Goal: Task Accomplishment & Management: Manage account settings

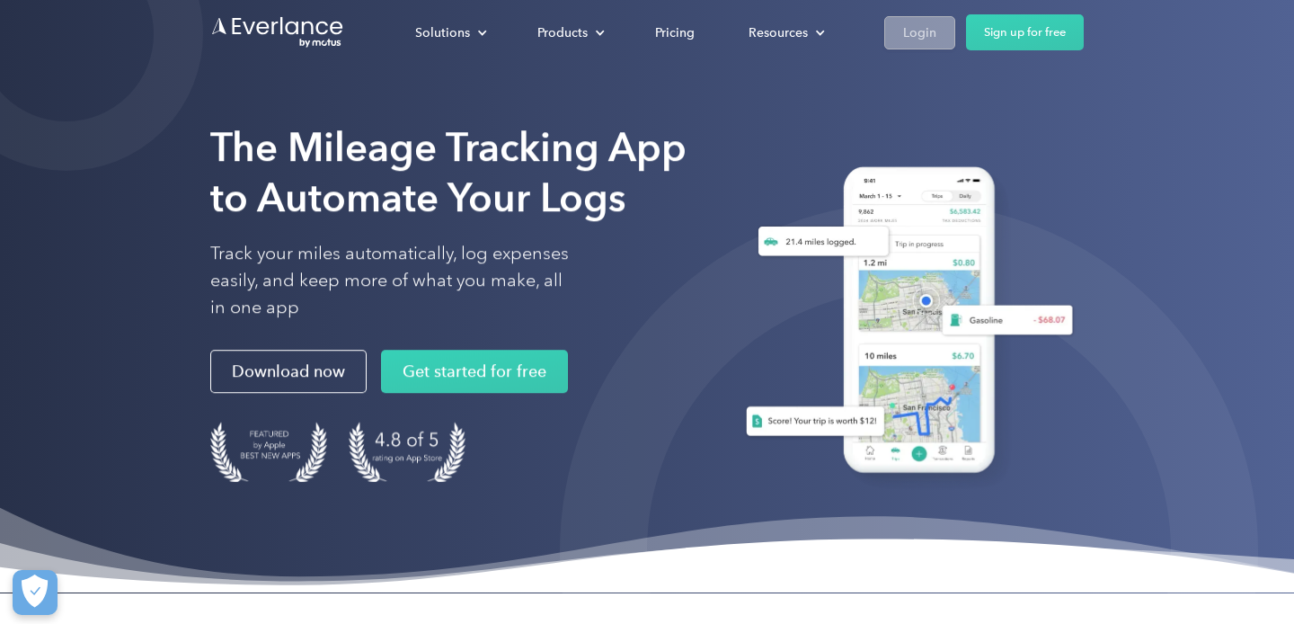
click at [913, 33] on div "Login" at bounding box center [919, 33] width 33 height 22
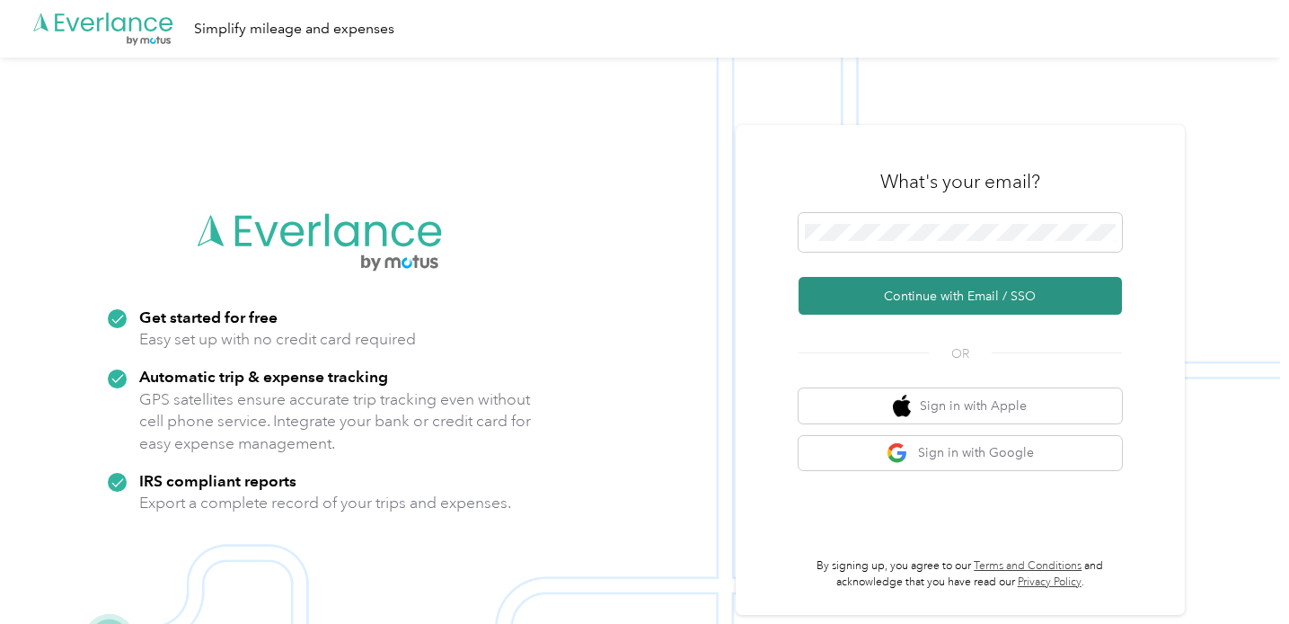
click at [915, 298] on button "Continue with Email / SSO" at bounding box center [960, 296] width 323 height 38
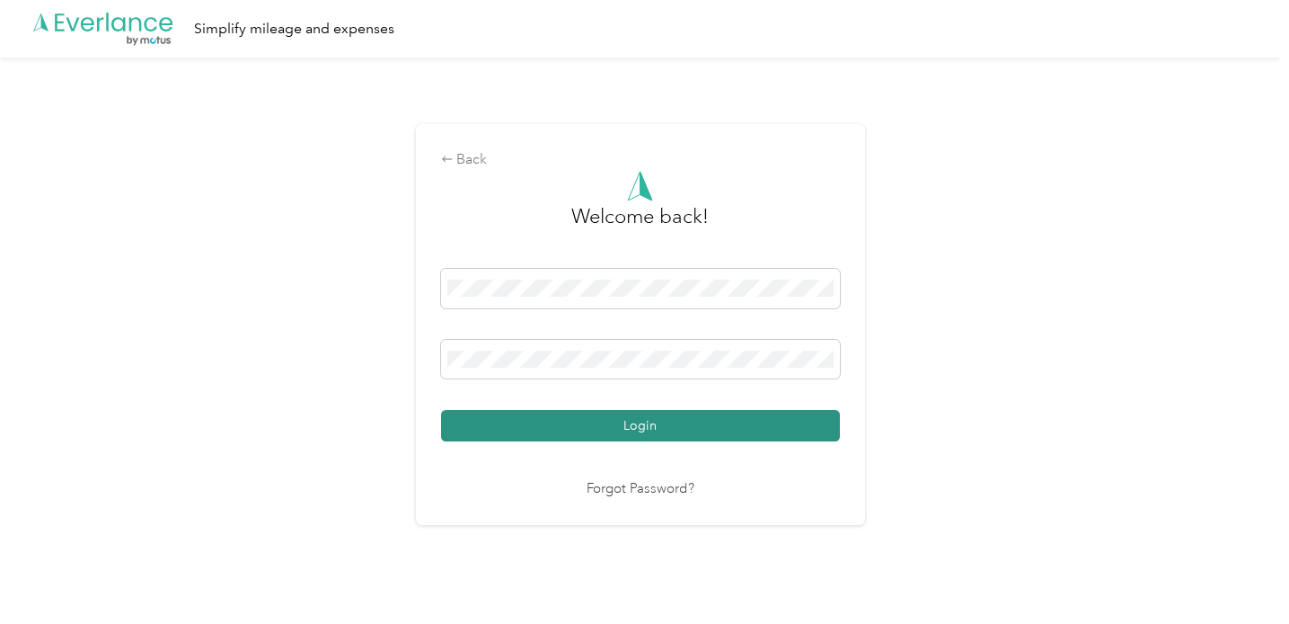
click at [557, 429] on button "Login" at bounding box center [640, 425] width 399 height 31
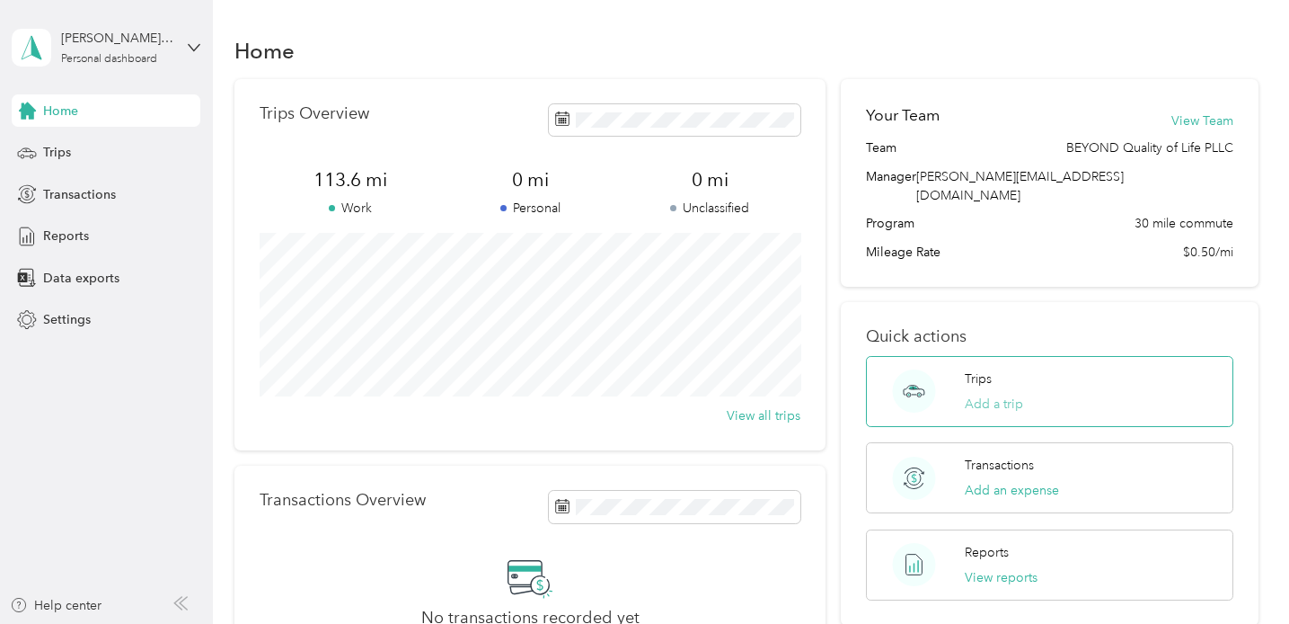
click at [998, 394] on button "Add a trip" at bounding box center [994, 403] width 58 height 19
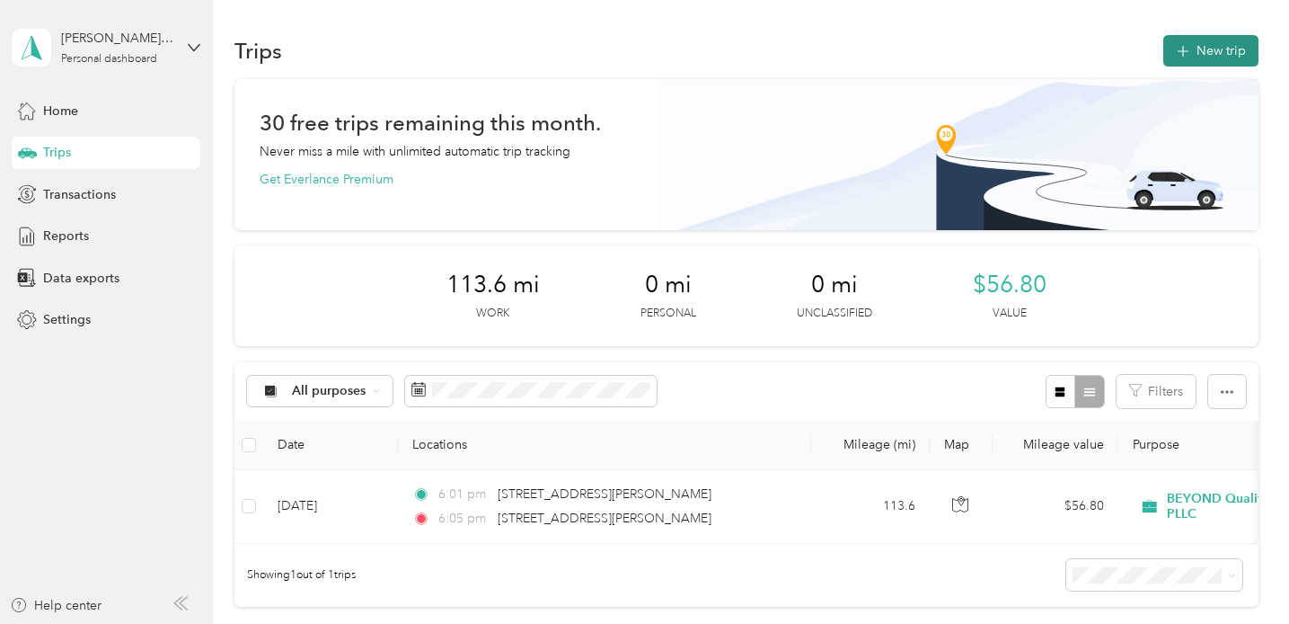
click at [1190, 44] on span "button" at bounding box center [1183, 50] width 14 height 15
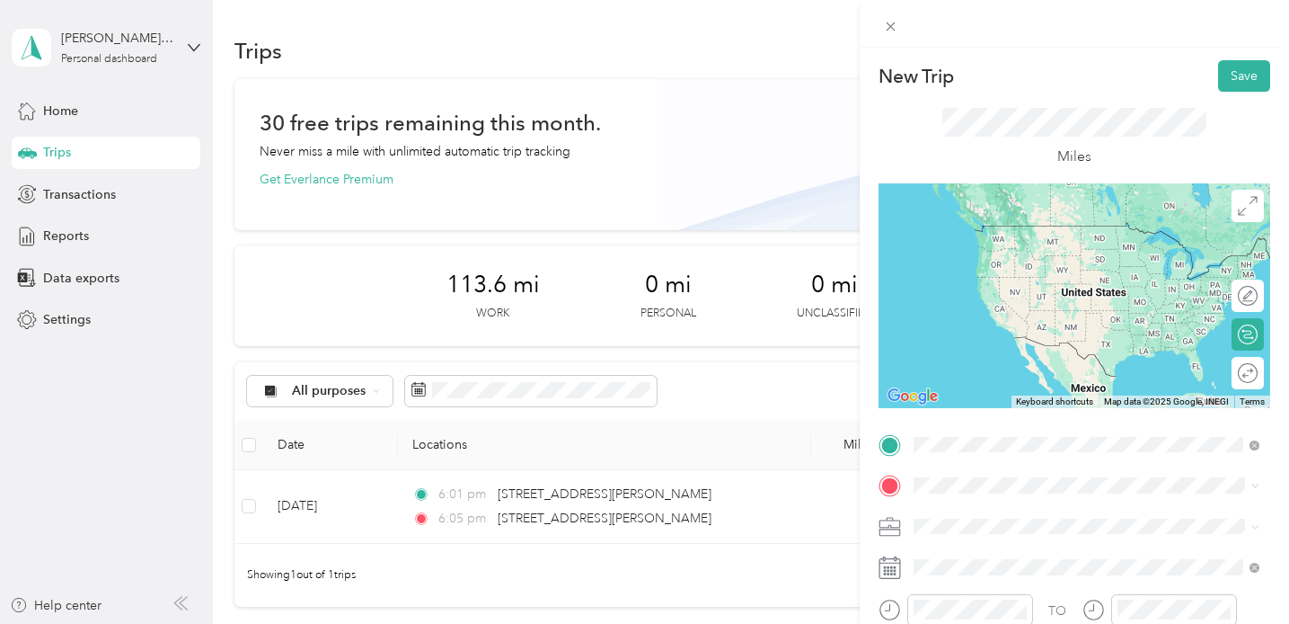
drag, startPoint x: 939, startPoint y: 453, endPoint x: 1110, endPoint y: 239, distance: 273.6
click at [1110, 234] on span "[STREET_ADDRESS][PERSON_NAME][US_STATE]" at bounding box center [1086, 225] width 279 height 16
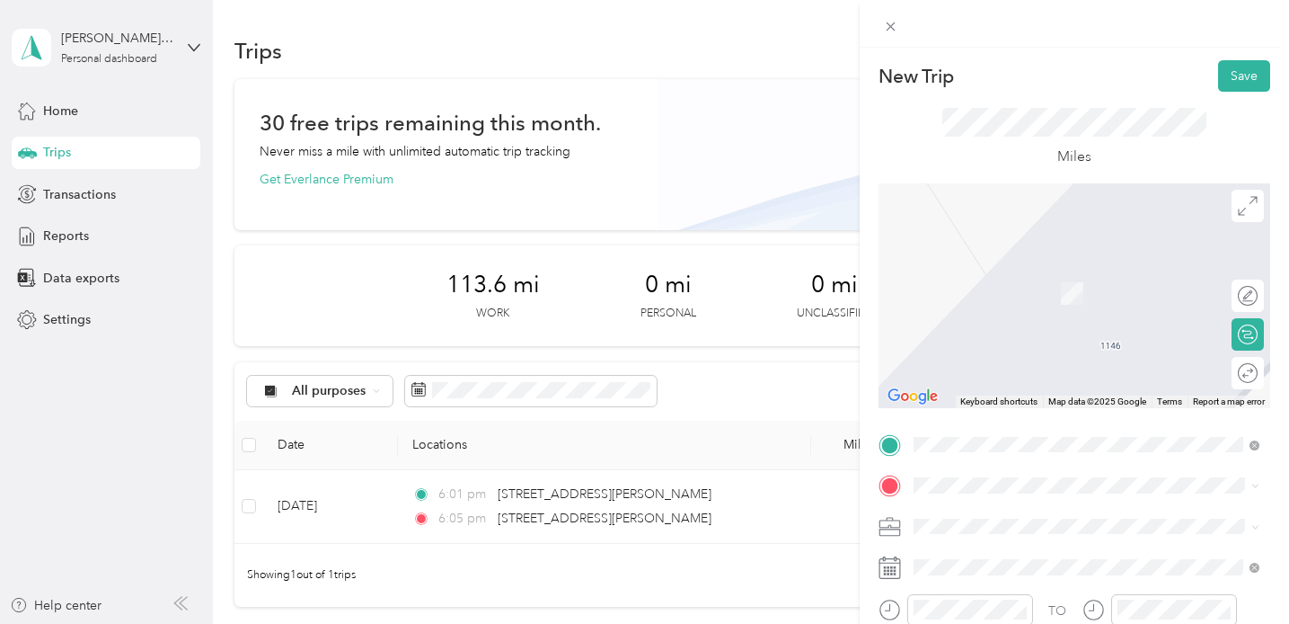
click at [1081, 280] on span "[STREET_ADDRESS][PERSON_NAME][PERSON_NAME][US_STATE]" at bounding box center [1100, 269] width 306 height 31
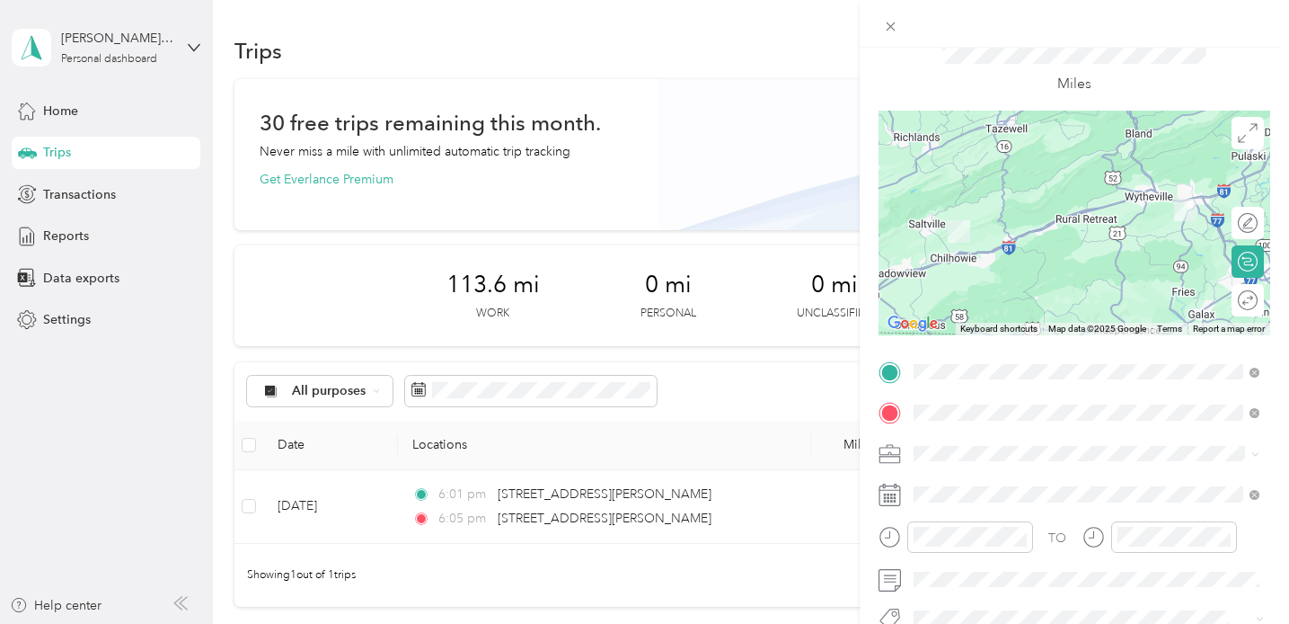
scroll to position [74, 0]
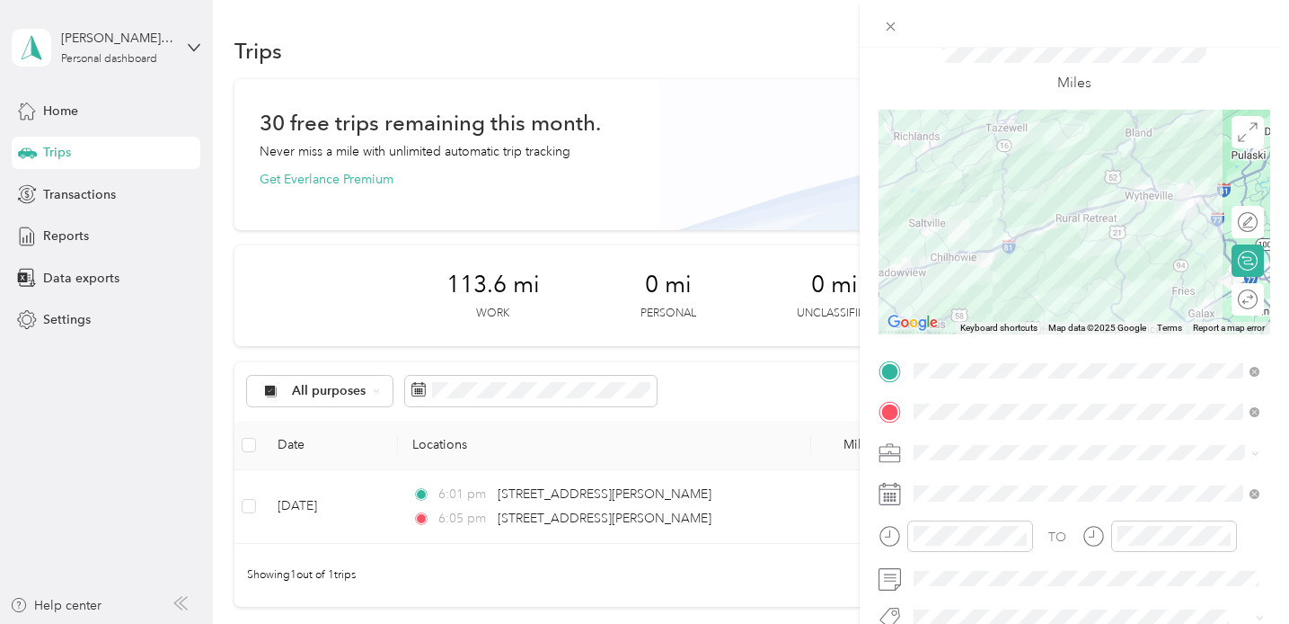
click at [895, 494] on rect at bounding box center [894, 493] width 3 height 3
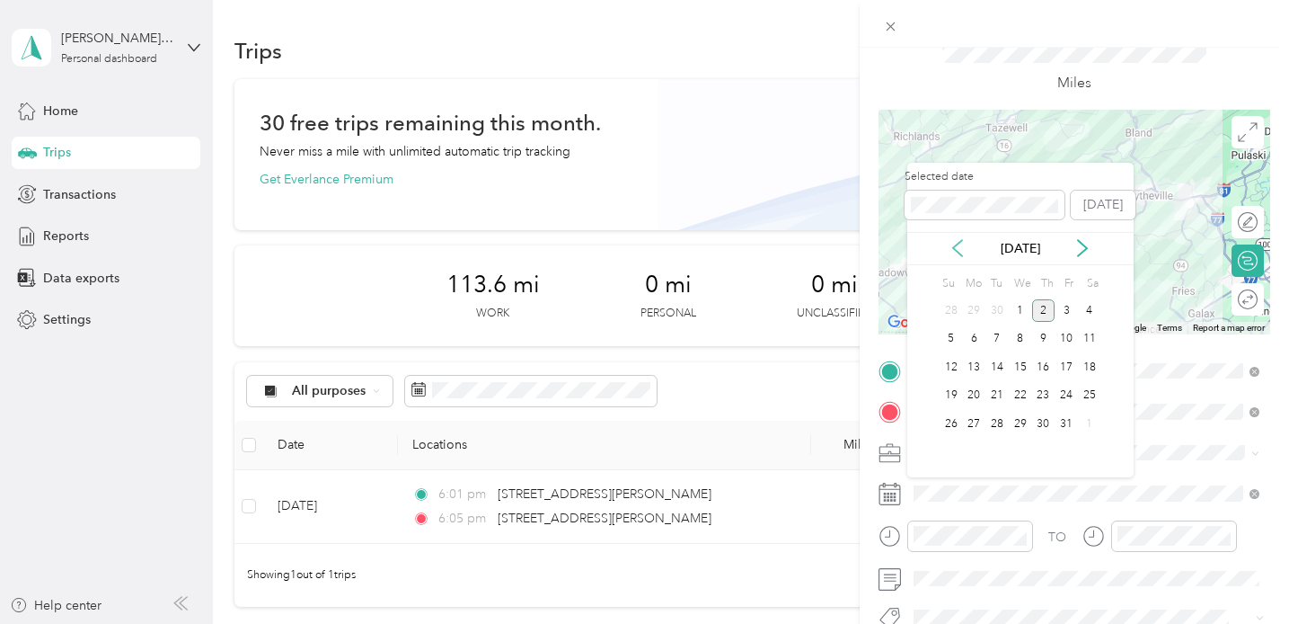
click at [965, 249] on icon at bounding box center [958, 248] width 18 height 18
click at [978, 426] on div "29" at bounding box center [973, 423] width 23 height 22
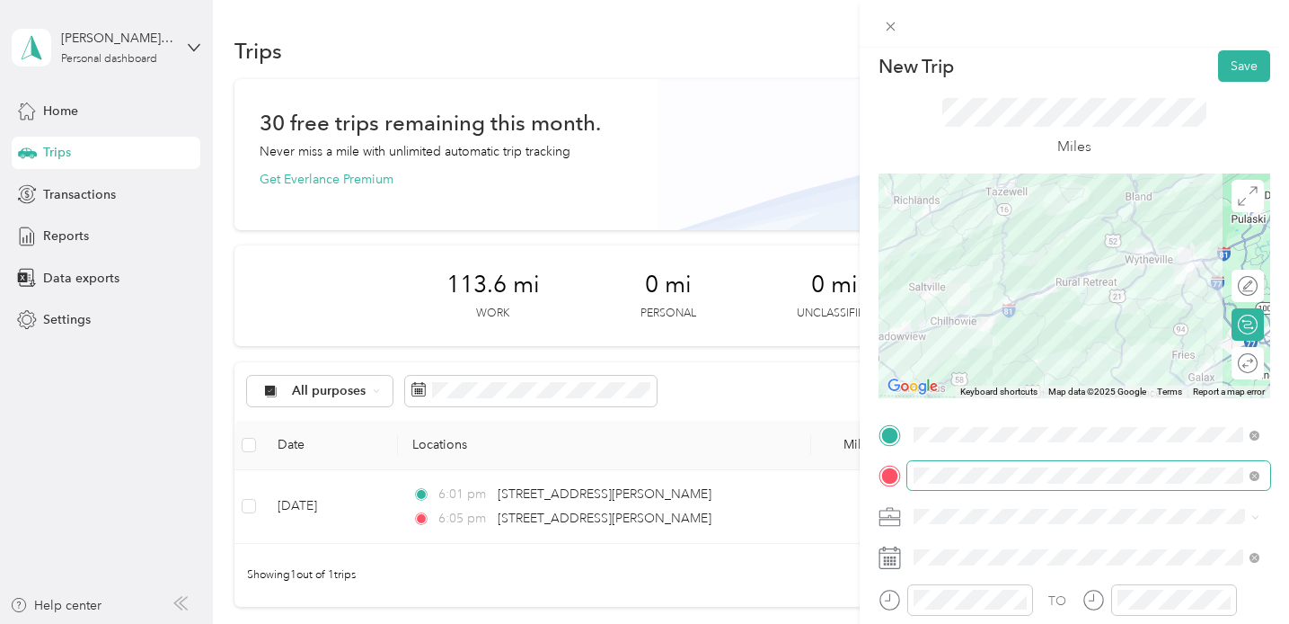
scroll to position [0, 0]
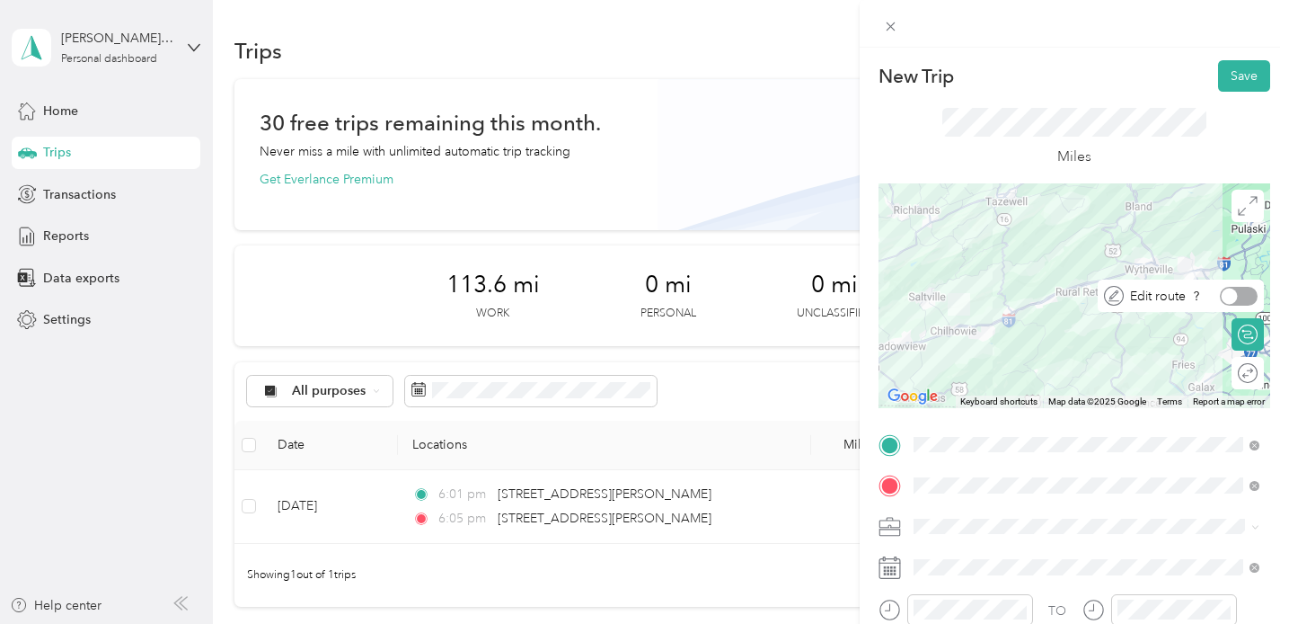
click at [1230, 292] on div at bounding box center [1230, 296] width 16 height 16
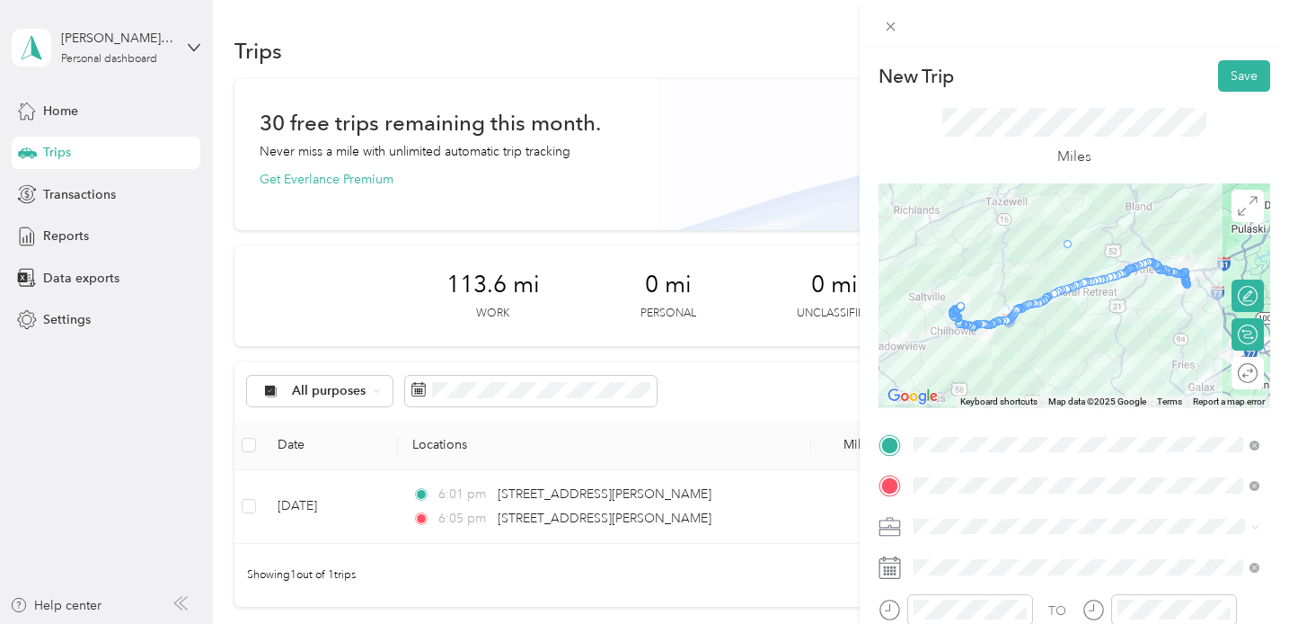
drag, startPoint x: 1084, startPoint y: 282, endPoint x: 1068, endPoint y: 240, distance: 44.9
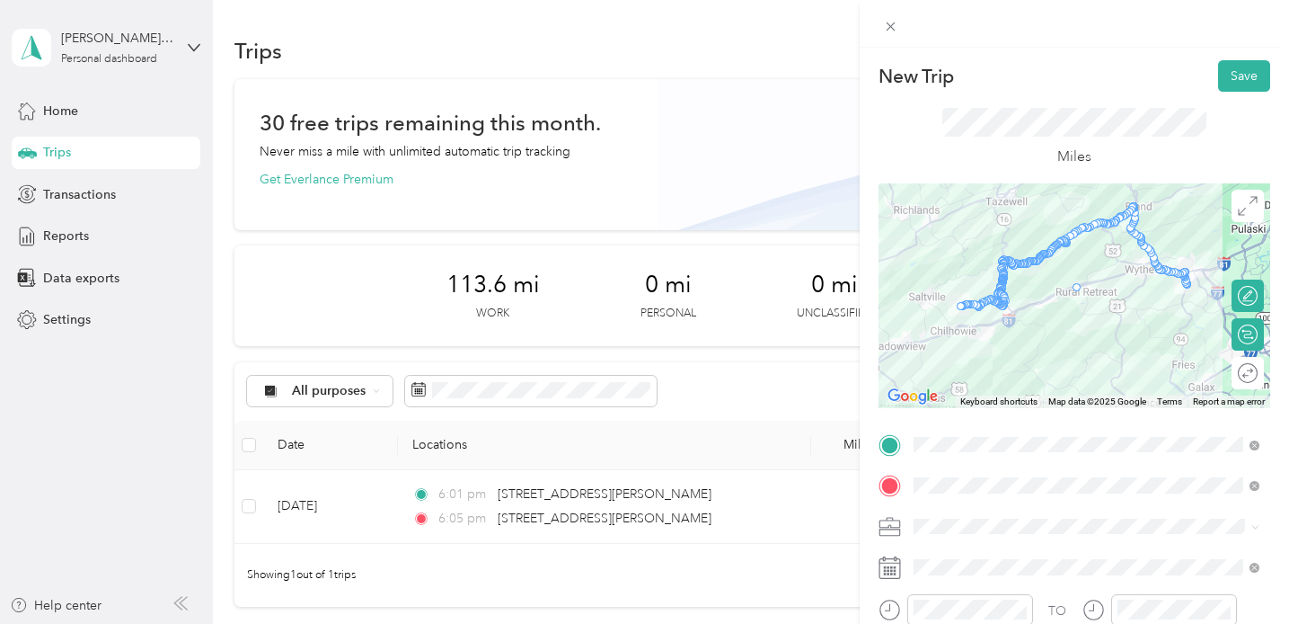
drag, startPoint x: 1067, startPoint y: 235, endPoint x: 1079, endPoint y: 284, distance: 50.8
click at [1114, 227] on div at bounding box center [1075, 295] width 392 height 225
drag, startPoint x: 1111, startPoint y: 219, endPoint x: 1124, endPoint y: 262, distance: 44.9
drag, startPoint x: 1122, startPoint y: 220, endPoint x: 1142, endPoint y: 260, distance: 44.2
drag, startPoint x: 1063, startPoint y: 239, endPoint x: 1120, endPoint y: 271, distance: 65.2
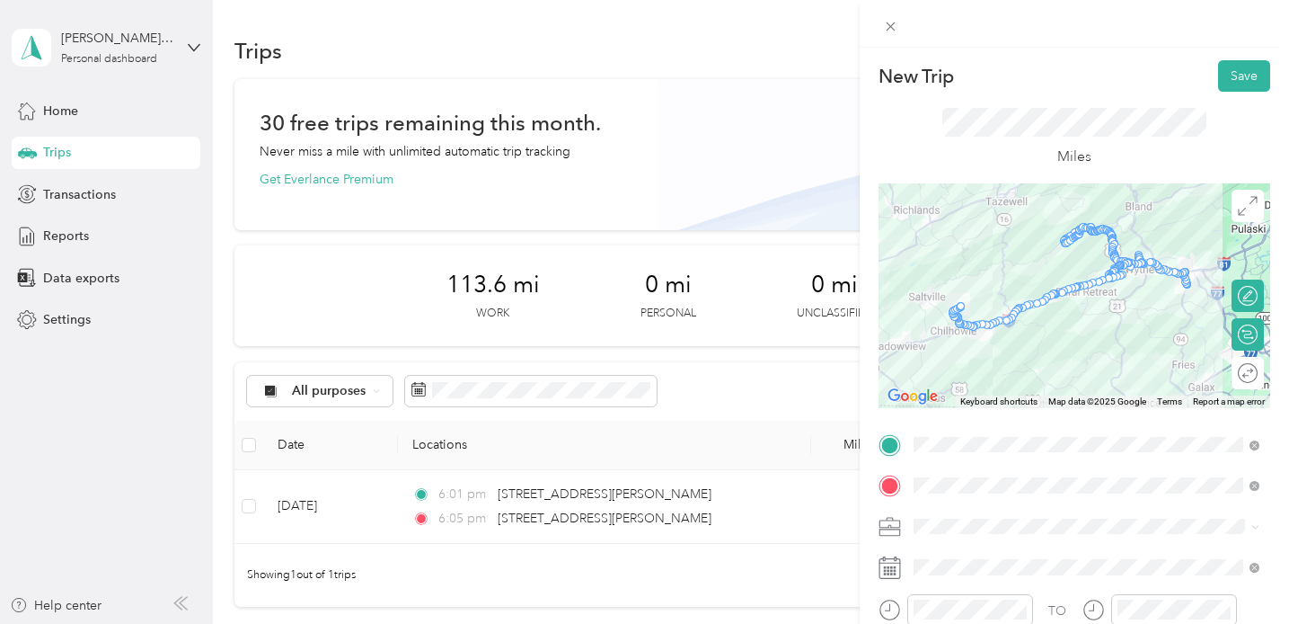
drag, startPoint x: 1065, startPoint y: 242, endPoint x: 1119, endPoint y: 268, distance: 59.9
click at [1126, 270] on div at bounding box center [1125, 266] width 10 height 10
click at [1127, 274] on div at bounding box center [1075, 295] width 392 height 225
click at [1128, 268] on div at bounding box center [1126, 265] width 10 height 10
click at [1132, 270] on div at bounding box center [1075, 295] width 392 height 225
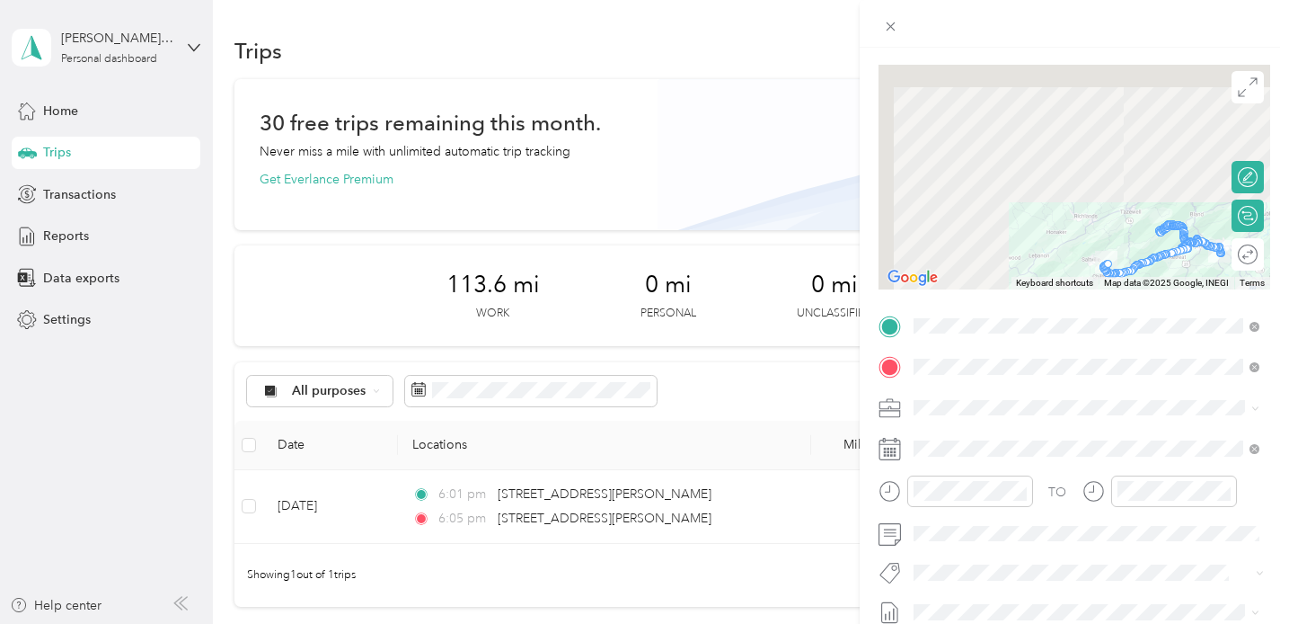
scroll to position [141, 0]
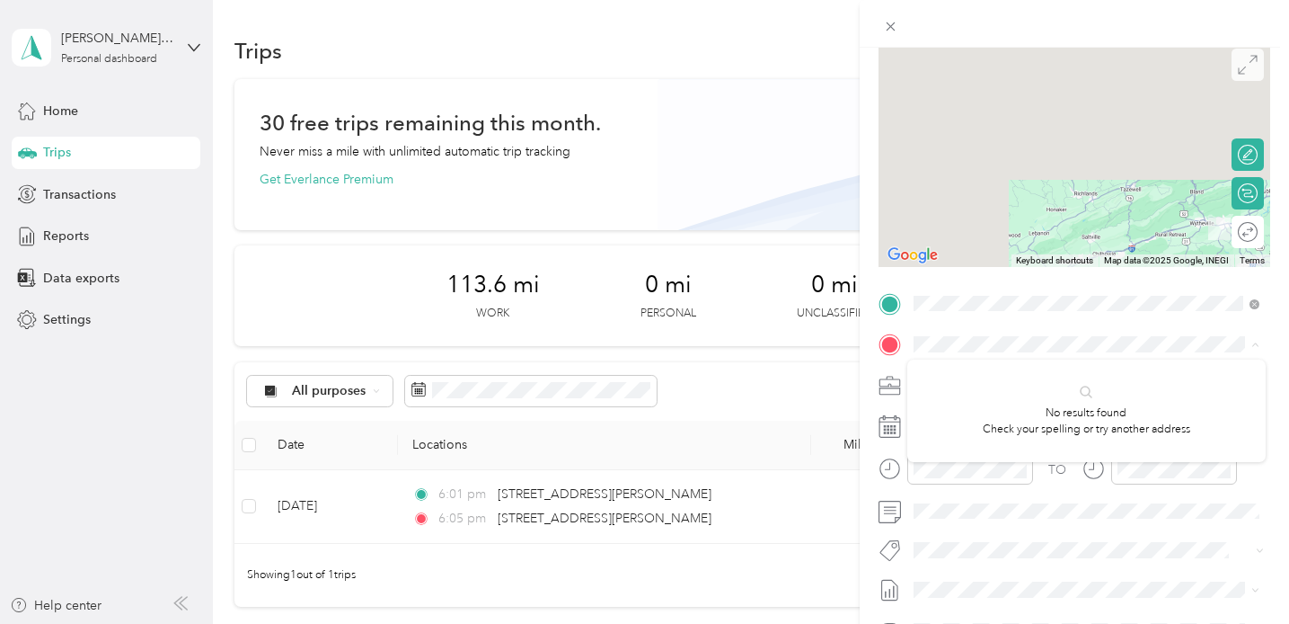
click at [1244, 80] on span at bounding box center [1248, 65] width 32 height 32
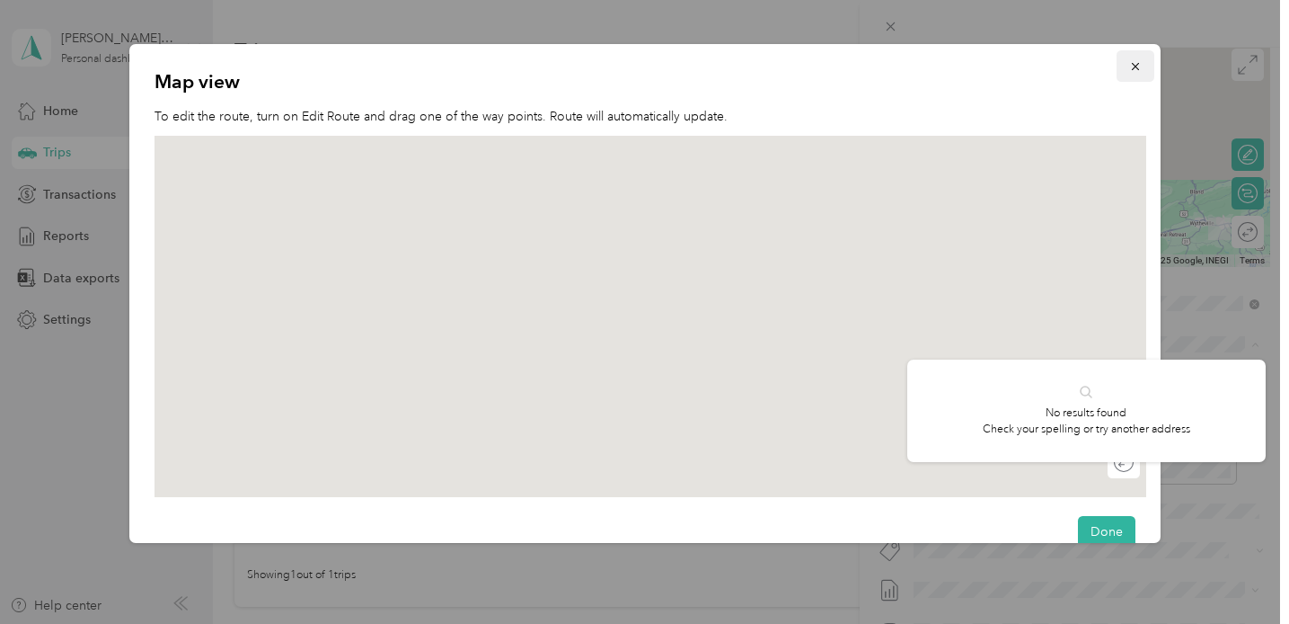
click at [1136, 67] on icon "button" at bounding box center [1135, 66] width 13 height 13
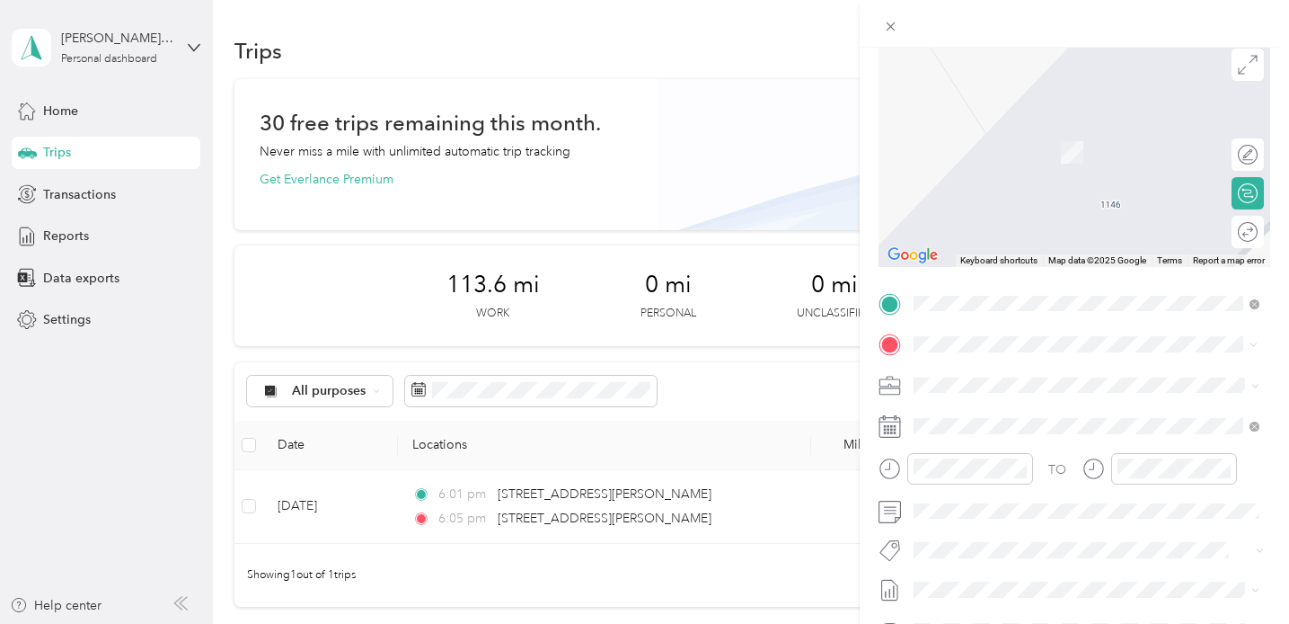
click at [1023, 402] on span "[STREET_ADDRESS][PERSON_NAME][PERSON_NAME][US_STATE]" at bounding box center [1100, 416] width 306 height 31
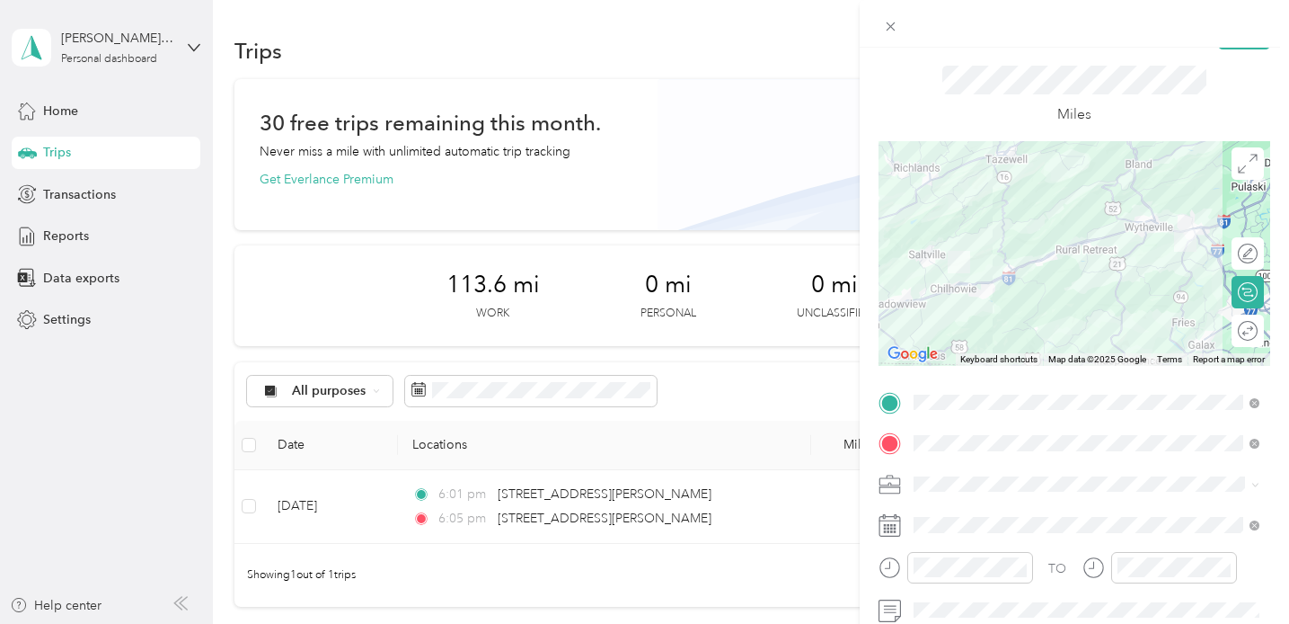
scroll to position [36, 0]
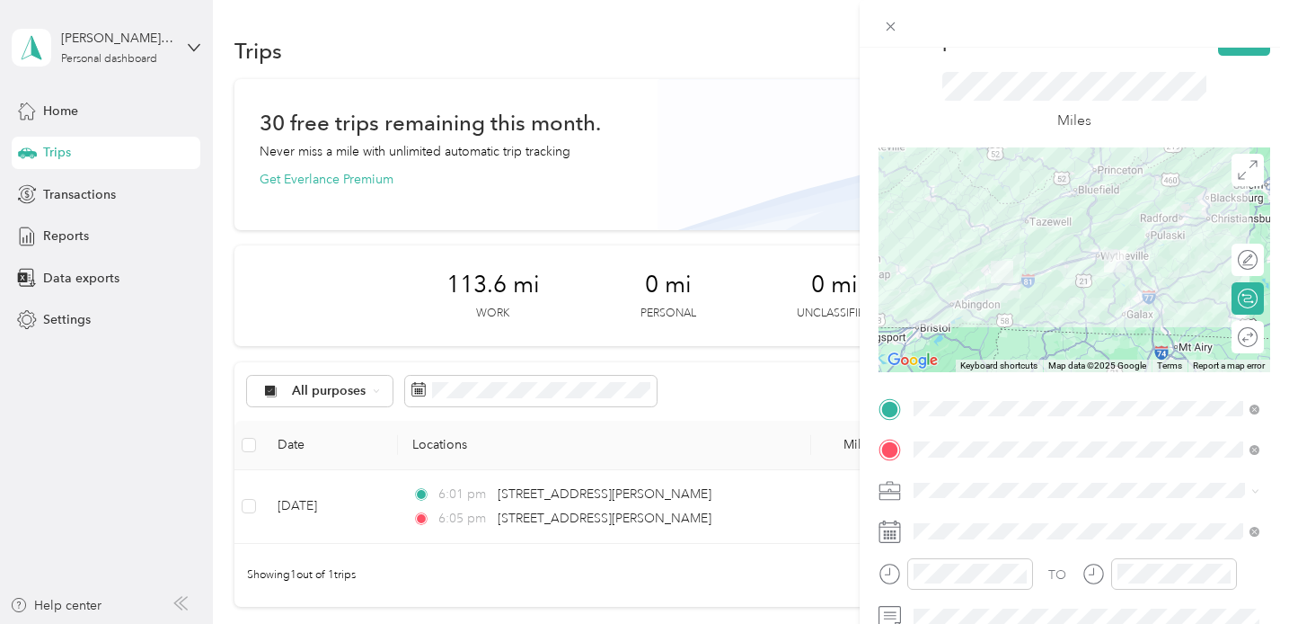
drag, startPoint x: 1061, startPoint y: 281, endPoint x: 1052, endPoint y: 277, distance: 10.0
click at [1051, 277] on div at bounding box center [1075, 259] width 392 height 225
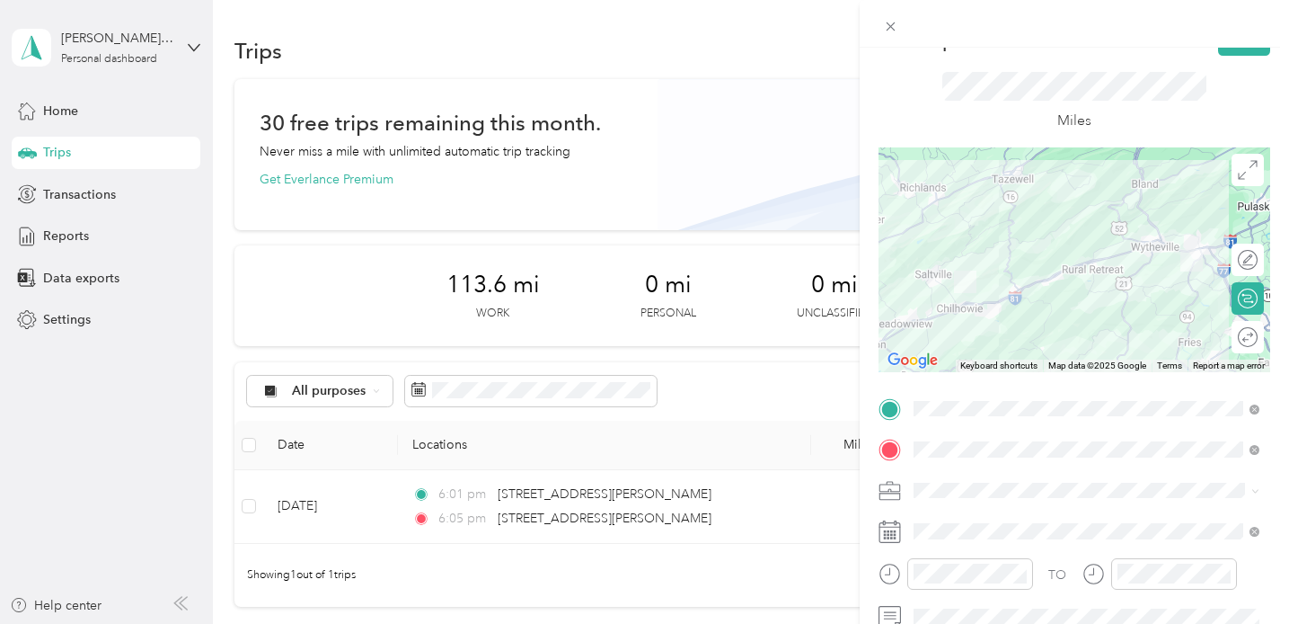
drag, startPoint x: 1055, startPoint y: 276, endPoint x: 1055, endPoint y: 265, distance: 10.8
click at [1055, 265] on div at bounding box center [1075, 259] width 392 height 225
click at [1075, 261] on div at bounding box center [1075, 259] width 392 height 225
click at [1244, 260] on div "Edit route" at bounding box center [1241, 260] width 34 height 19
click at [1228, 258] on div at bounding box center [1230, 260] width 16 height 16
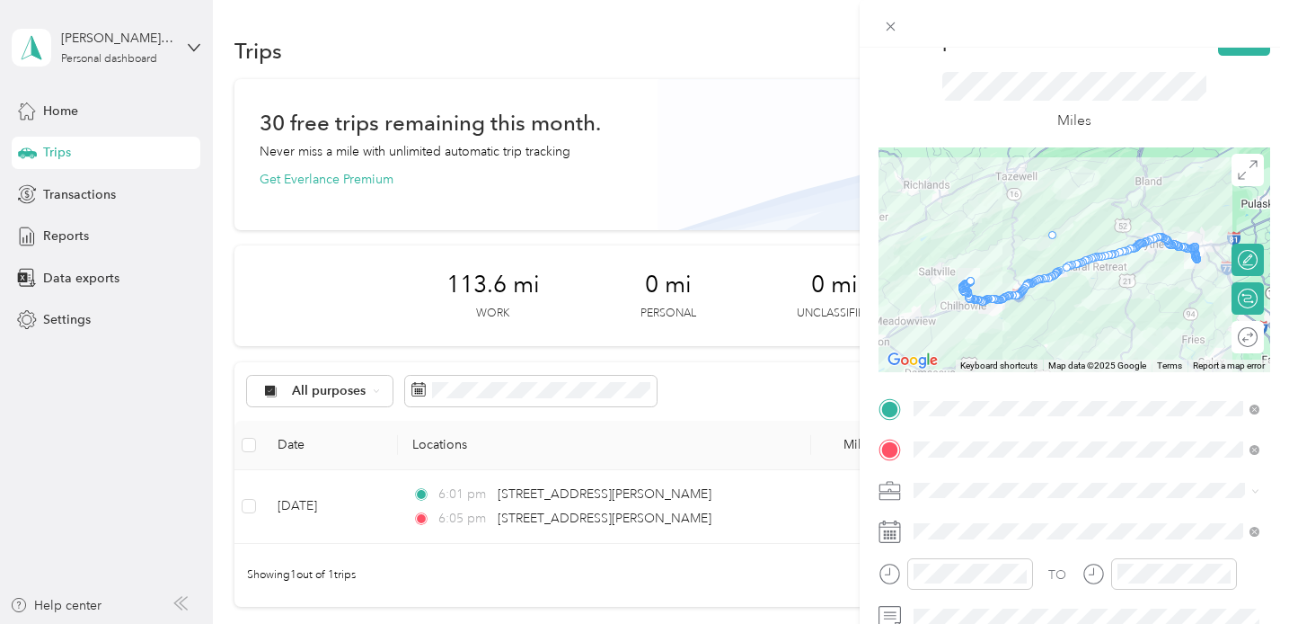
drag, startPoint x: 1066, startPoint y: 263, endPoint x: 1054, endPoint y: 228, distance: 36.9
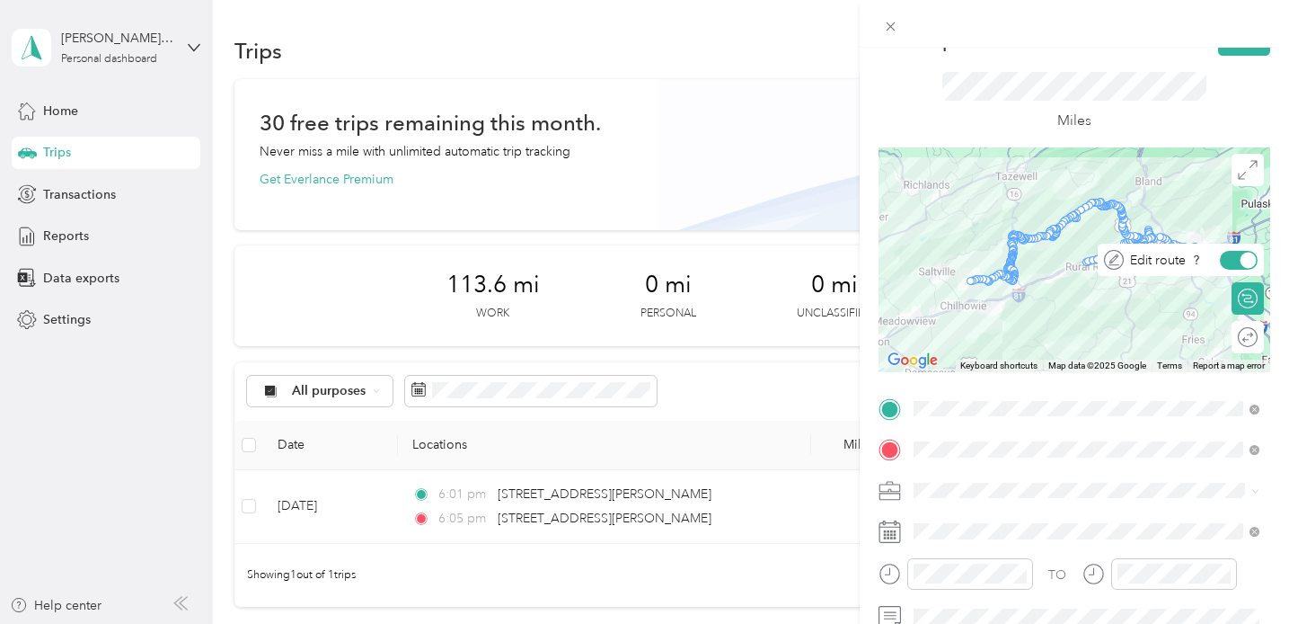
click at [1242, 260] on div at bounding box center [1249, 260] width 16 height 16
click at [1225, 257] on div at bounding box center [1230, 260] width 16 height 16
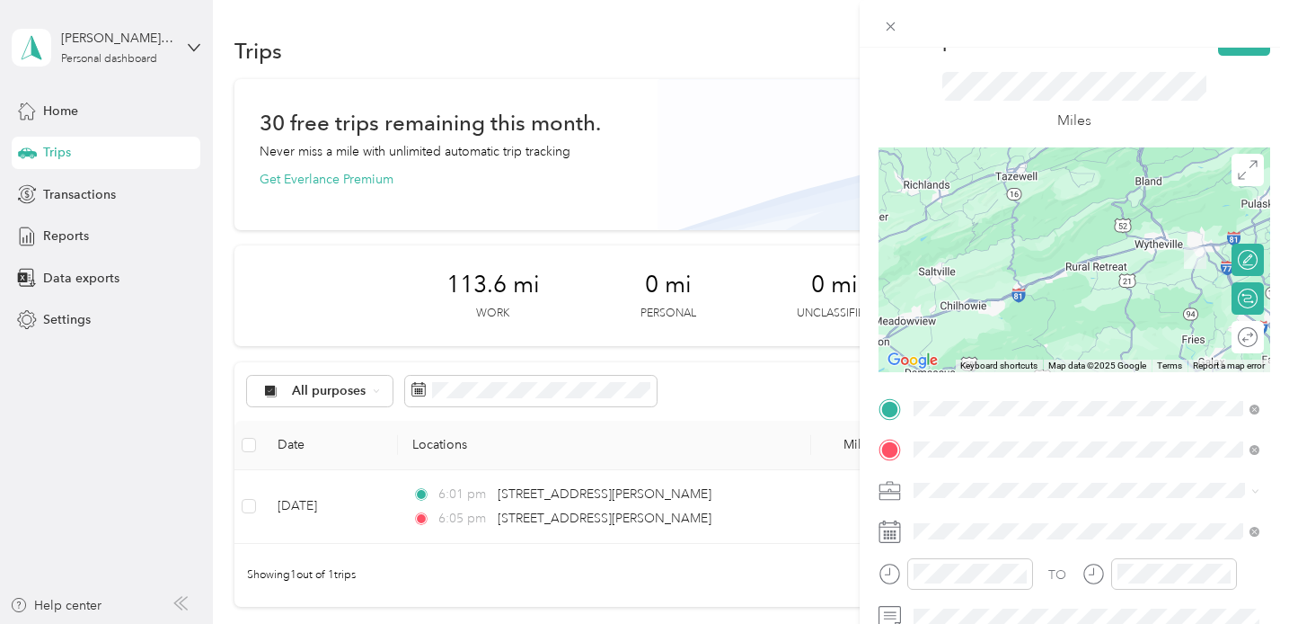
click at [1090, 246] on span "[STREET_ADDRESS][PERSON_NAME][PERSON_NAME][US_STATE]" at bounding box center [1100, 237] width 306 height 31
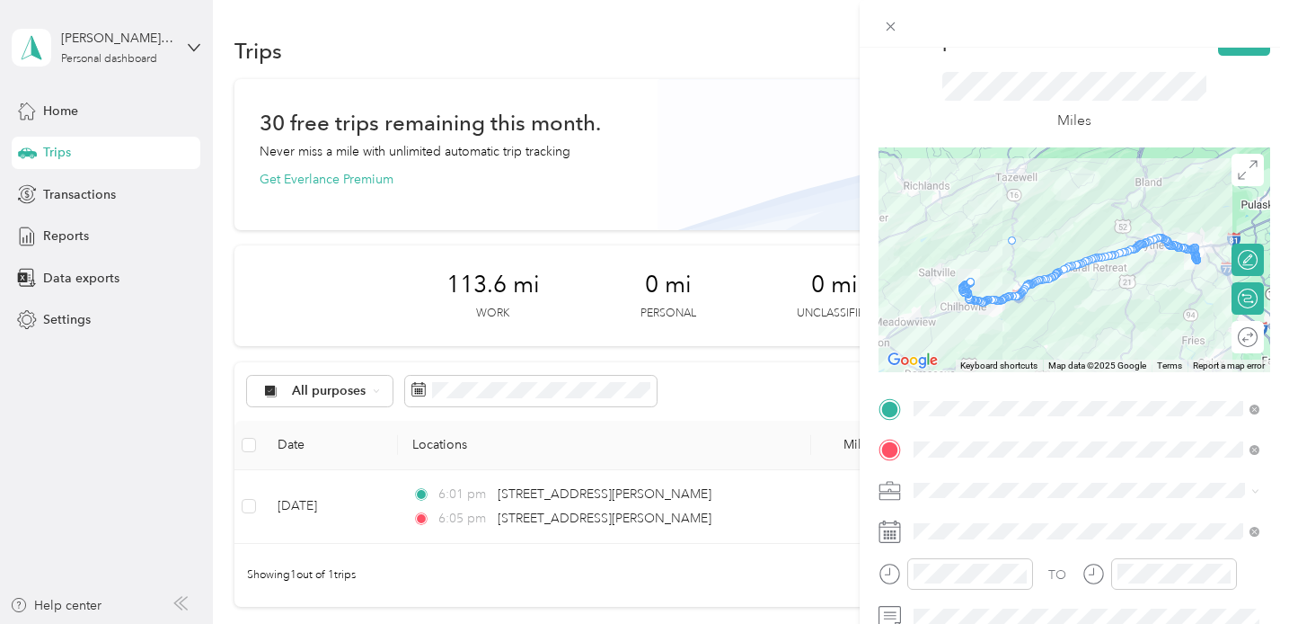
drag, startPoint x: 1021, startPoint y: 287, endPoint x: 1008, endPoint y: 235, distance: 52.7
click at [1032, 243] on img "Undo last edit" at bounding box center [1035, 243] width 81 height 24
click at [1010, 240] on div at bounding box center [1012, 240] width 8 height 8
click at [1036, 237] on img "Undo last edit" at bounding box center [1008, 243] width 81 height 24
drag, startPoint x: 1023, startPoint y: 289, endPoint x: 1016, endPoint y: 240, distance: 49.9
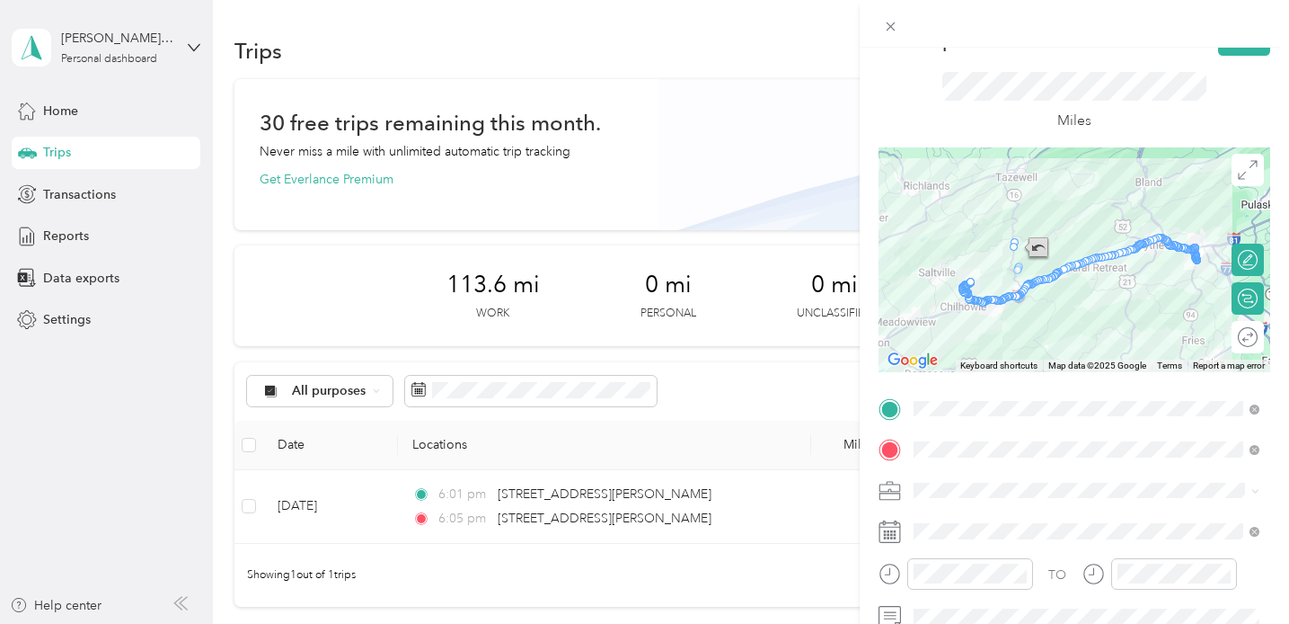
click at [1036, 245] on img "Undo last edit" at bounding box center [1036, 249] width 81 height 24
click at [1027, 244] on div at bounding box center [1075, 259] width 392 height 225
drag, startPoint x: 1015, startPoint y: 243, endPoint x: 1014, endPoint y: 215, distance: 27.9
click at [1014, 215] on div at bounding box center [1014, 216] width 8 height 8
drag, startPoint x: 1014, startPoint y: 215, endPoint x: 1018, endPoint y: 284, distance: 69.3
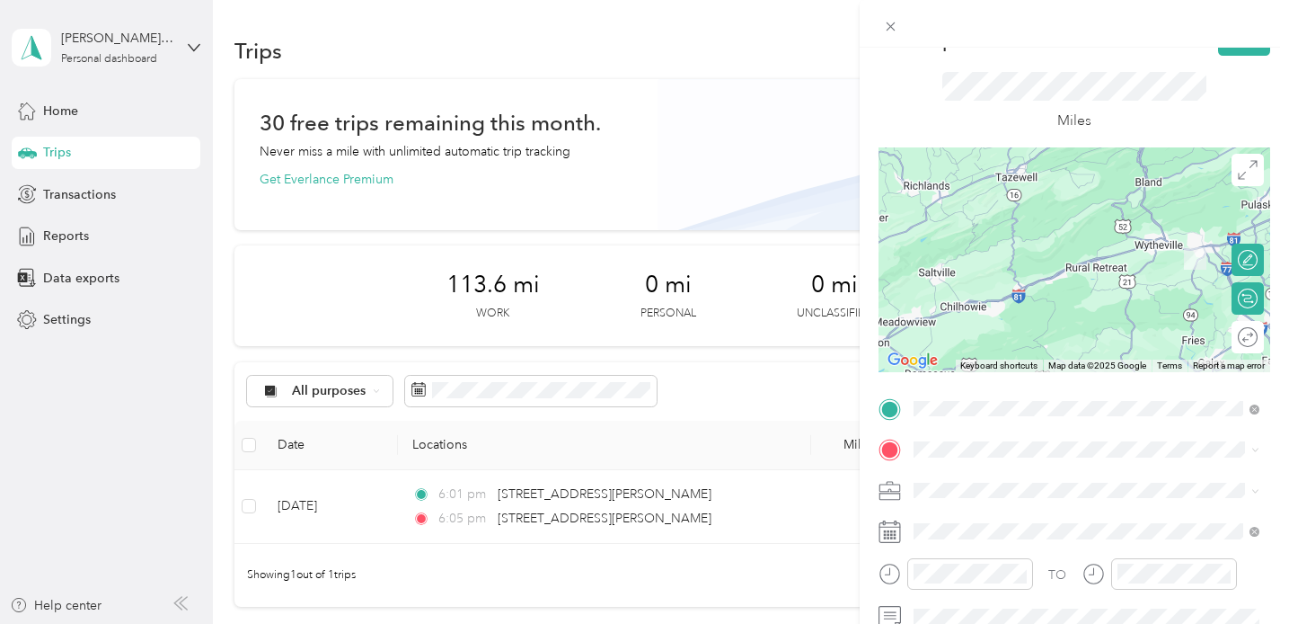
click at [1059, 245] on span "[STREET_ADDRESS][PERSON_NAME][PERSON_NAME][US_STATE]" at bounding box center [1100, 233] width 306 height 31
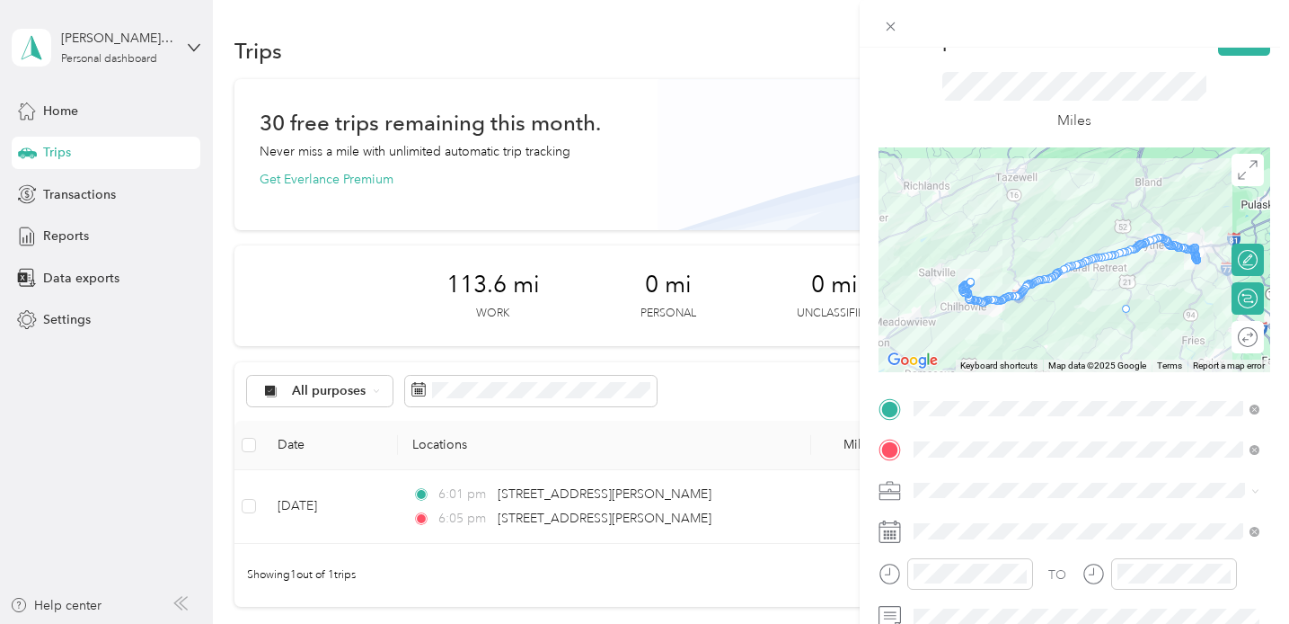
drag, startPoint x: 1149, startPoint y: 239, endPoint x: 1128, endPoint y: 307, distance: 71.6
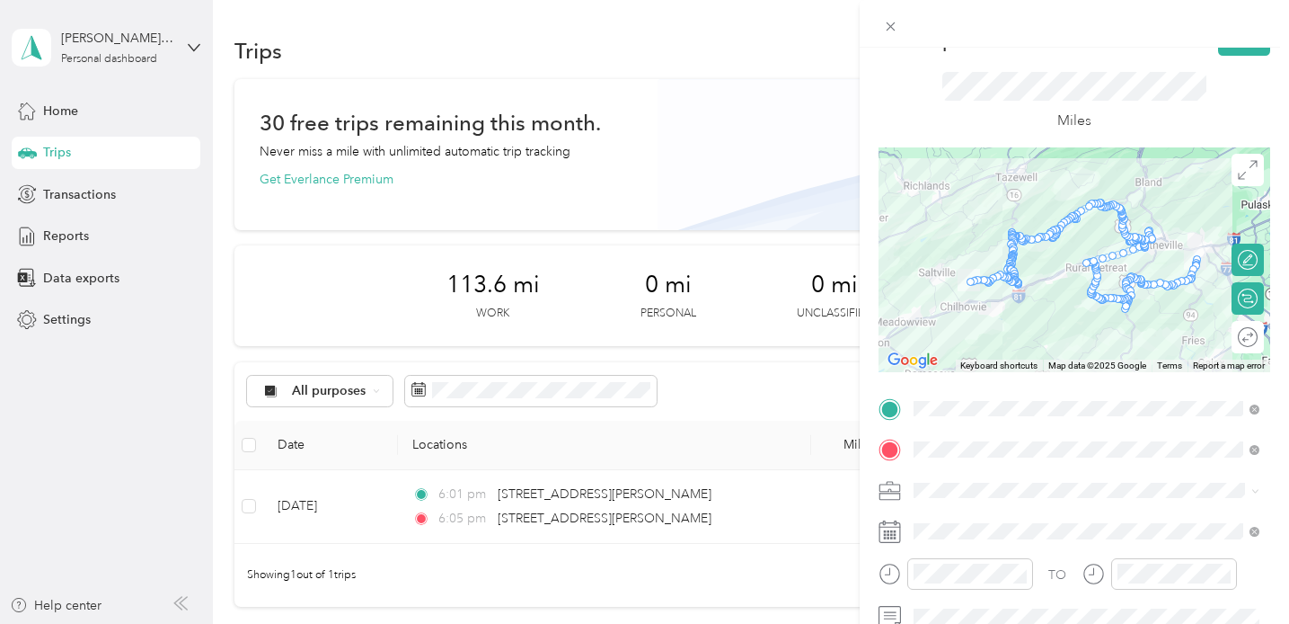
click at [1128, 307] on div at bounding box center [1127, 307] width 10 height 10
drag, startPoint x: 985, startPoint y: 278, endPoint x: 978, endPoint y: 297, distance: 21.0
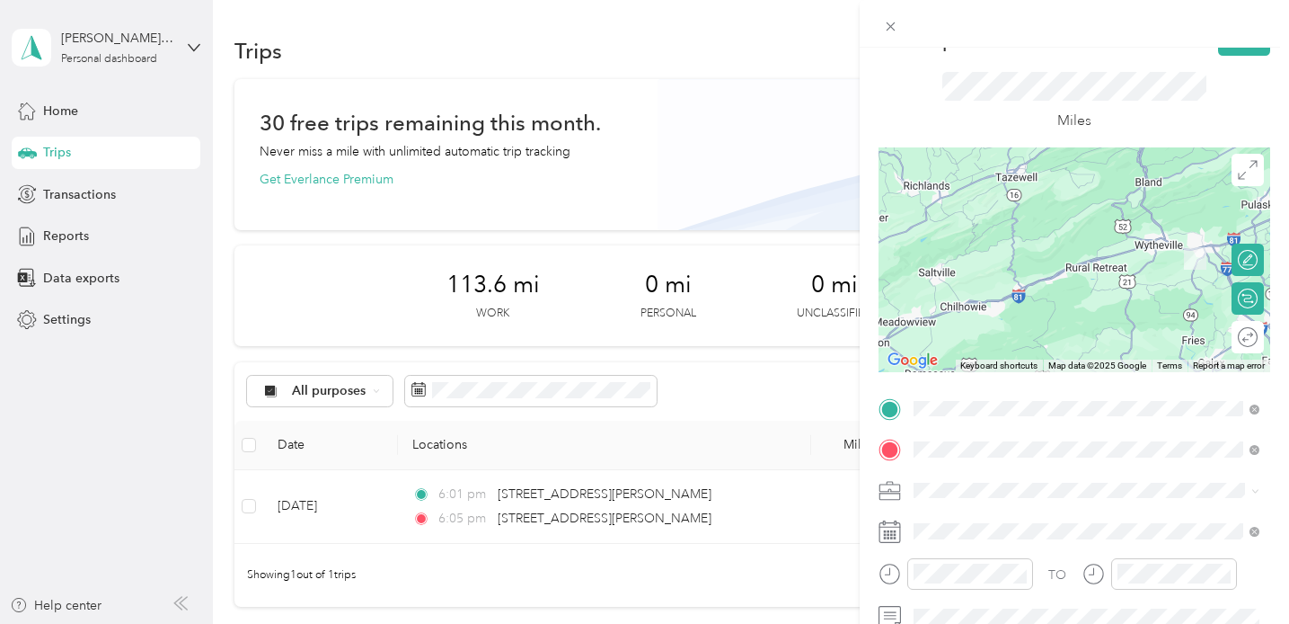
drag, startPoint x: 1111, startPoint y: 459, endPoint x: 1092, endPoint y: 220, distance: 239.8
click at [1092, 220] on div "[STREET_ADDRESS][PERSON_NAME][PERSON_NAME][US_STATE]" at bounding box center [1086, 238] width 333 height 38
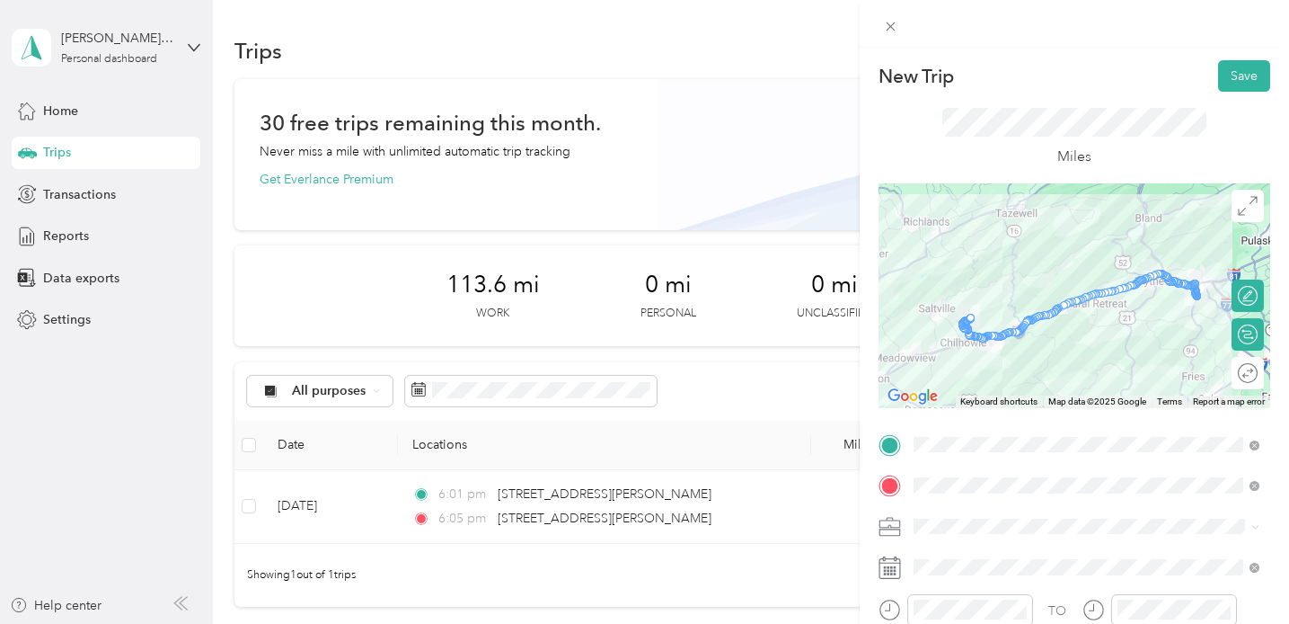
scroll to position [0, 0]
click at [1249, 76] on button "Save" at bounding box center [1244, 75] width 52 height 31
click at [1226, 77] on button "Save" at bounding box center [1244, 75] width 52 height 31
click at [1237, 75] on button "Save" at bounding box center [1244, 75] width 52 height 31
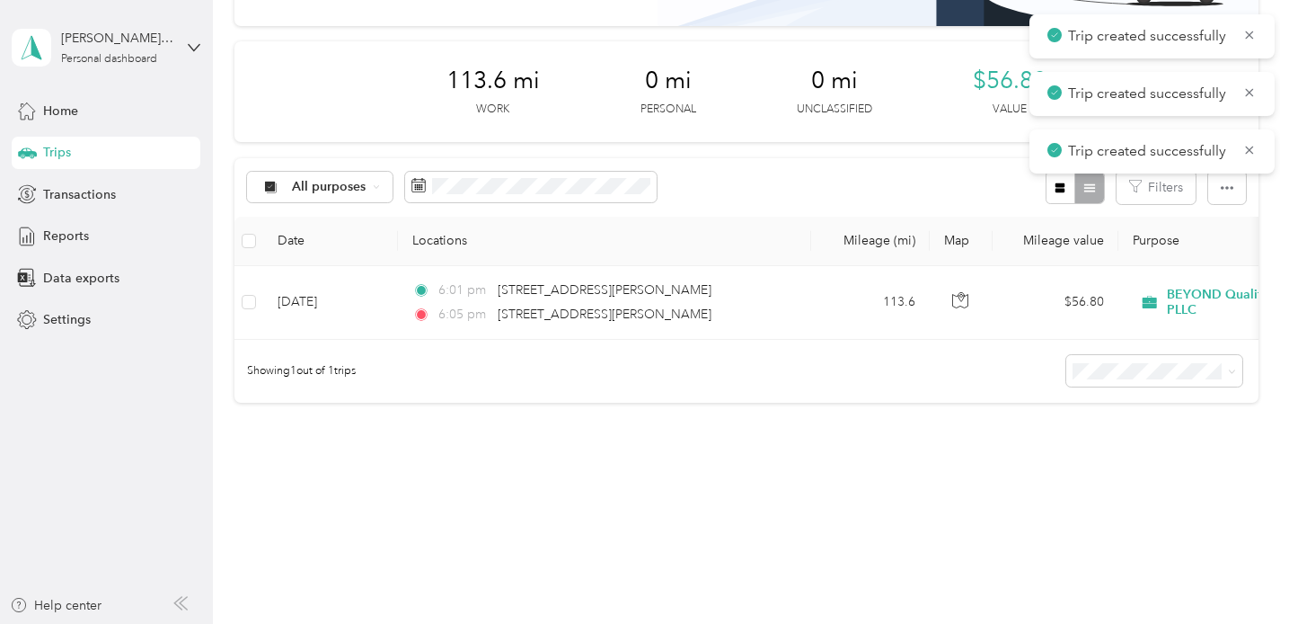
scroll to position [202, 0]
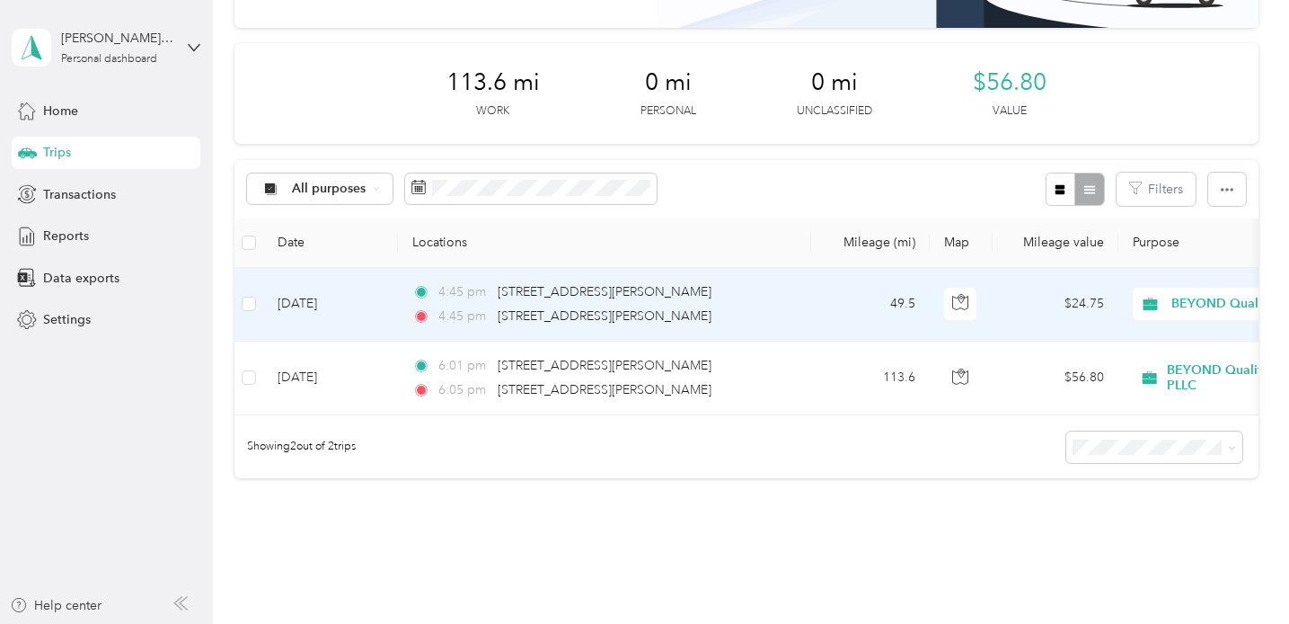
click at [836, 306] on td "49.5" at bounding box center [870, 305] width 119 height 74
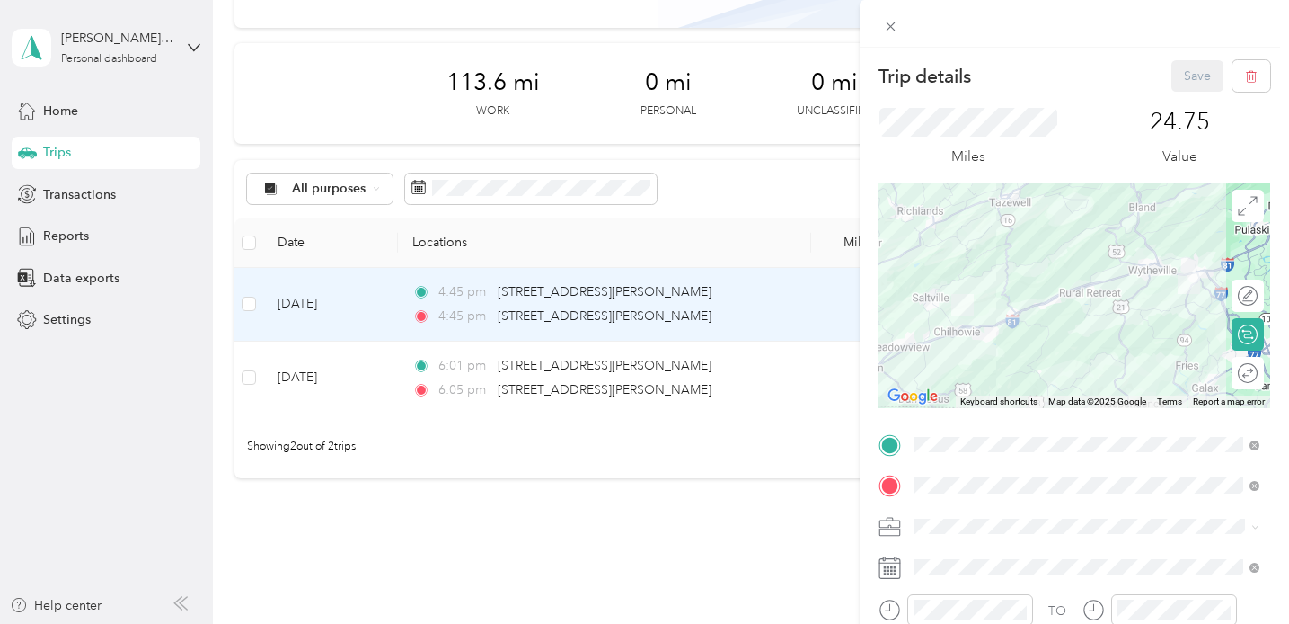
click at [798, 535] on div "Trip details Save This trip cannot be edited because it is either under review,…" at bounding box center [644, 312] width 1289 height 624
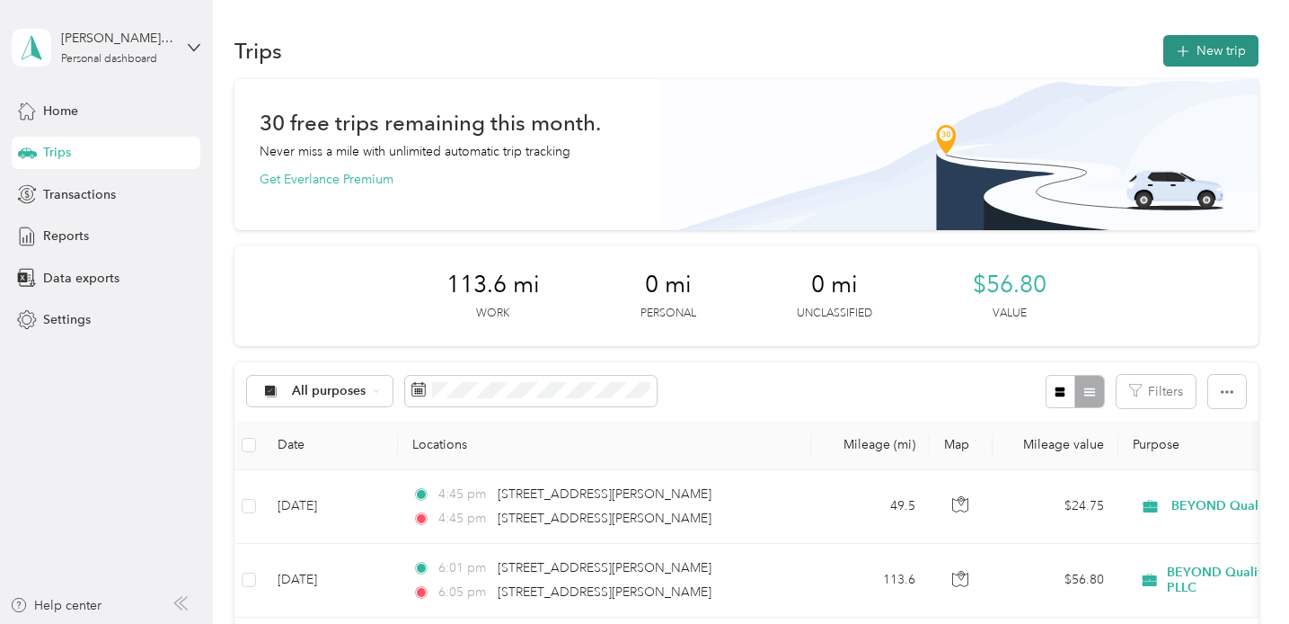
click at [1238, 55] on button "New trip" at bounding box center [1211, 50] width 95 height 31
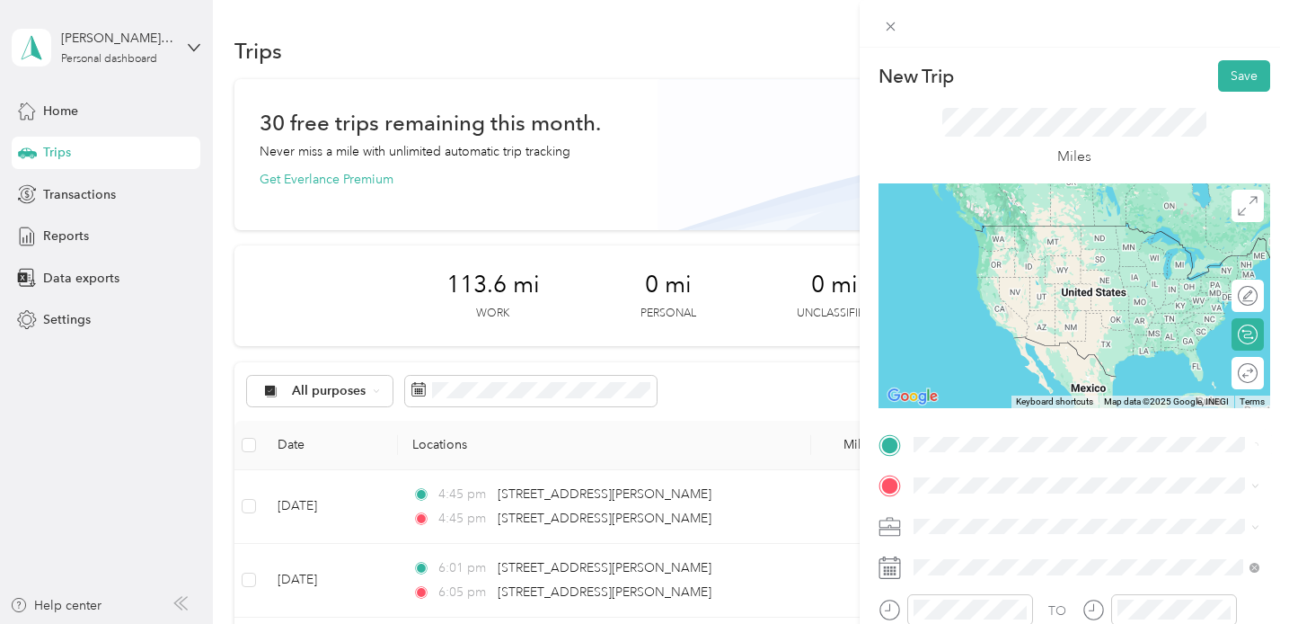
click at [1090, 243] on div "[STREET_ADDRESS][PERSON_NAME][PERSON_NAME][US_STATE]" at bounding box center [1086, 233] width 333 height 38
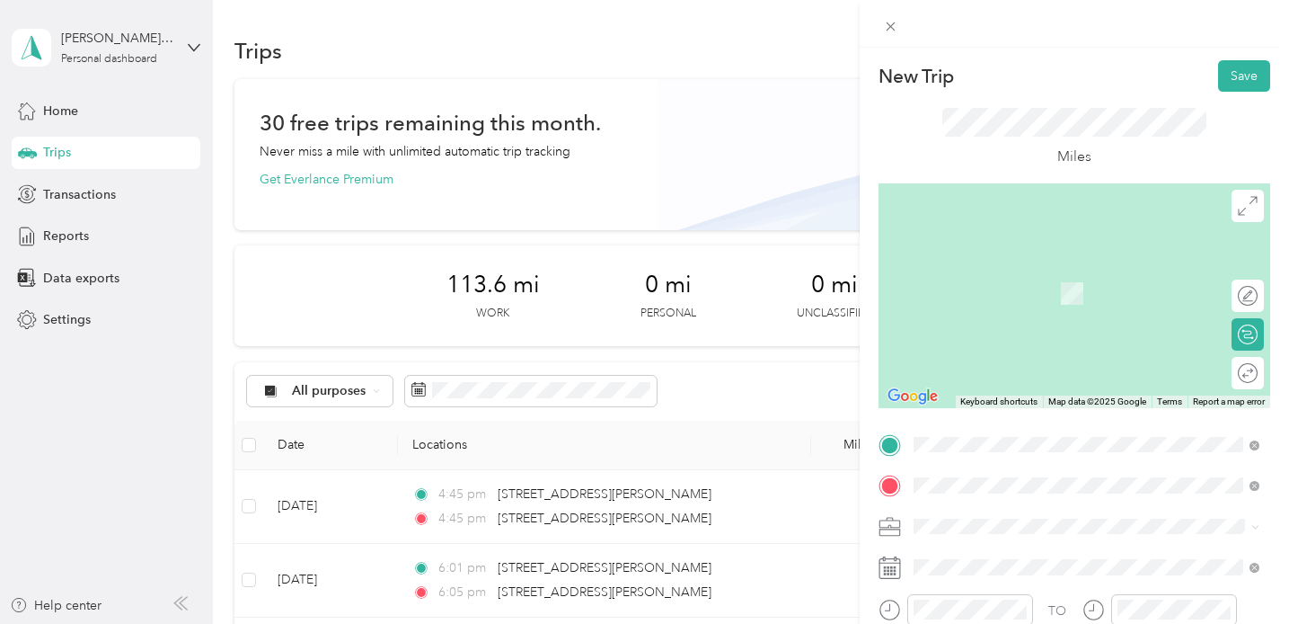
click at [1028, 279] on div "[STREET_ADDRESS][US_STATE]" at bounding box center [1086, 267] width 333 height 24
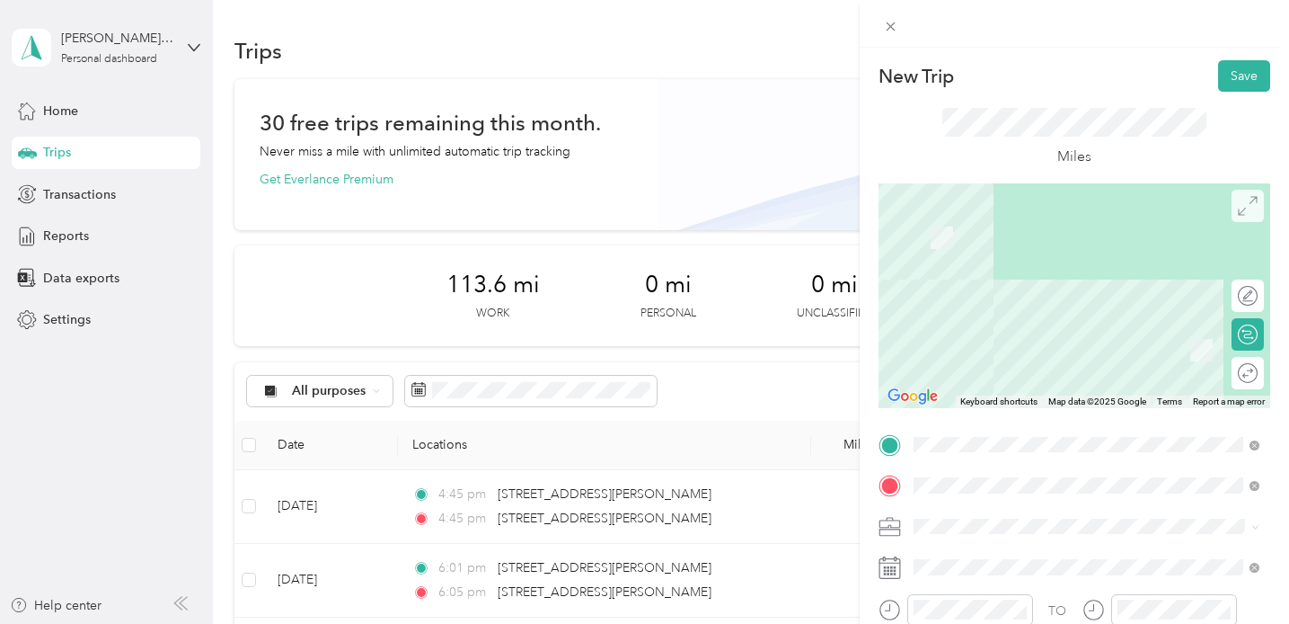
click at [1246, 213] on icon at bounding box center [1248, 206] width 20 height 20
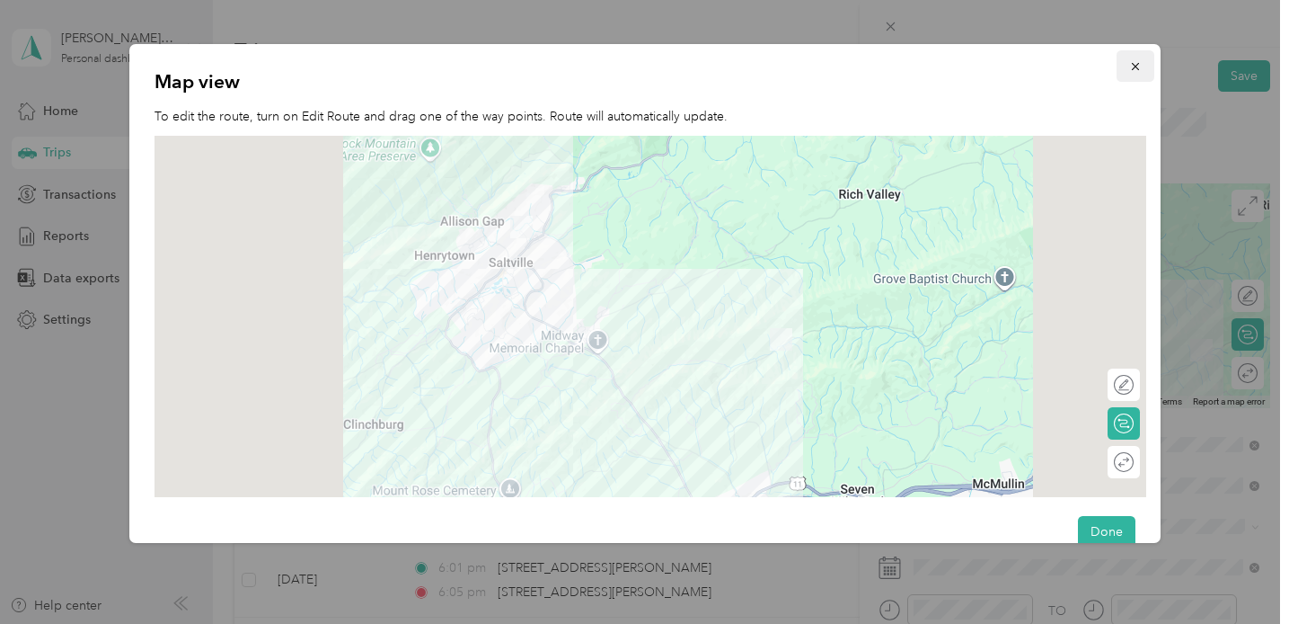
click at [1136, 71] on icon "button" at bounding box center [1135, 66] width 13 height 13
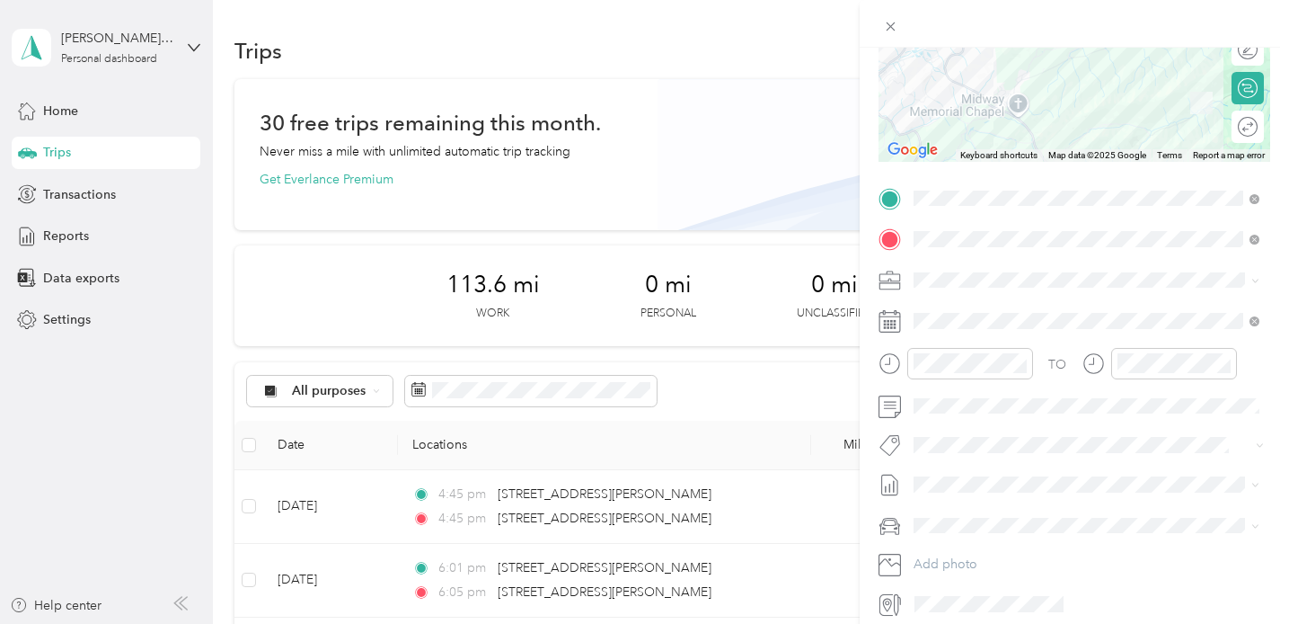
scroll to position [251, 0]
click at [886, 315] on icon at bounding box center [890, 316] width 22 height 22
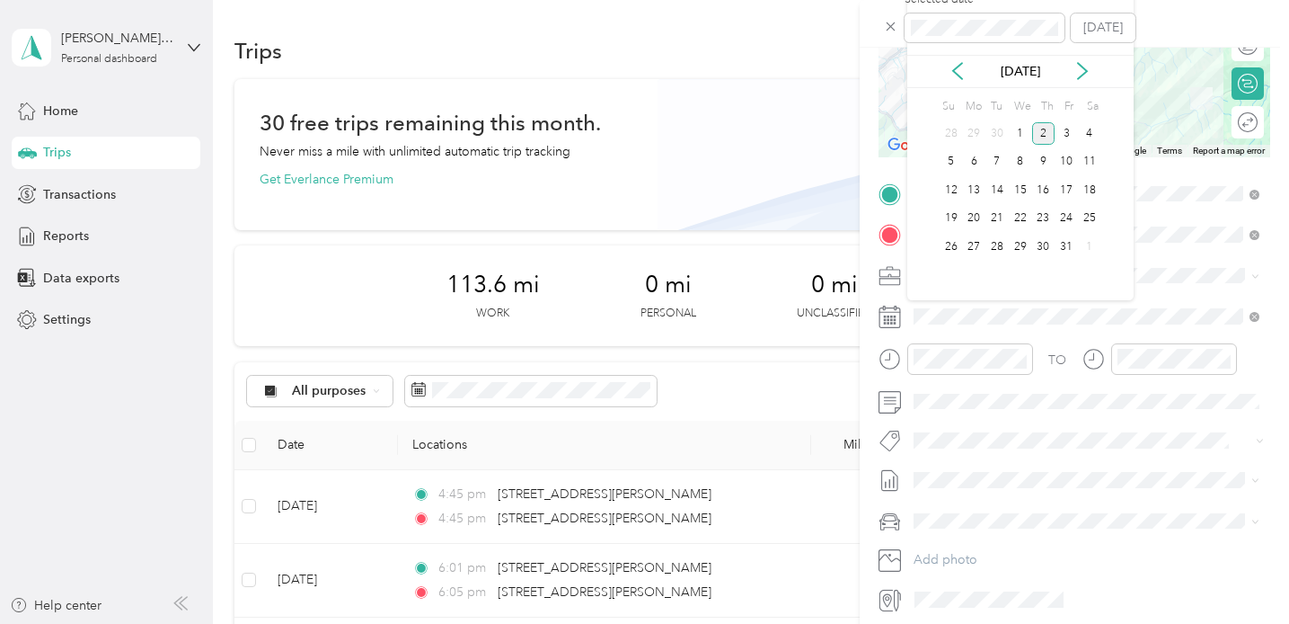
click at [970, 71] on div "[DATE]" at bounding box center [1020, 71] width 226 height 19
click at [961, 70] on icon at bounding box center [958, 71] width 18 height 18
click at [973, 247] on div "29" at bounding box center [973, 246] width 23 height 22
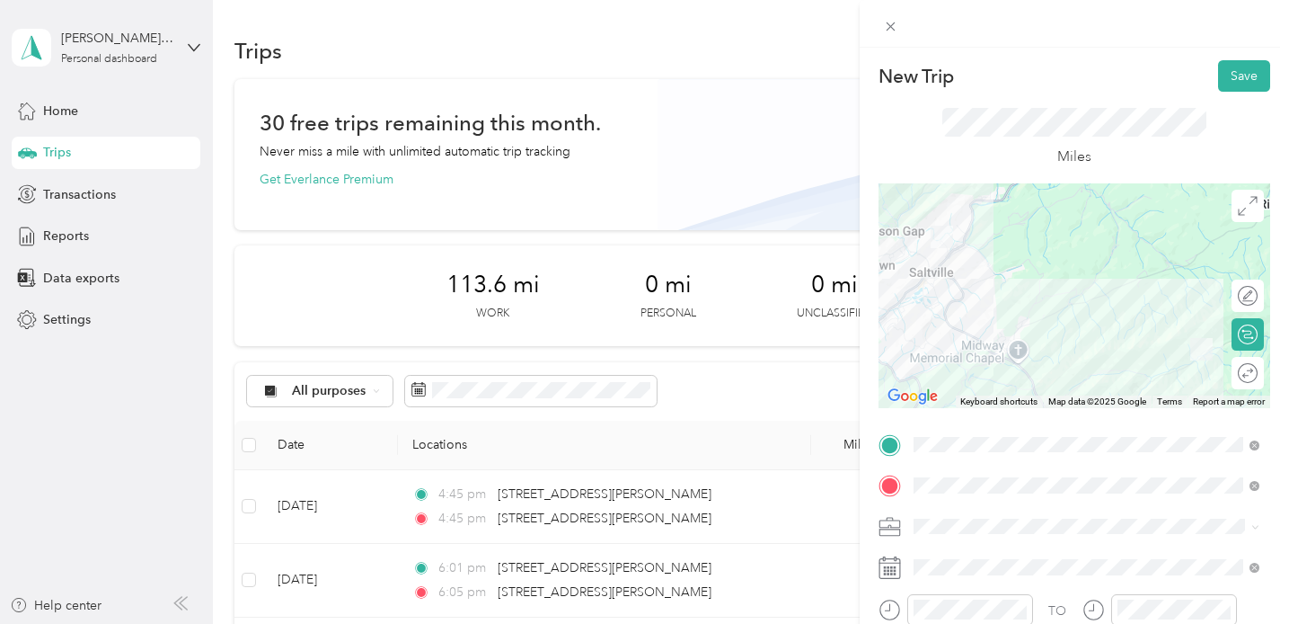
scroll to position [0, 0]
click at [1245, 71] on button "Save" at bounding box center [1244, 75] width 52 height 31
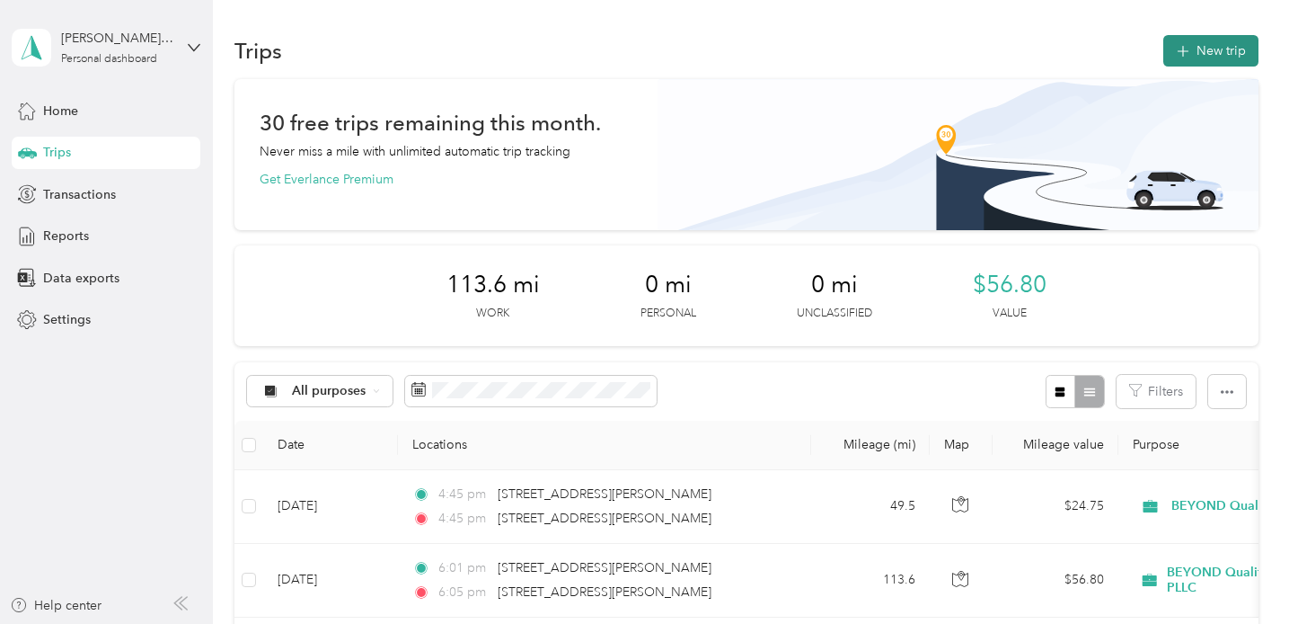
click at [1220, 50] on button "New trip" at bounding box center [1211, 50] width 95 height 31
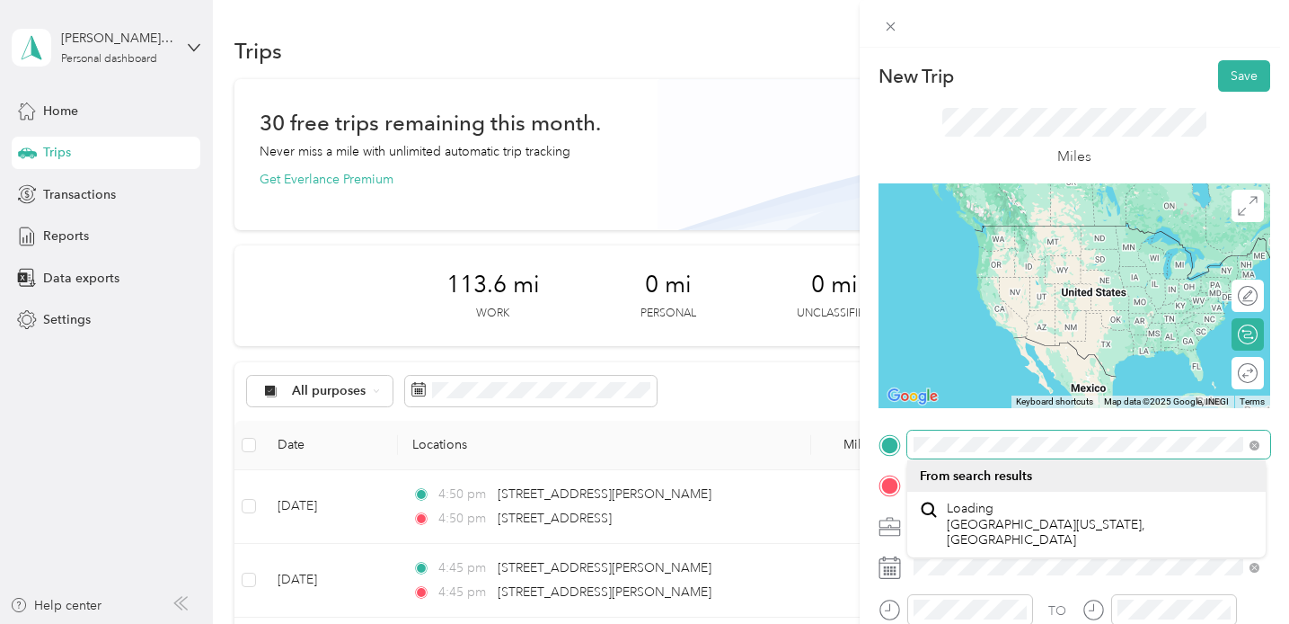
click at [894, 448] on div at bounding box center [1075, 444] width 392 height 29
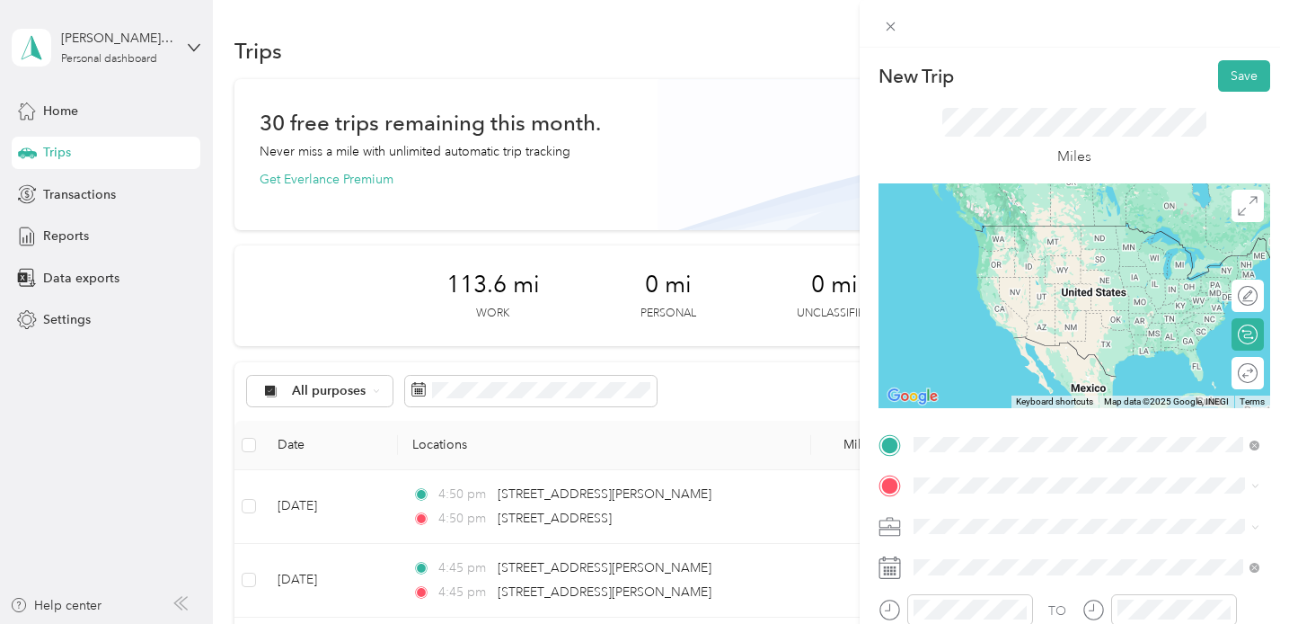
drag, startPoint x: 894, startPoint y: 448, endPoint x: 1039, endPoint y: 249, distance: 246.4
click at [1039, 238] on div "[STREET_ADDRESS][US_STATE]" at bounding box center [1086, 226] width 333 height 24
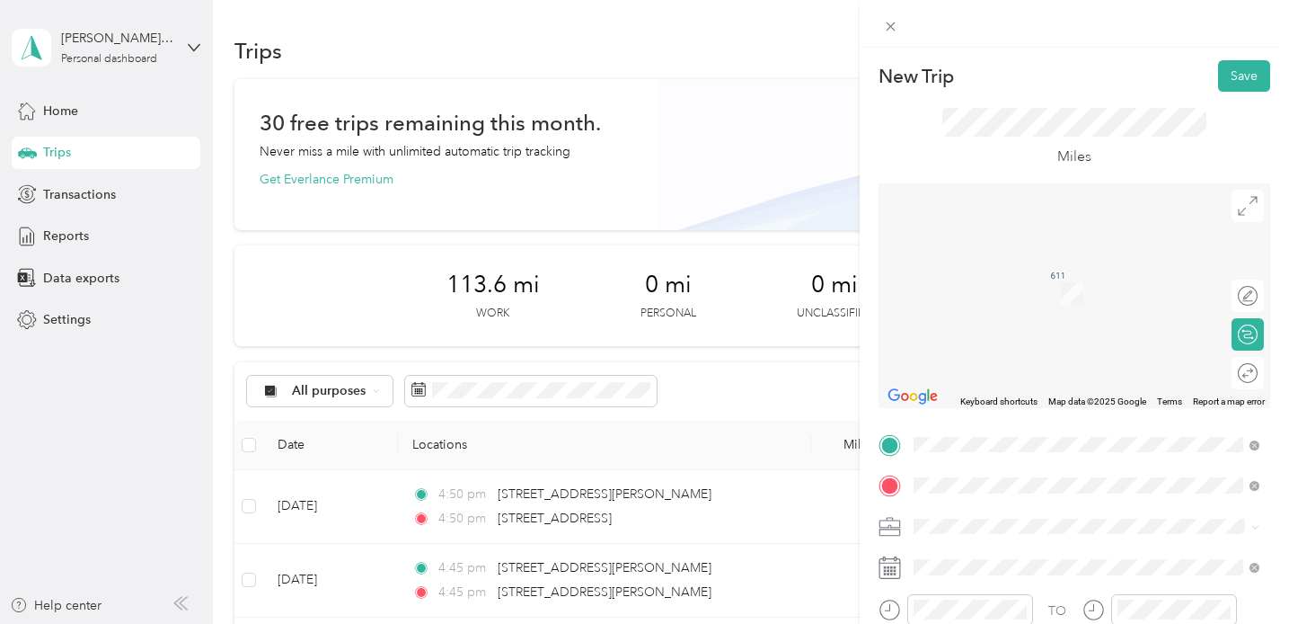
click at [1107, 263] on span "[STREET_ADDRESS][PERSON_NAME][US_STATE]" at bounding box center [1086, 266] width 279 height 16
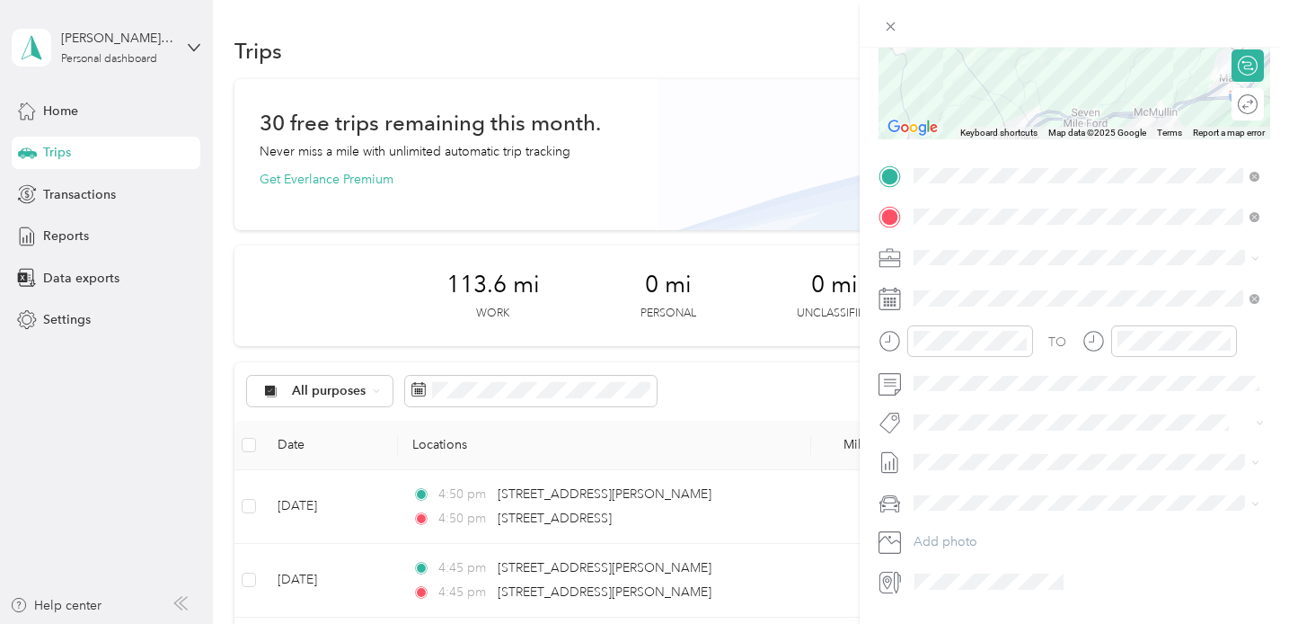
scroll to position [272, 0]
click at [887, 292] on icon at bounding box center [890, 295] width 22 height 22
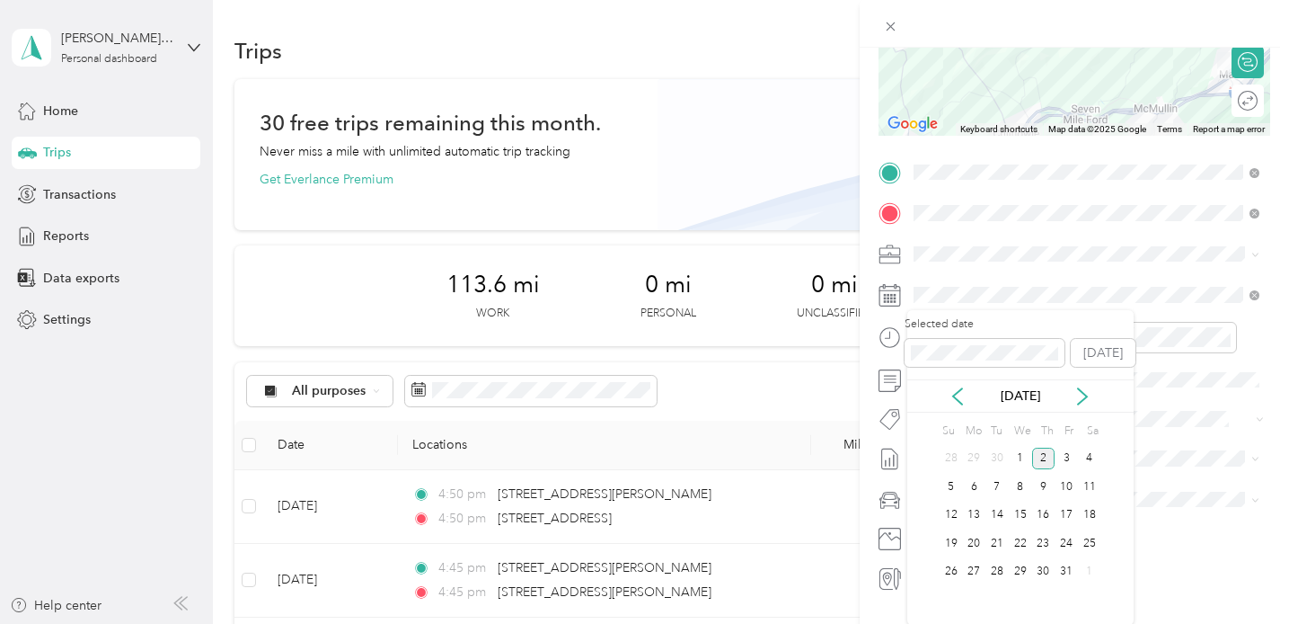
click at [967, 407] on div "[DATE]" at bounding box center [1020, 395] width 226 height 33
click at [963, 388] on icon at bounding box center [958, 396] width 18 height 18
click at [983, 573] on div "29" at bounding box center [973, 572] width 23 height 22
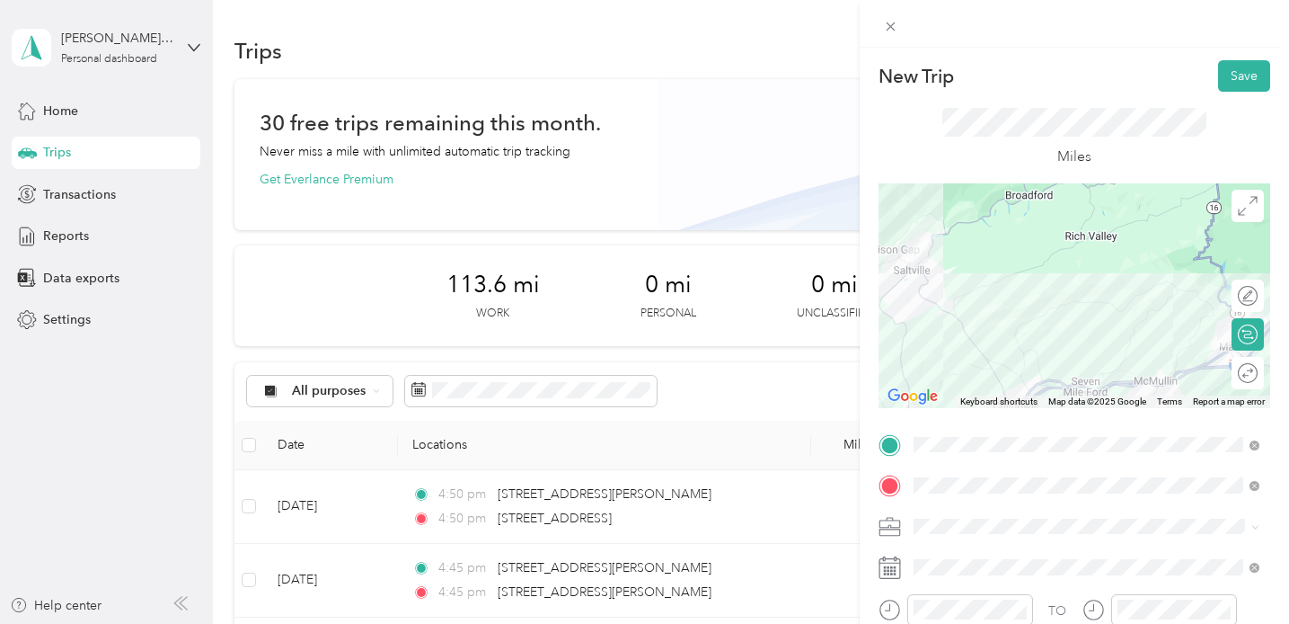
scroll to position [0, 0]
click at [1252, 73] on button "Save" at bounding box center [1244, 75] width 52 height 31
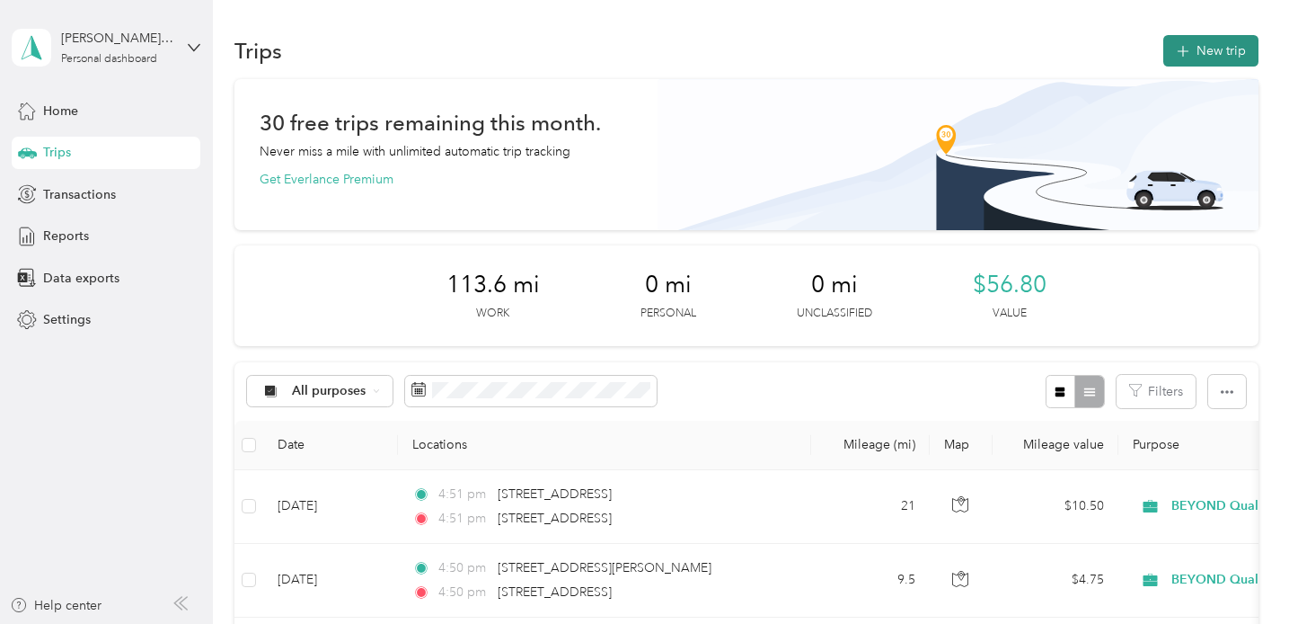
click at [1193, 51] on icon "button" at bounding box center [1183, 51] width 21 height 21
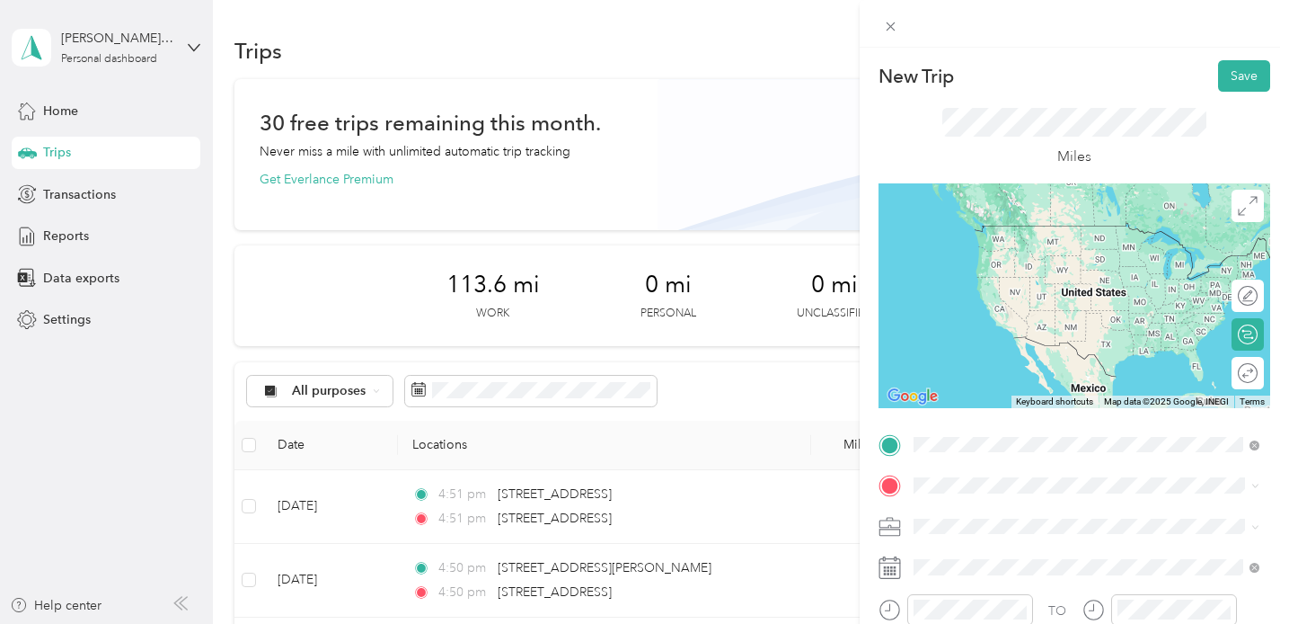
click at [1121, 233] on span "[STREET_ADDRESS][PERSON_NAME][US_STATE]" at bounding box center [1086, 225] width 279 height 16
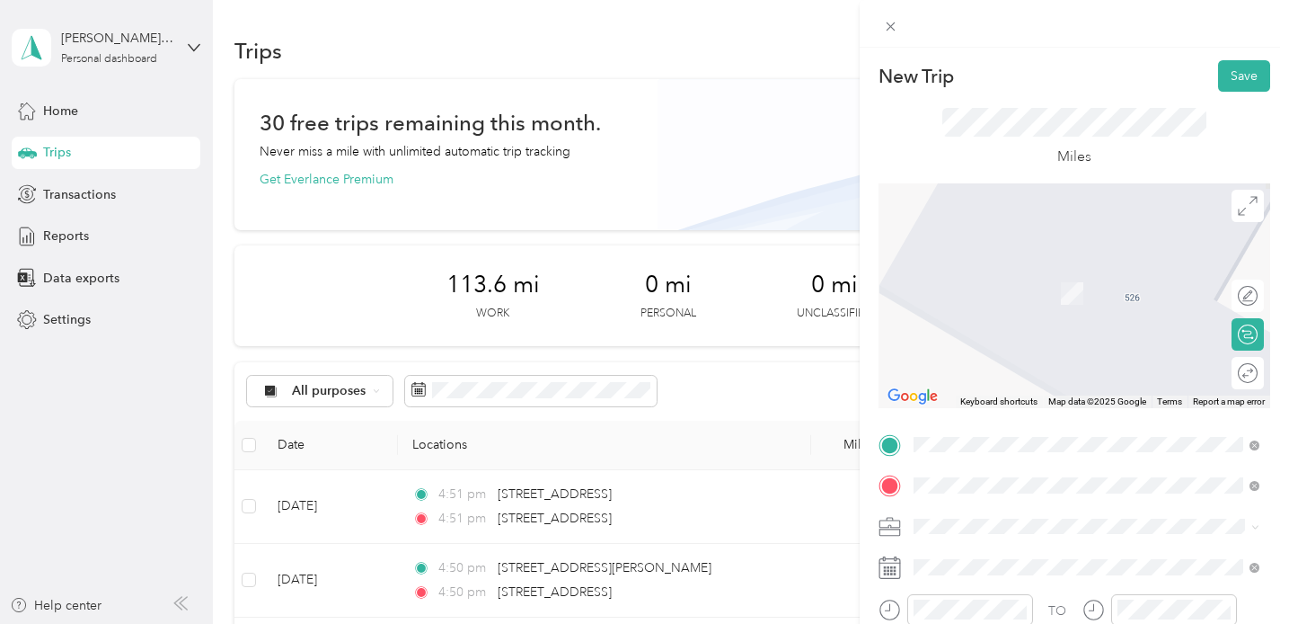
drag, startPoint x: 984, startPoint y: 473, endPoint x: 1029, endPoint y: 277, distance: 201.8
click at [1029, 274] on span "[STREET_ADDRESS][PERSON_NAME][US_STATE]" at bounding box center [1086, 266] width 279 height 16
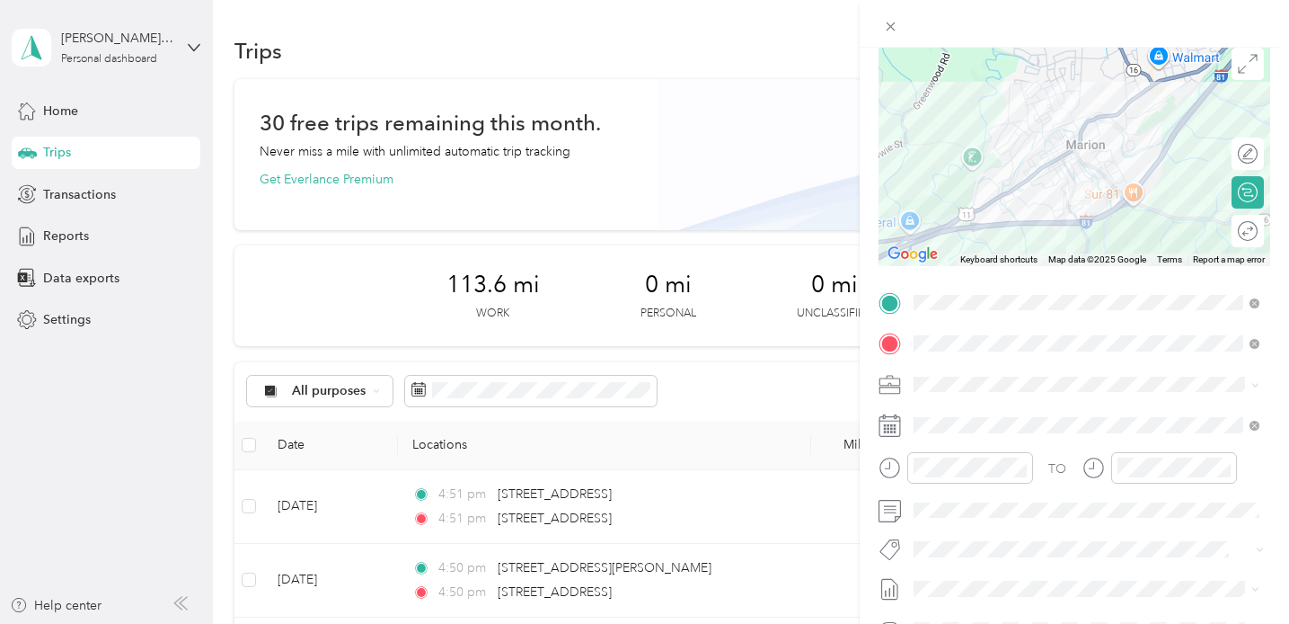
scroll to position [163, 0]
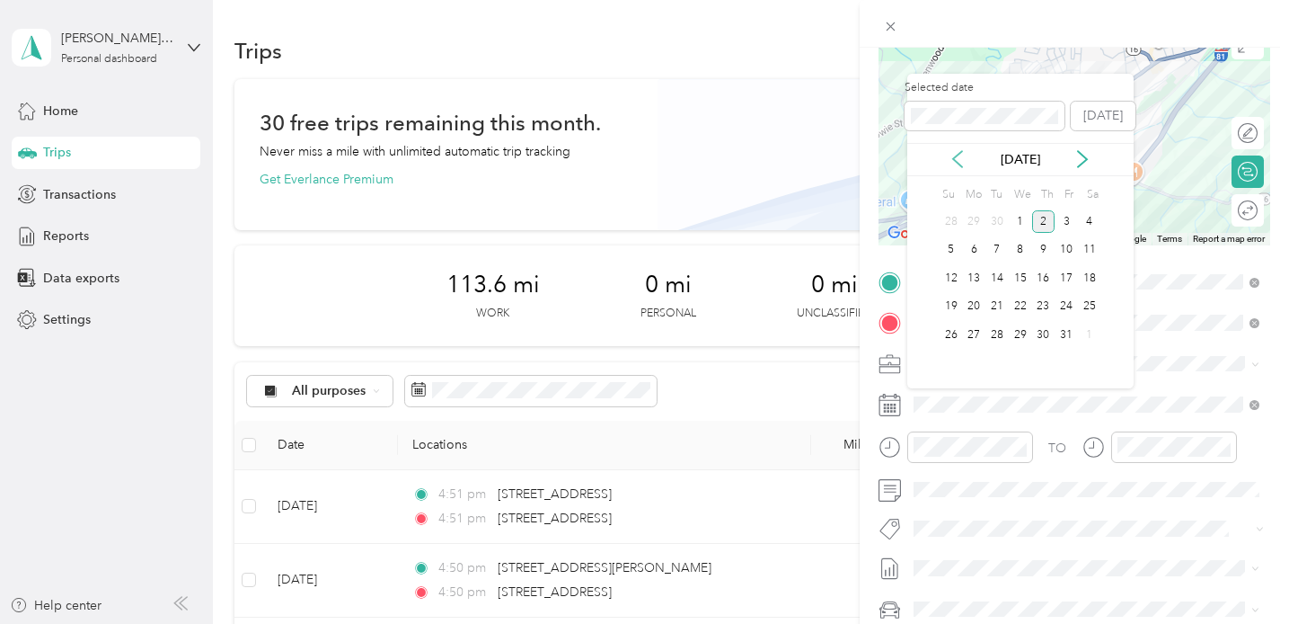
click at [967, 155] on icon at bounding box center [958, 159] width 18 height 18
click at [974, 342] on div "29" at bounding box center [973, 334] width 23 height 22
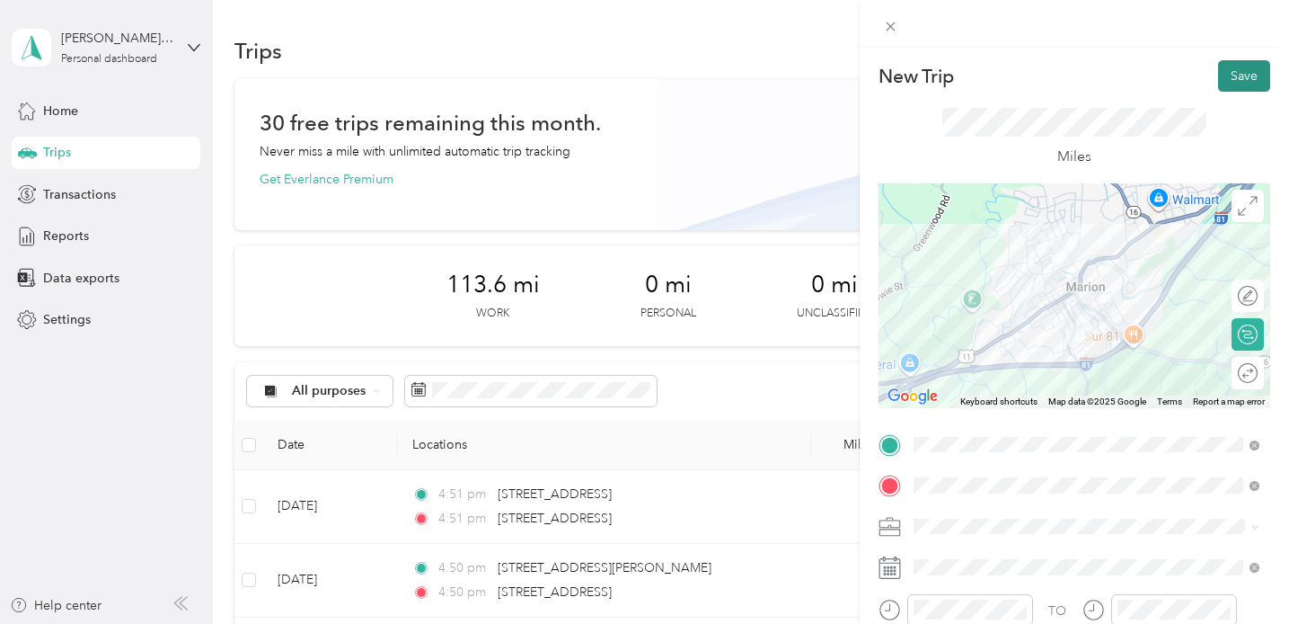
scroll to position [0, 0]
click at [1247, 71] on button "Save" at bounding box center [1244, 75] width 52 height 31
click at [1243, 79] on button "Save" at bounding box center [1244, 75] width 52 height 31
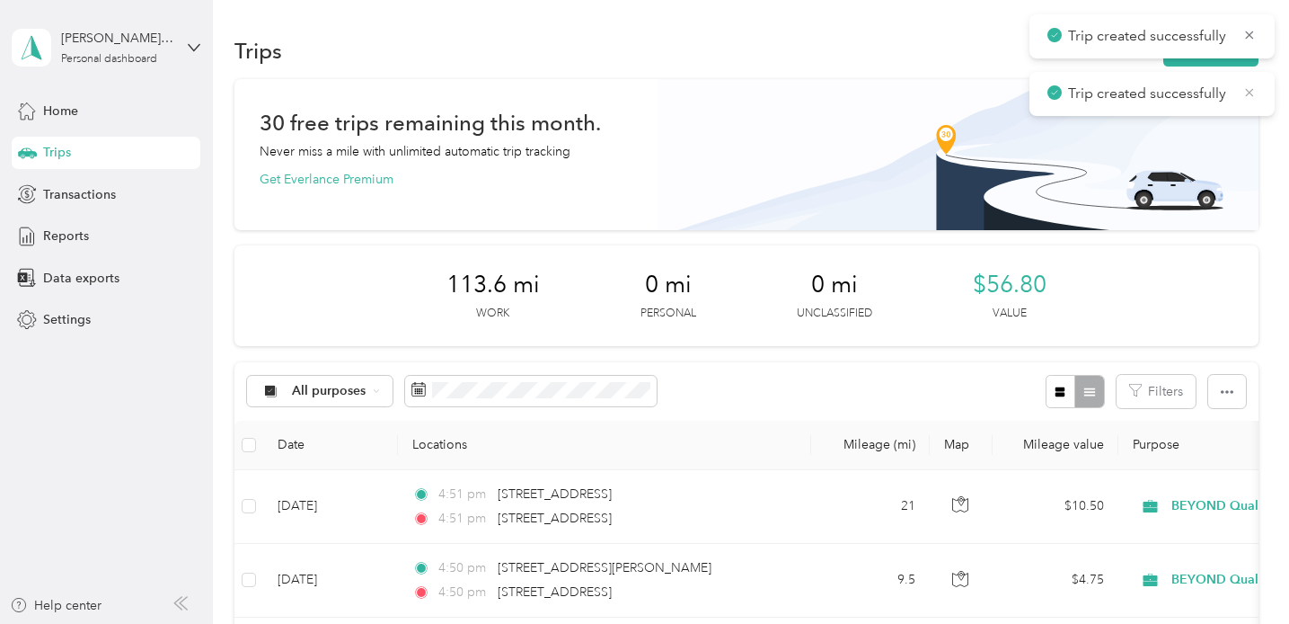
click at [1252, 93] on icon at bounding box center [1250, 92] width 14 height 16
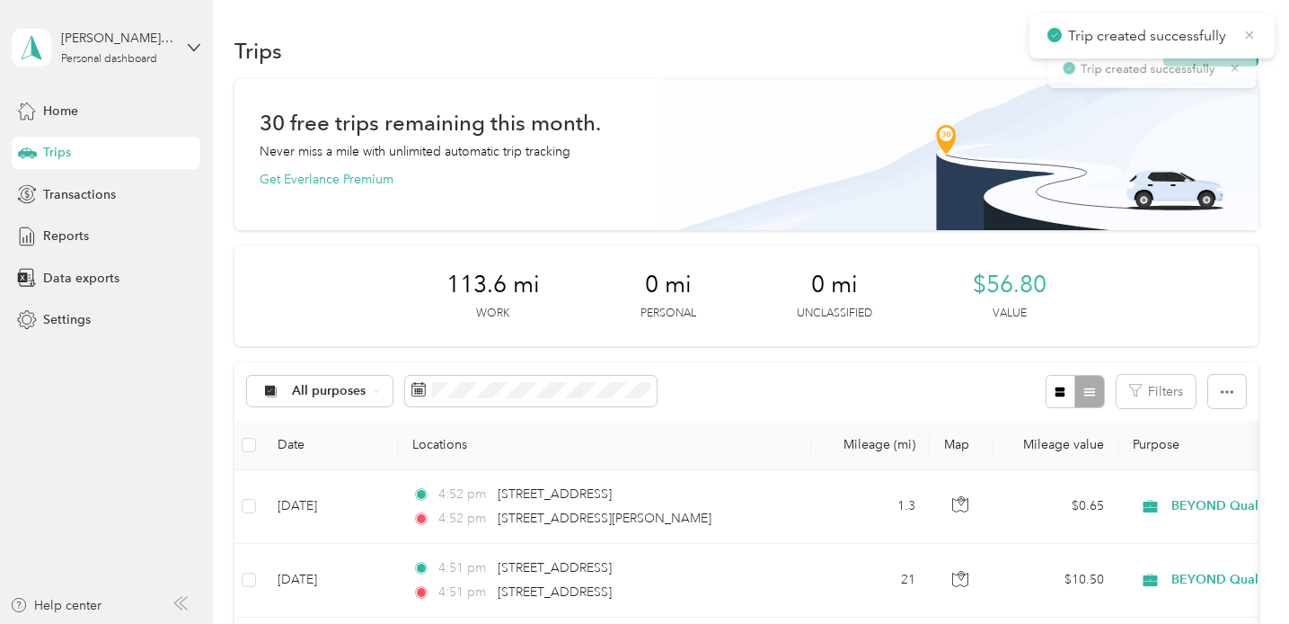
click at [1251, 38] on icon at bounding box center [1250, 35] width 14 height 16
click at [1243, 52] on button "New trip" at bounding box center [1211, 50] width 95 height 31
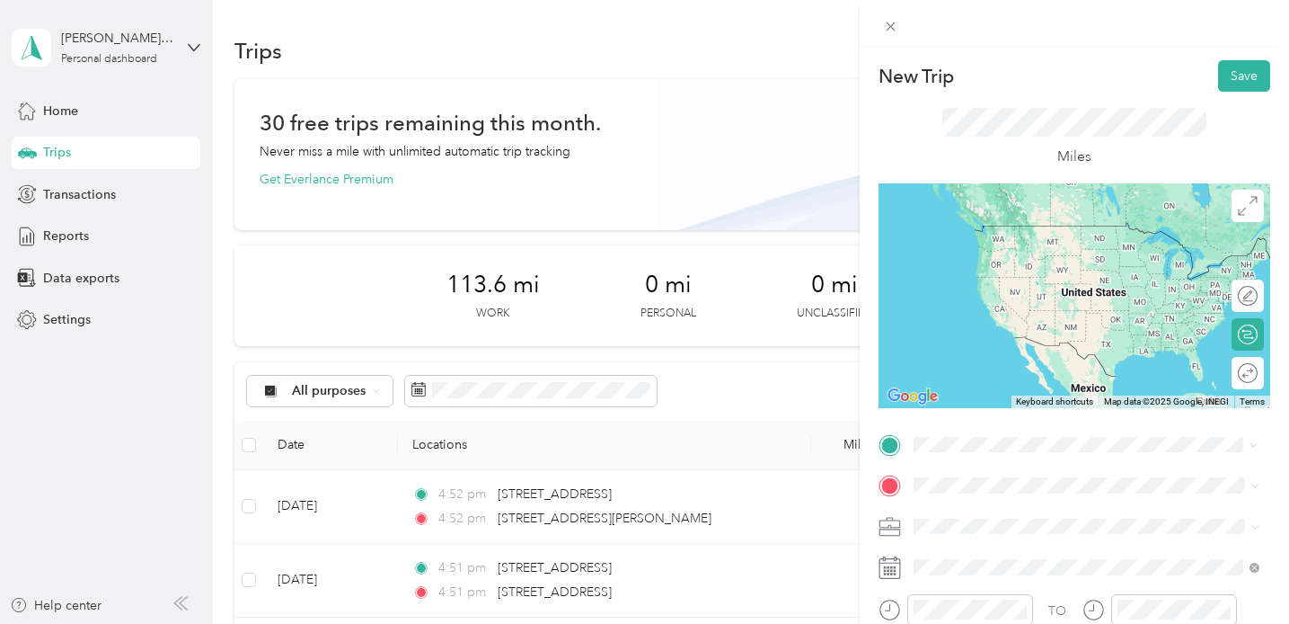
click at [1093, 222] on span "[STREET_ADDRESS][PERSON_NAME][US_STATE]" at bounding box center [1086, 225] width 279 height 16
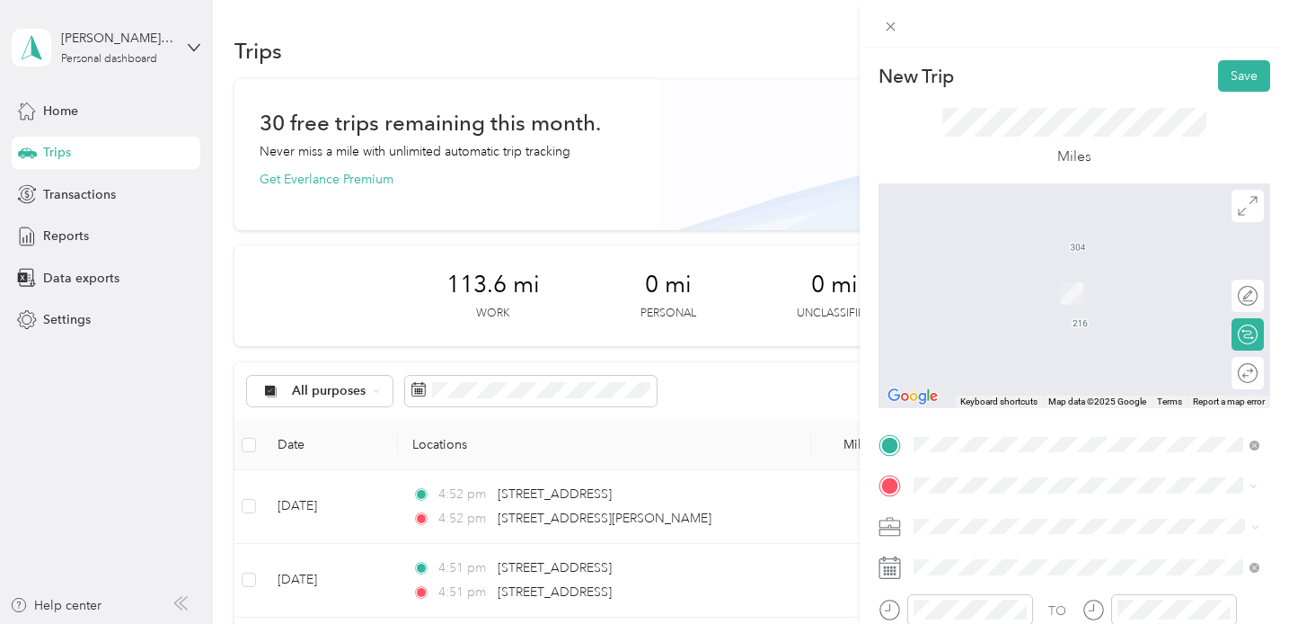
click at [1012, 274] on span "[STREET_ADDRESS][PERSON_NAME][US_STATE]" at bounding box center [1086, 266] width 279 height 16
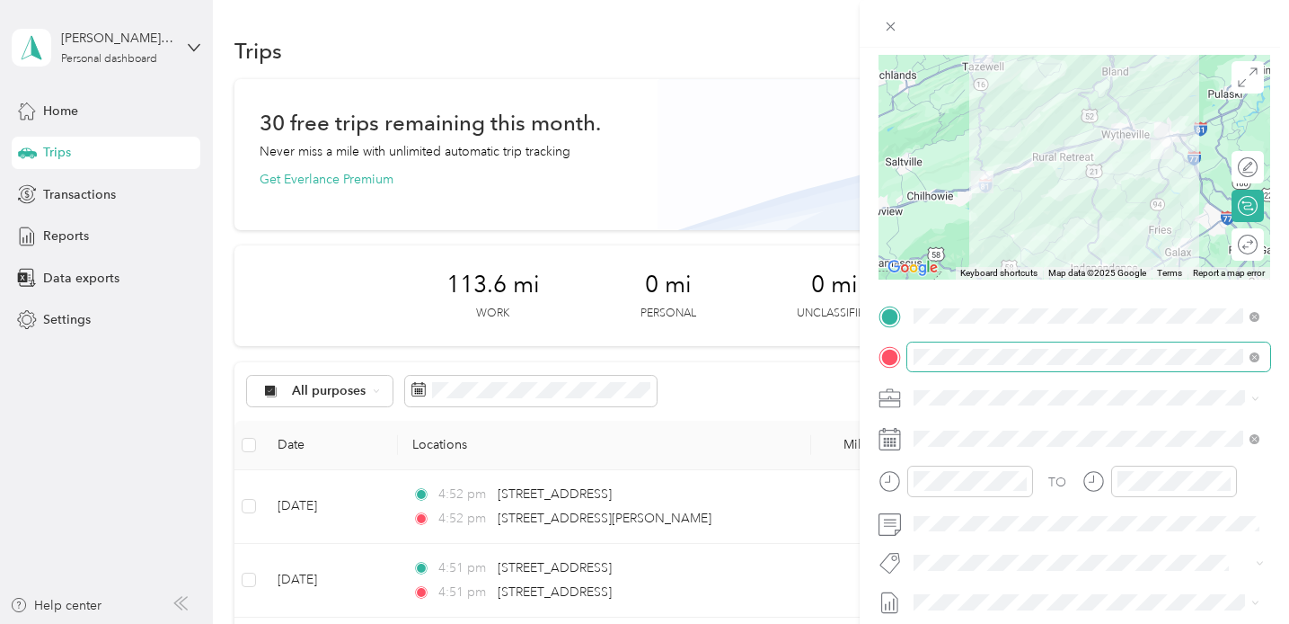
scroll to position [162, 0]
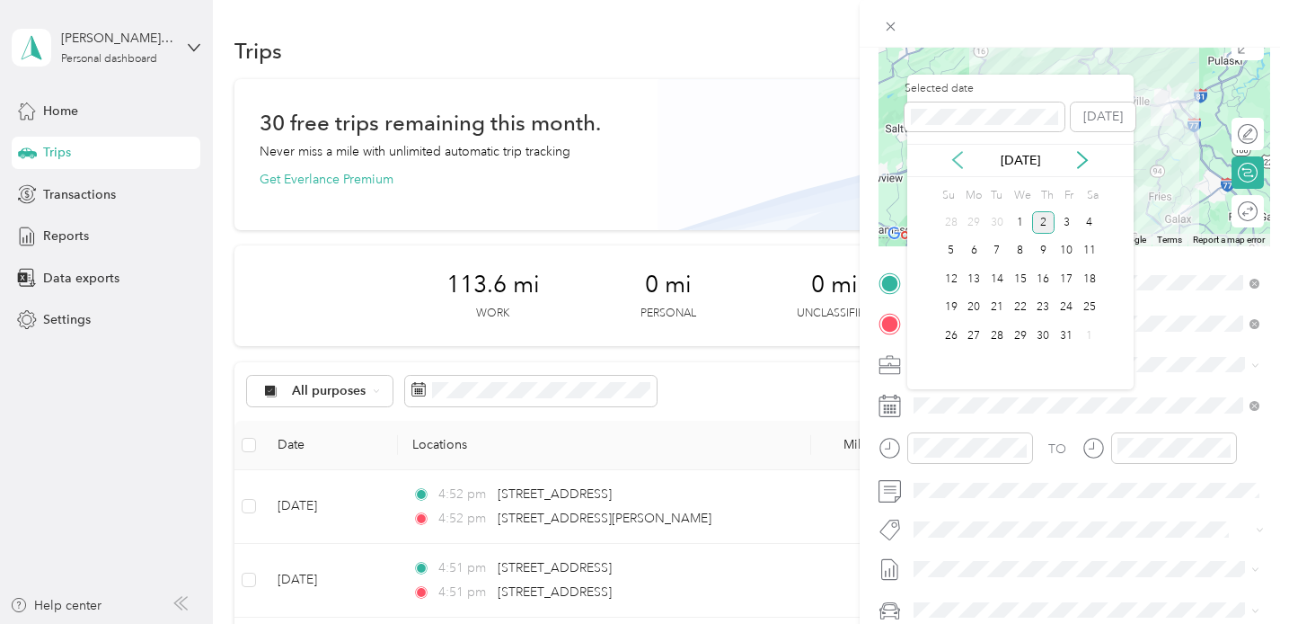
click at [960, 157] on icon at bounding box center [958, 160] width 18 height 18
click at [978, 335] on div "29" at bounding box center [973, 335] width 23 height 22
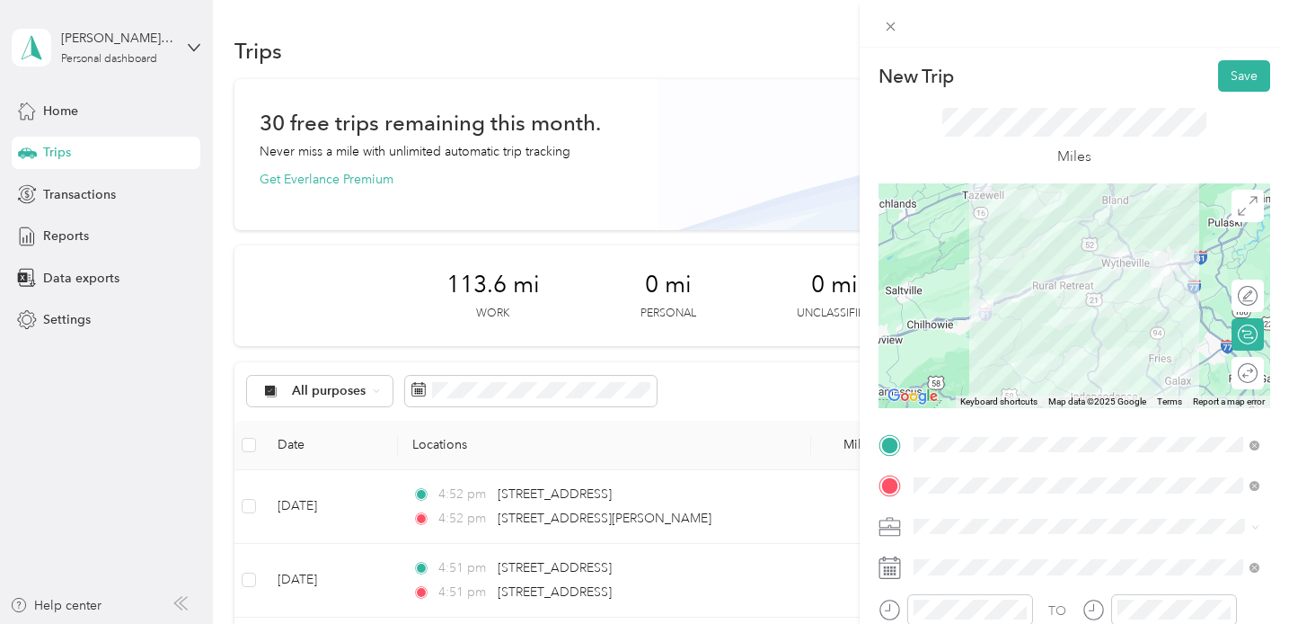
scroll to position [0, 0]
click at [1250, 73] on button "Save" at bounding box center [1244, 75] width 52 height 31
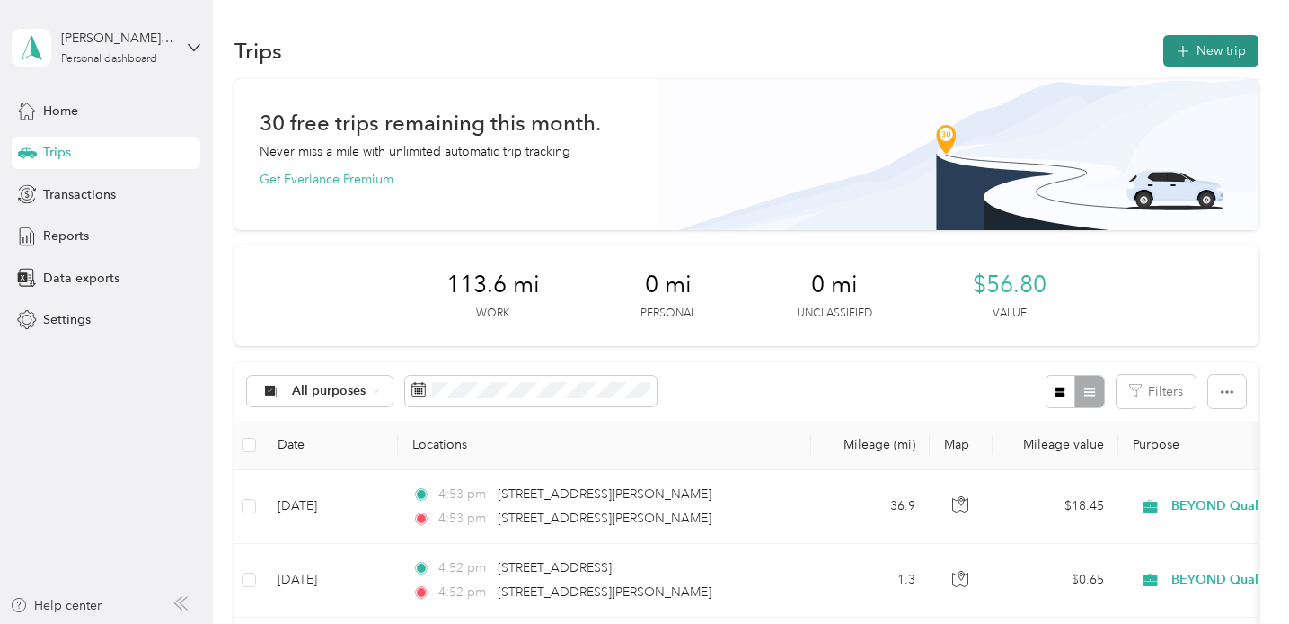
click at [1228, 52] on button "New trip" at bounding box center [1211, 50] width 95 height 31
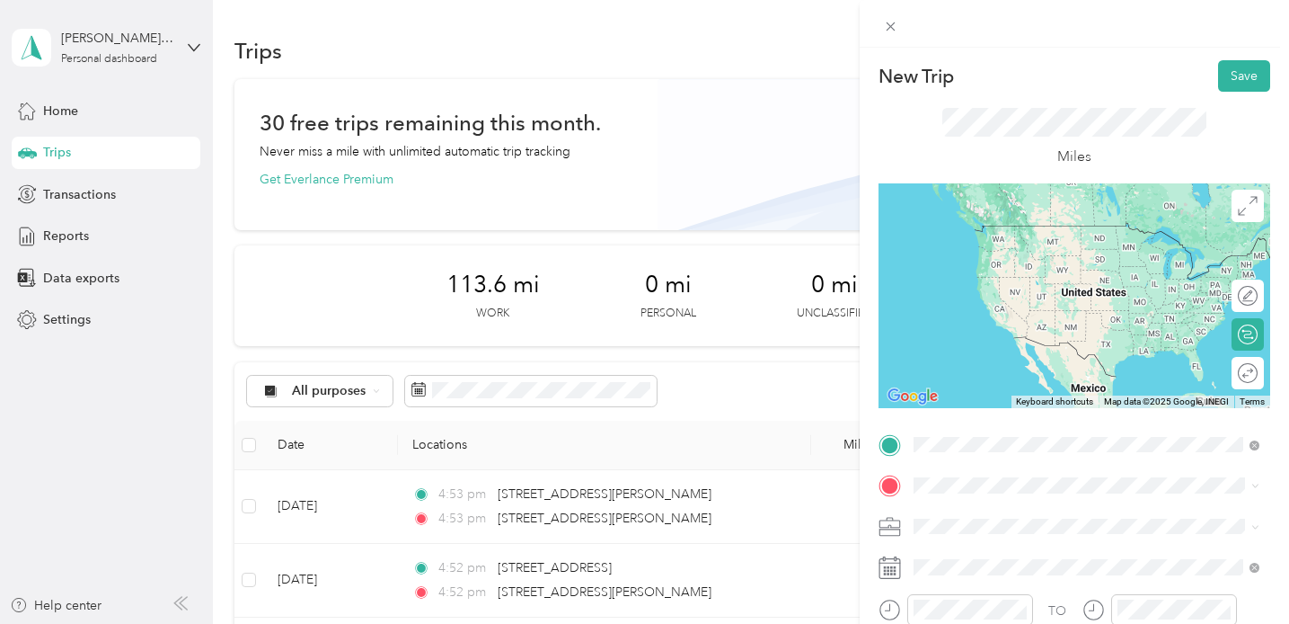
click at [1026, 306] on span "[STREET_ADDRESS][PERSON_NAME][US_STATE]" at bounding box center [1086, 298] width 279 height 16
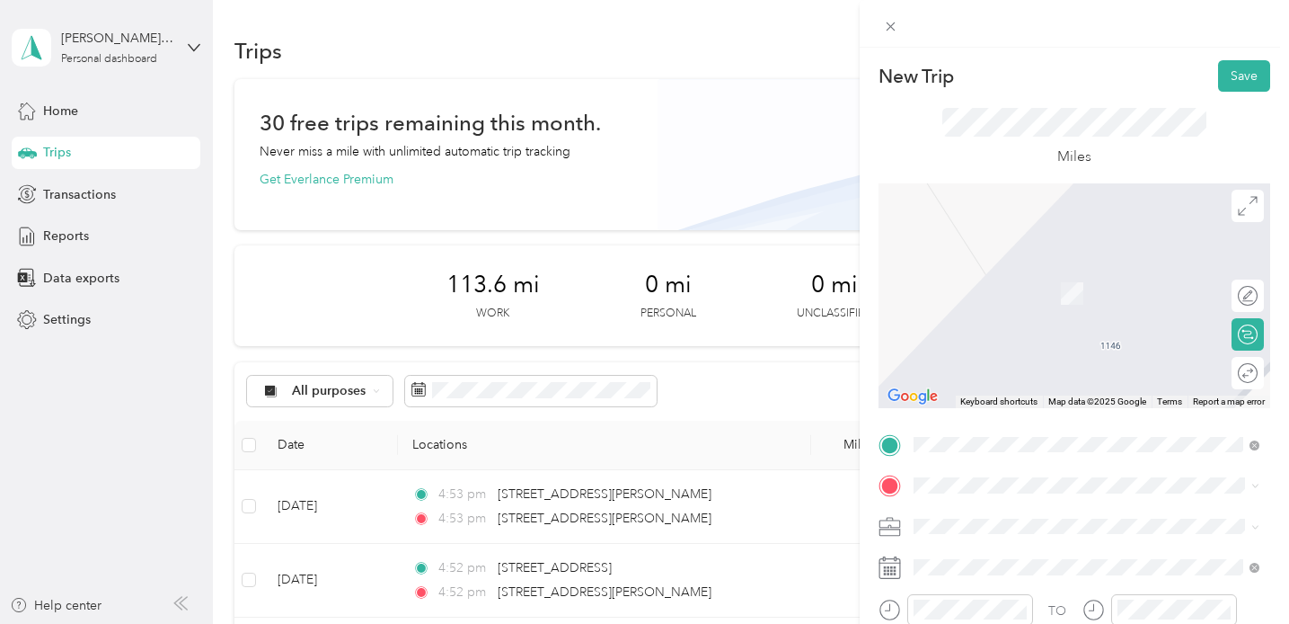
click at [1026, 263] on span "[STREET_ADDRESS][PERSON_NAME][PERSON_NAME][US_STATE]" at bounding box center [1100, 269] width 306 height 31
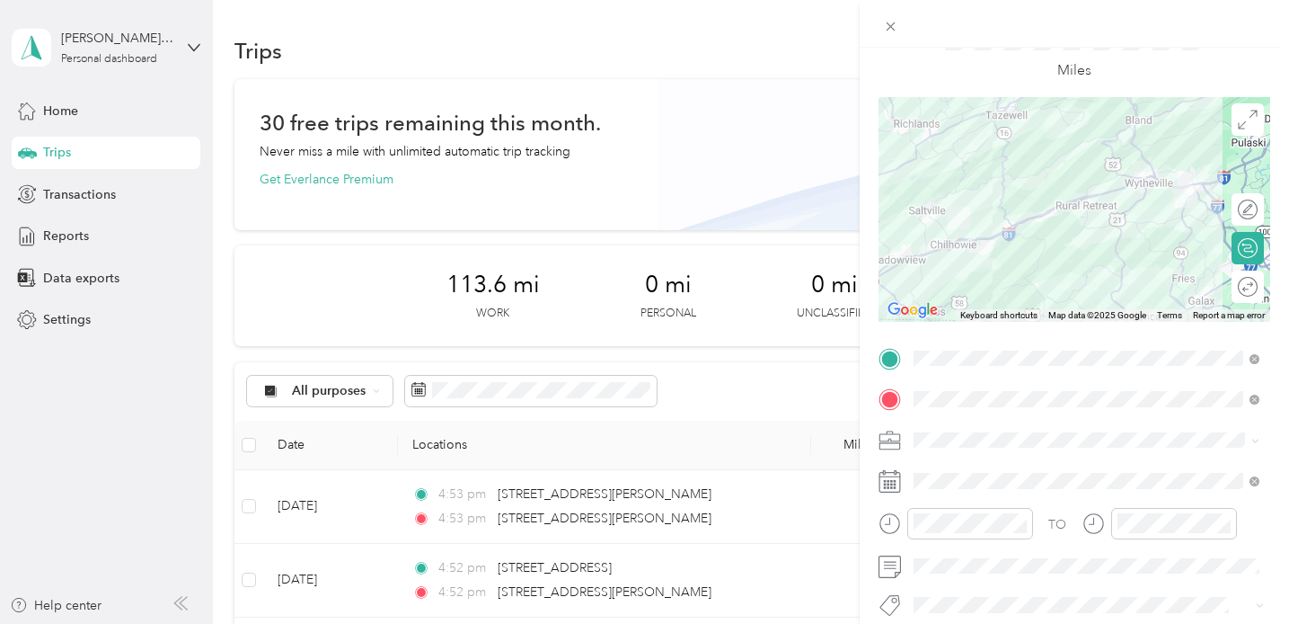
scroll to position [87, 0]
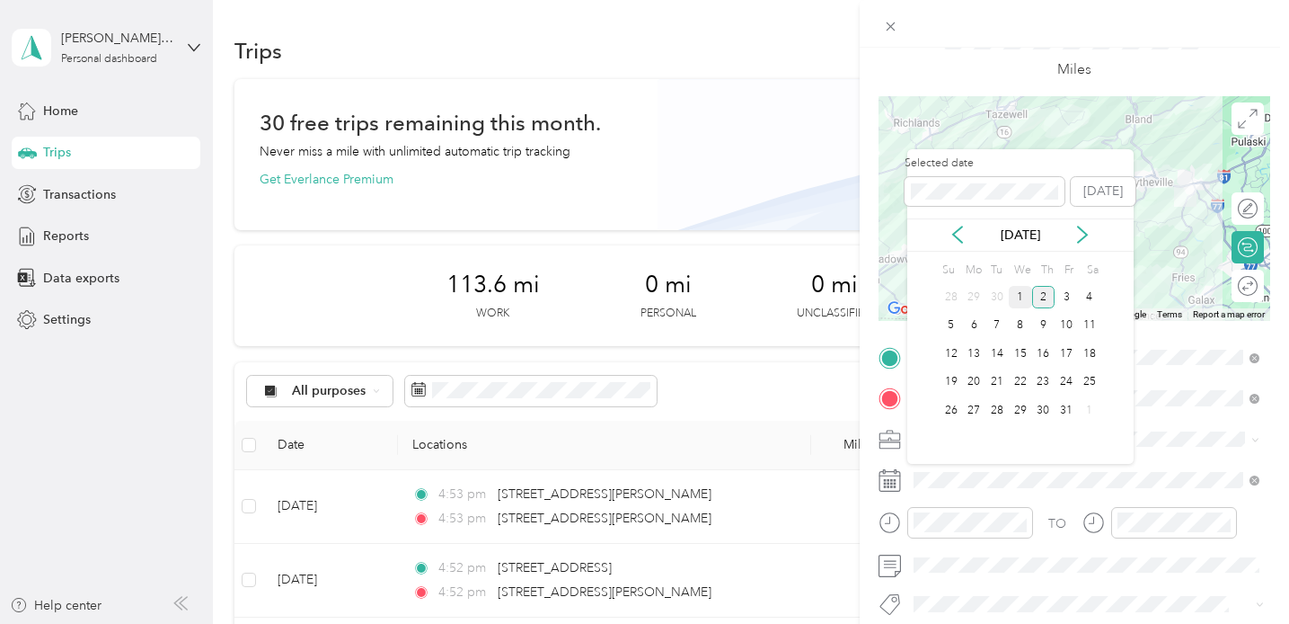
click at [1021, 293] on div "1" at bounding box center [1020, 297] width 23 height 22
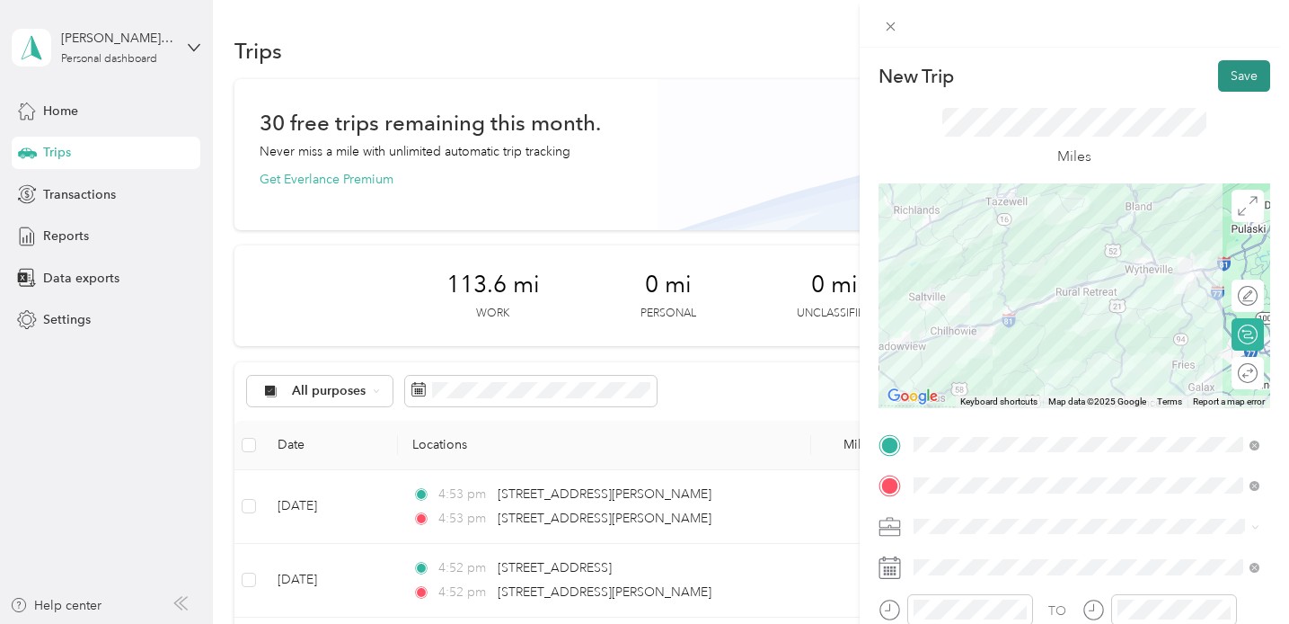
scroll to position [0, 0]
click at [1234, 81] on button "Save" at bounding box center [1244, 75] width 52 height 31
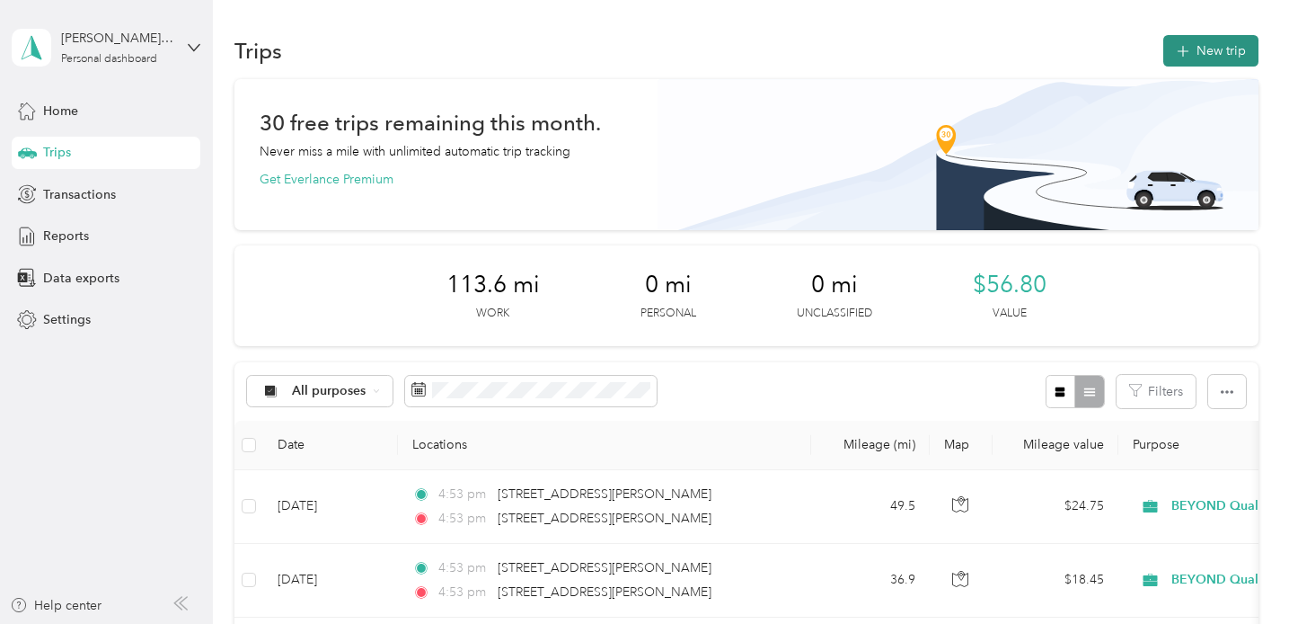
click at [1206, 56] on button "New trip" at bounding box center [1211, 50] width 95 height 31
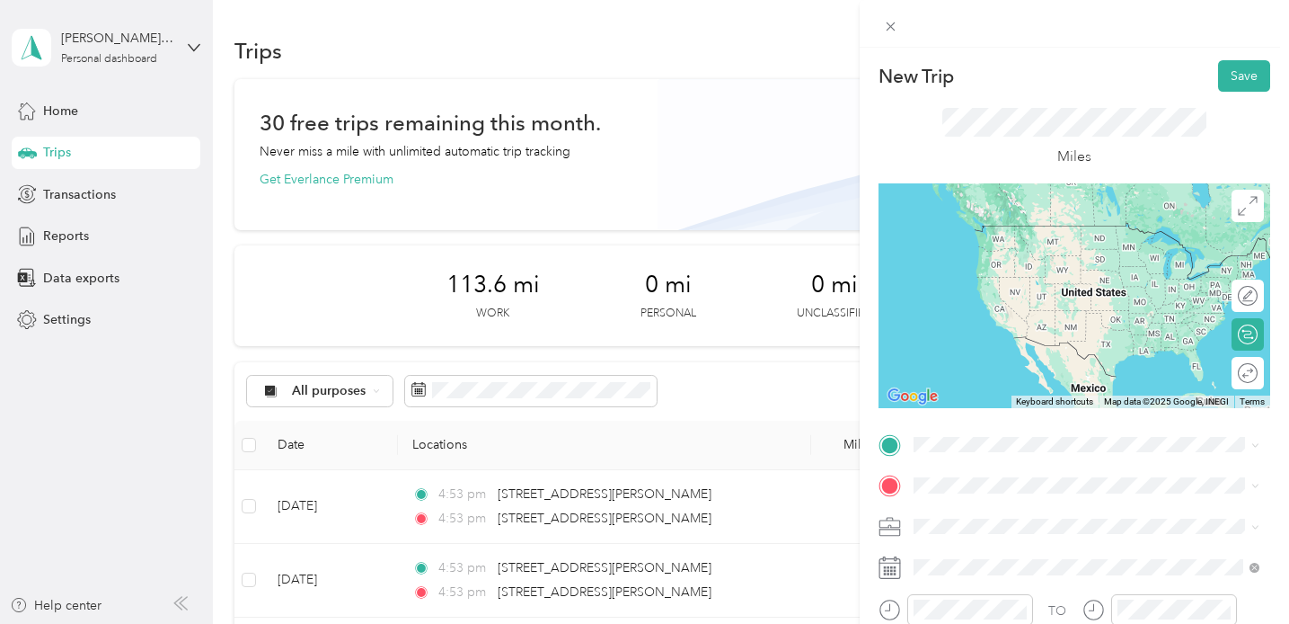
click at [1049, 230] on span "[STREET_ADDRESS][PERSON_NAME][PERSON_NAME][US_STATE]" at bounding box center [1100, 226] width 306 height 31
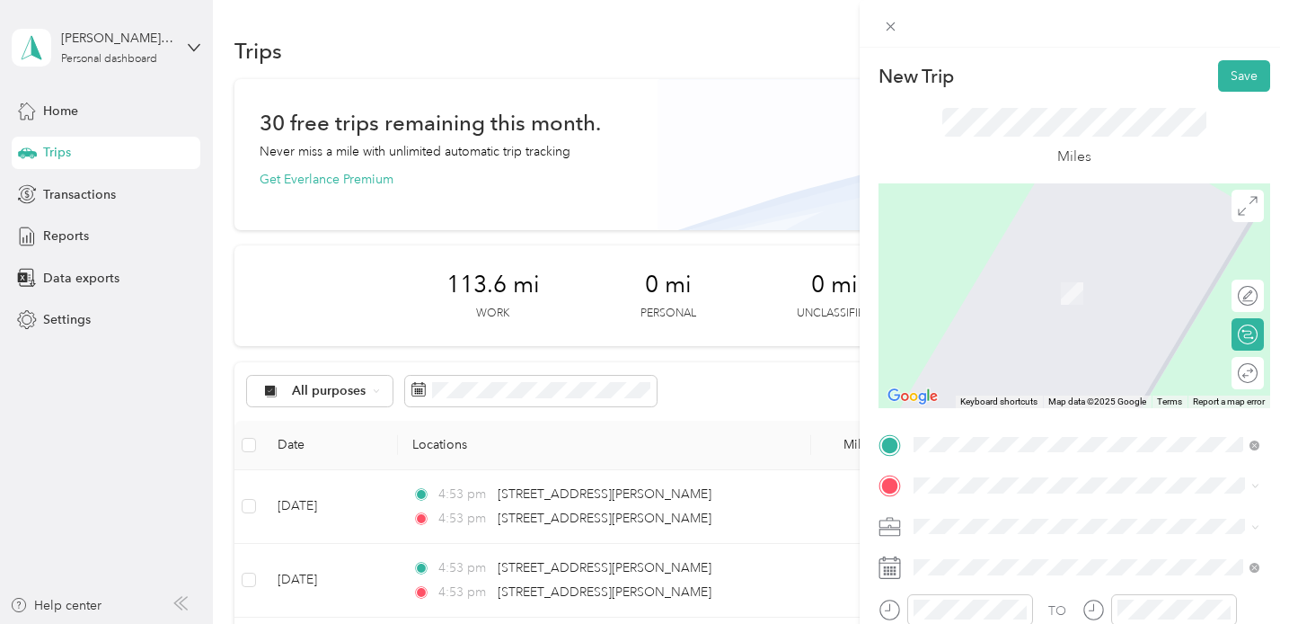
click at [1093, 278] on li "[STREET_ADDRESS][US_STATE]" at bounding box center [1086, 259] width 358 height 37
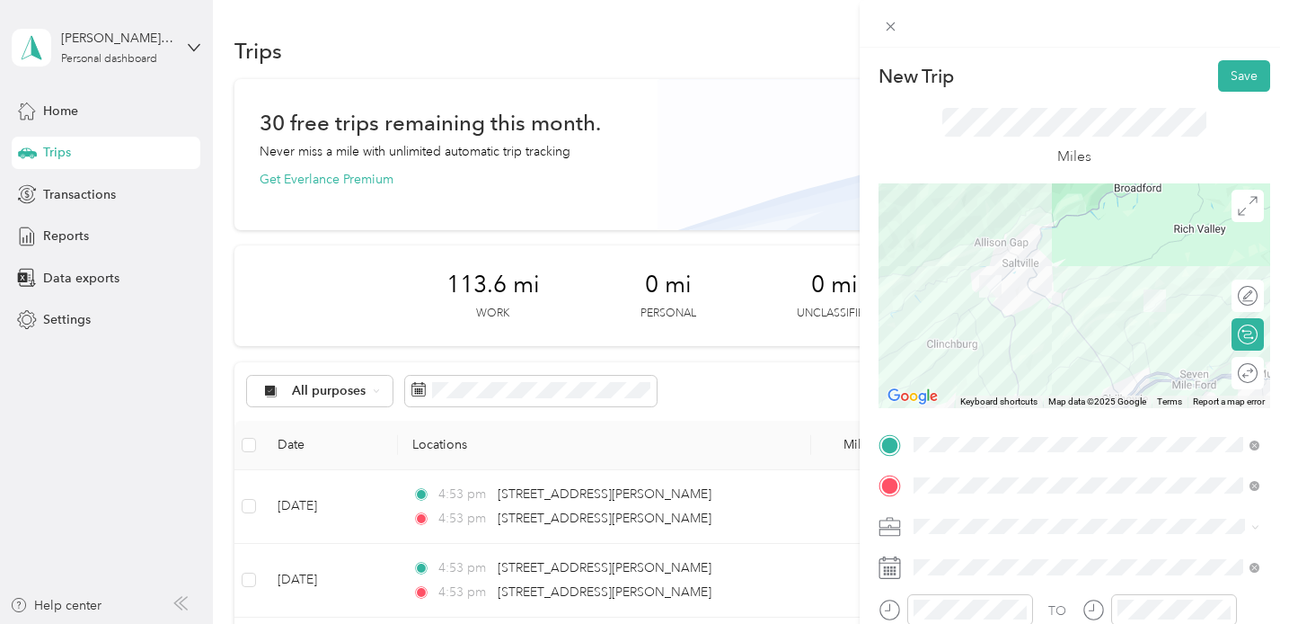
click at [1032, 289] on div at bounding box center [1075, 295] width 392 height 225
click at [1030, 306] on div at bounding box center [1075, 295] width 392 height 225
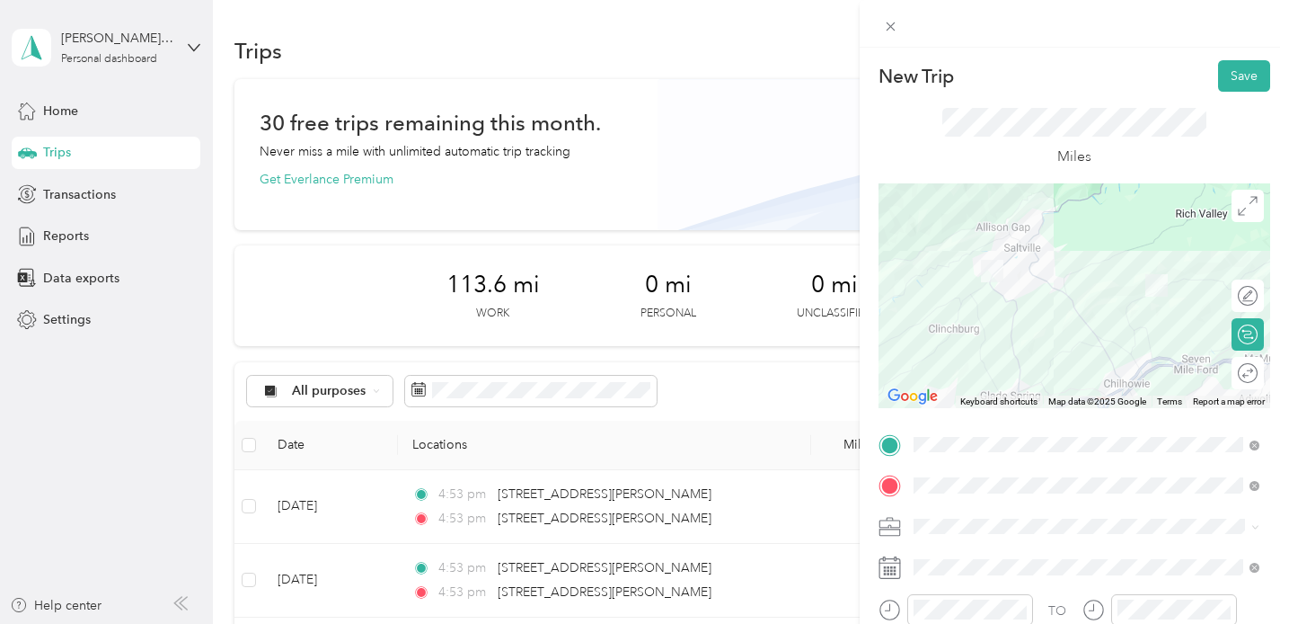
click at [1034, 260] on div at bounding box center [1075, 295] width 392 height 225
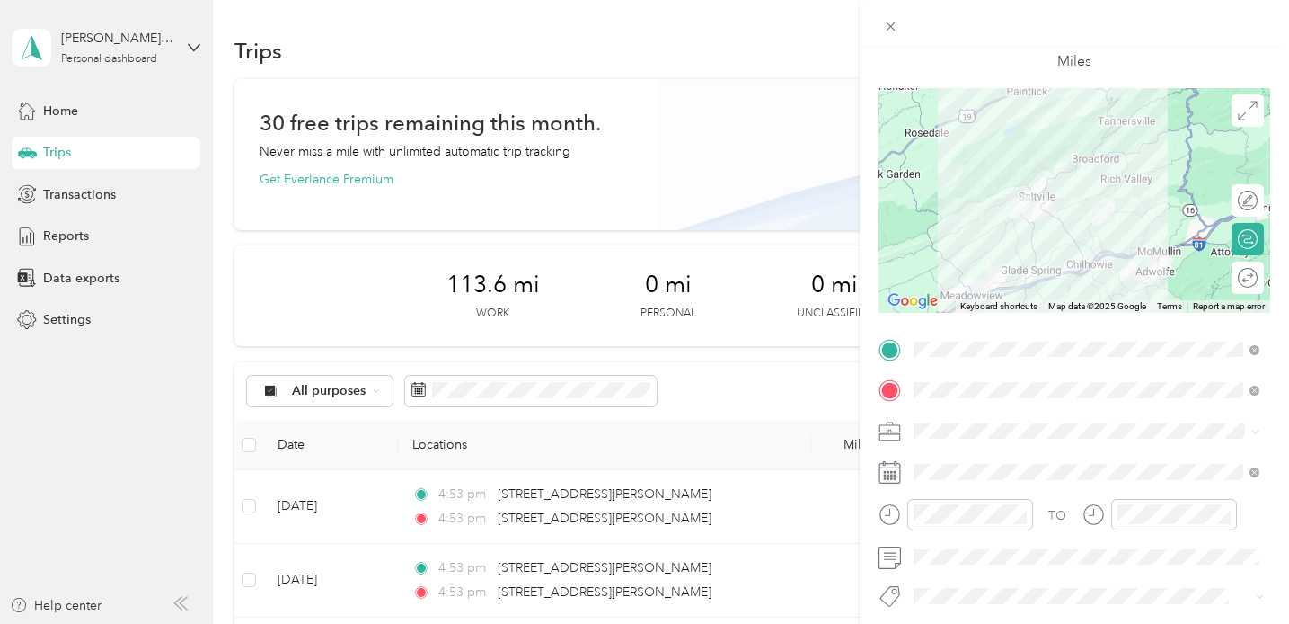
scroll to position [111, 0]
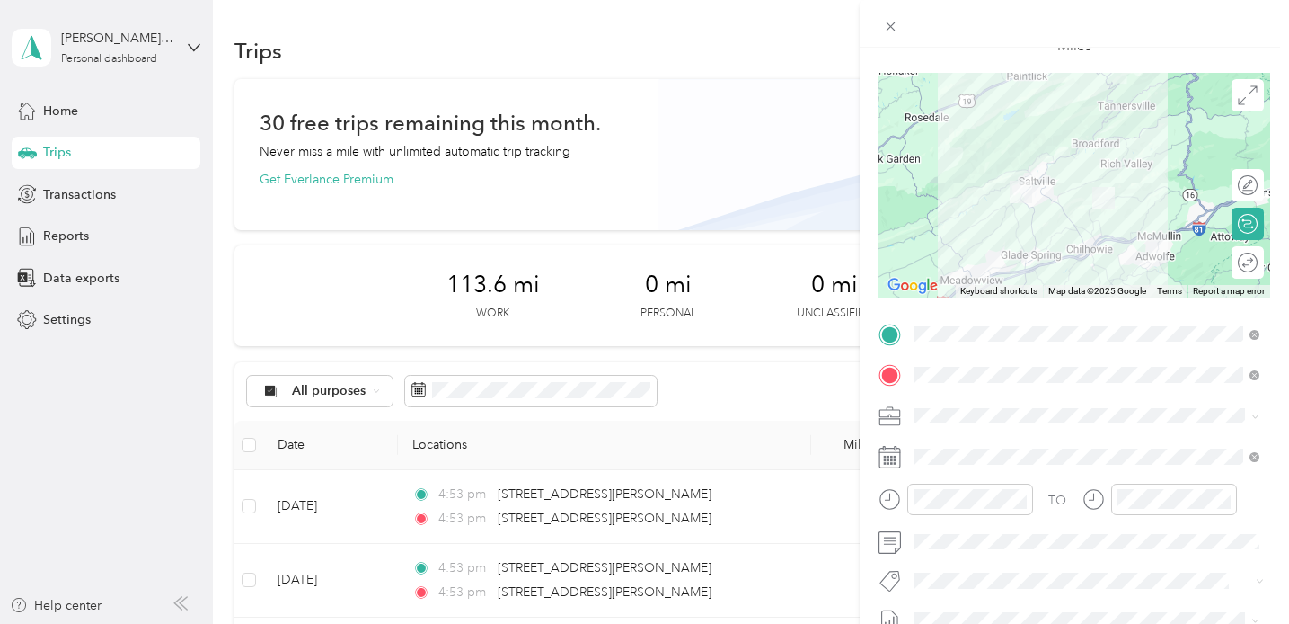
click at [888, 459] on icon at bounding box center [890, 457] width 22 height 22
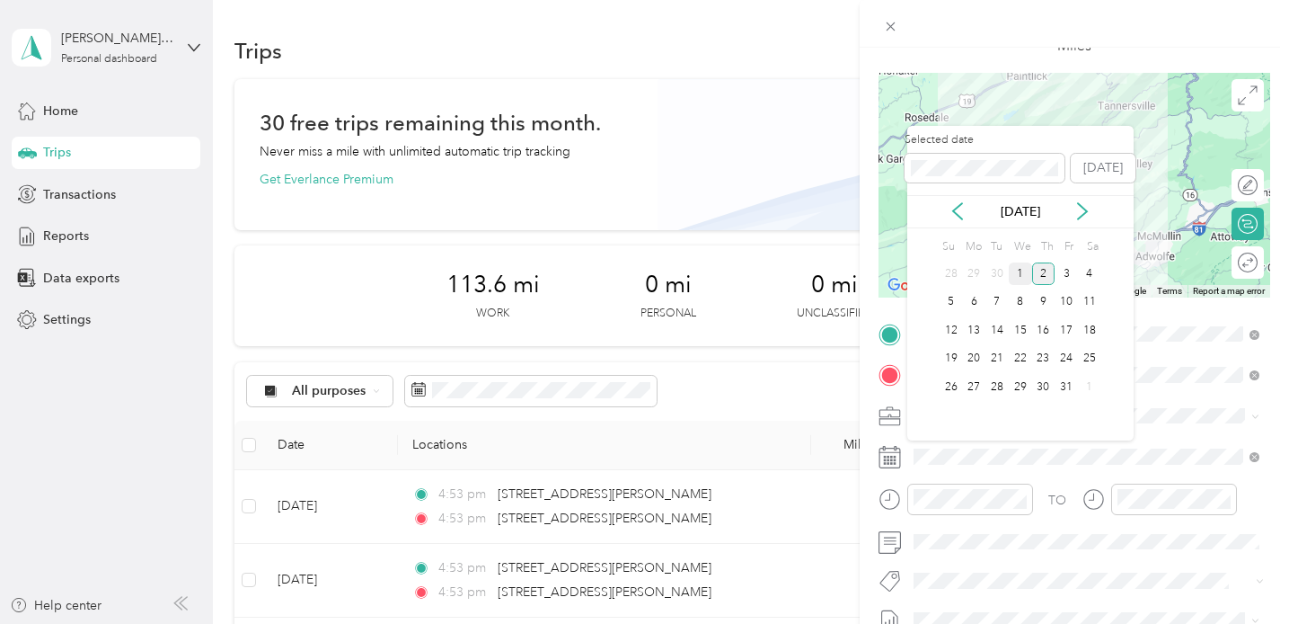
click at [1020, 276] on div "1" at bounding box center [1020, 273] width 23 height 22
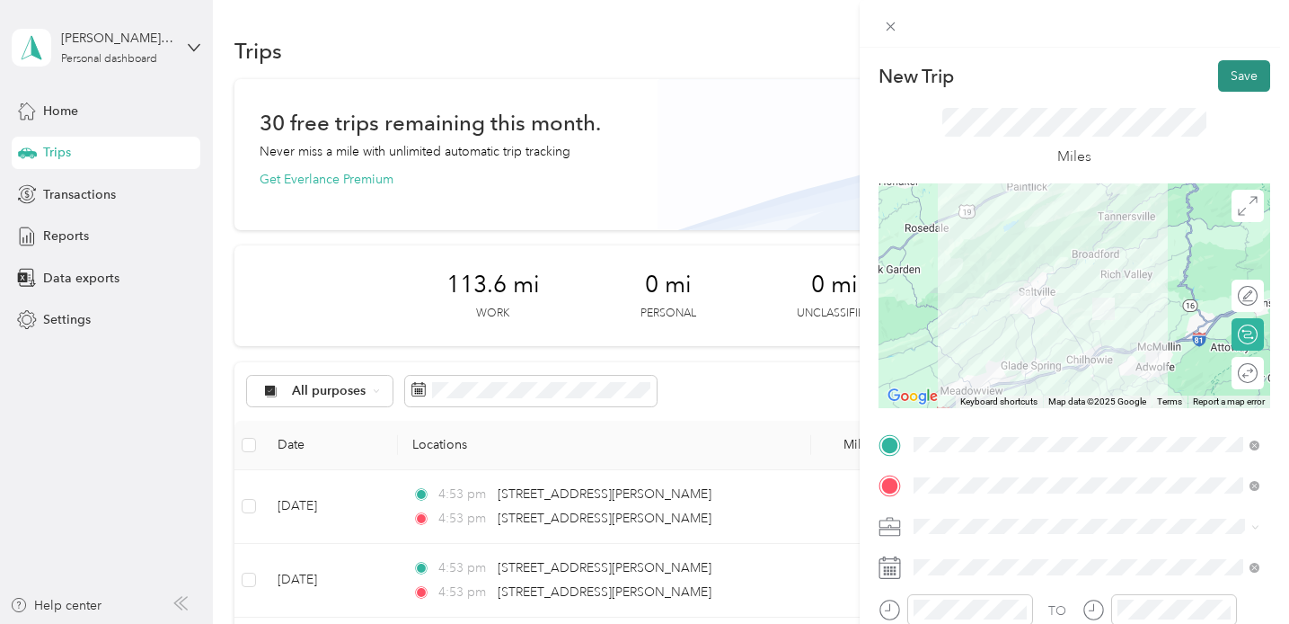
scroll to position [0, 0]
click at [1253, 77] on button "Save" at bounding box center [1244, 75] width 52 height 31
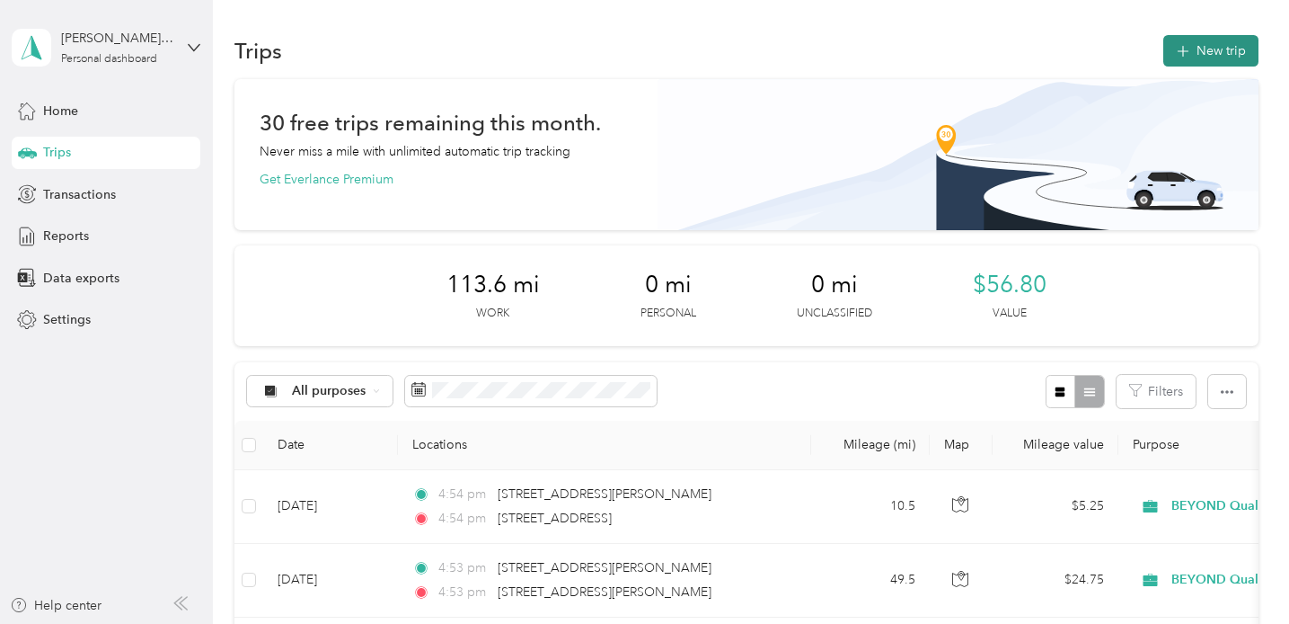
click at [1203, 57] on button "New trip" at bounding box center [1211, 50] width 95 height 31
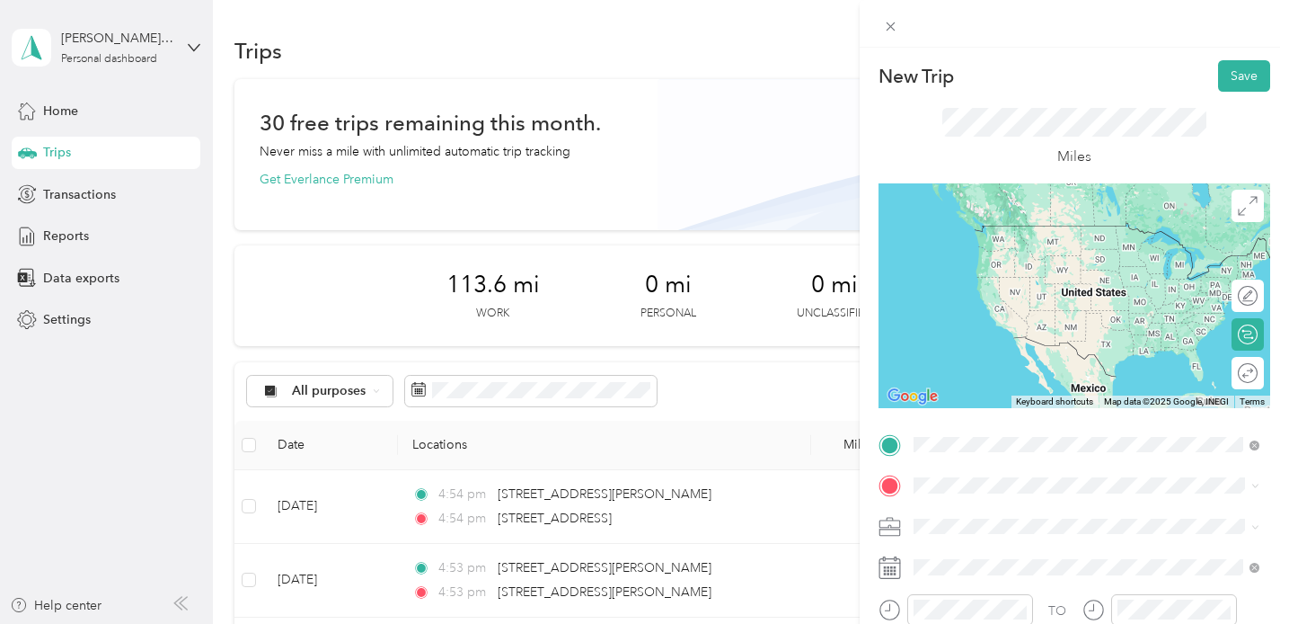
click at [1021, 228] on span "[STREET_ADDRESS][US_STATE]" at bounding box center [1037, 225] width 180 height 16
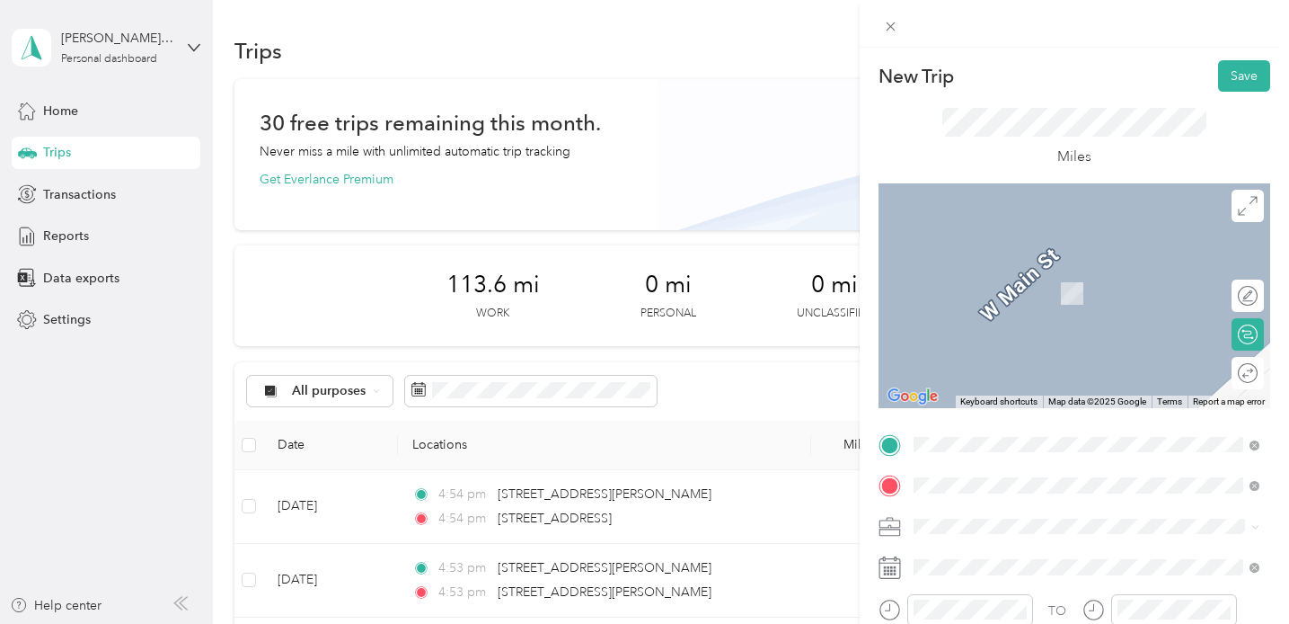
drag, startPoint x: 955, startPoint y: 492, endPoint x: 1022, endPoint y: 277, distance: 225.7
click at [1022, 274] on span "[STREET_ADDRESS][PERSON_NAME][US_STATE]" at bounding box center [1086, 266] width 279 height 16
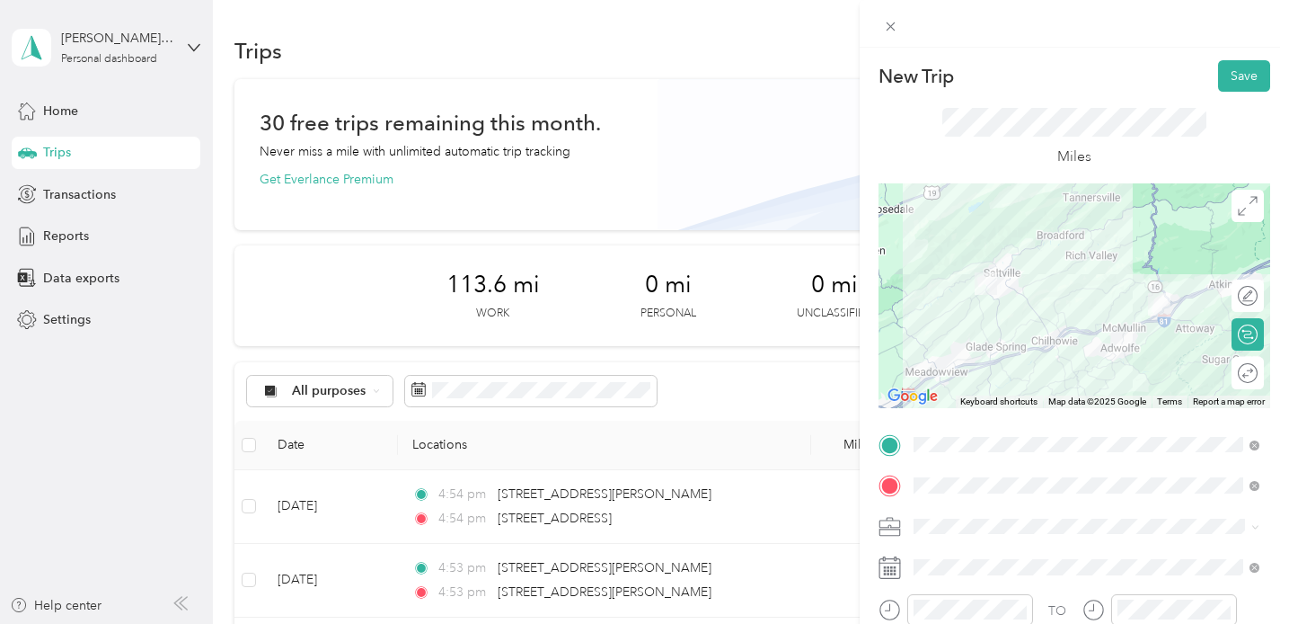
click at [1036, 314] on div at bounding box center [1075, 295] width 392 height 225
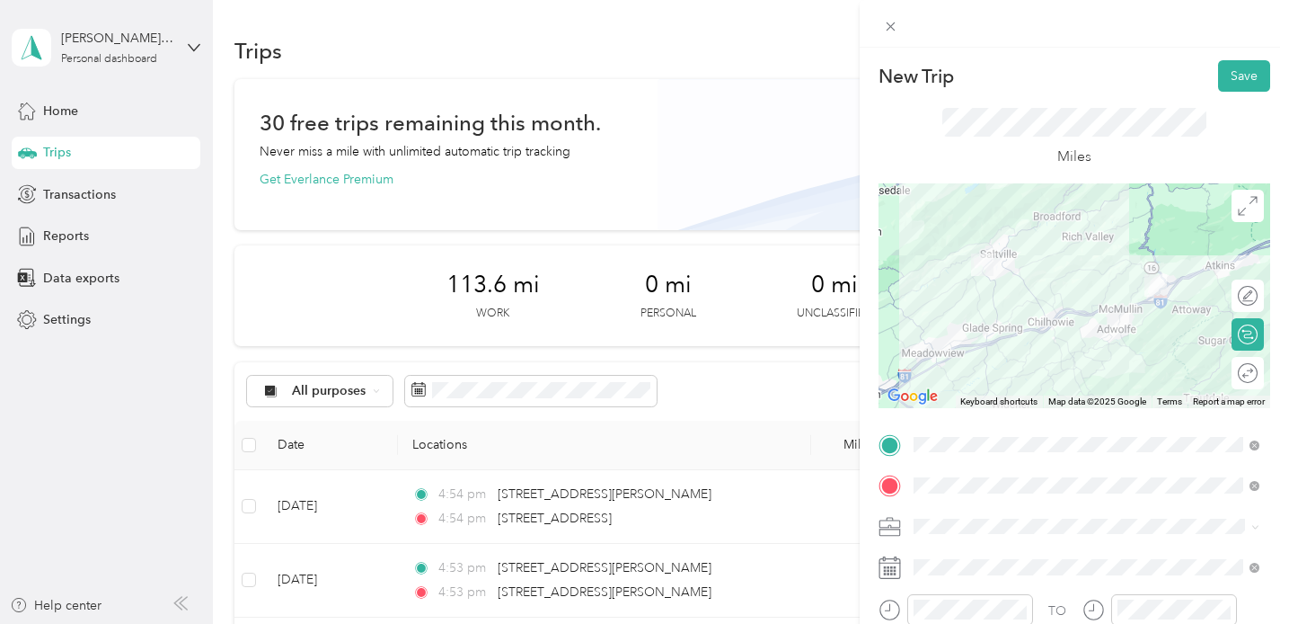
click at [1012, 329] on div at bounding box center [1075, 295] width 392 height 225
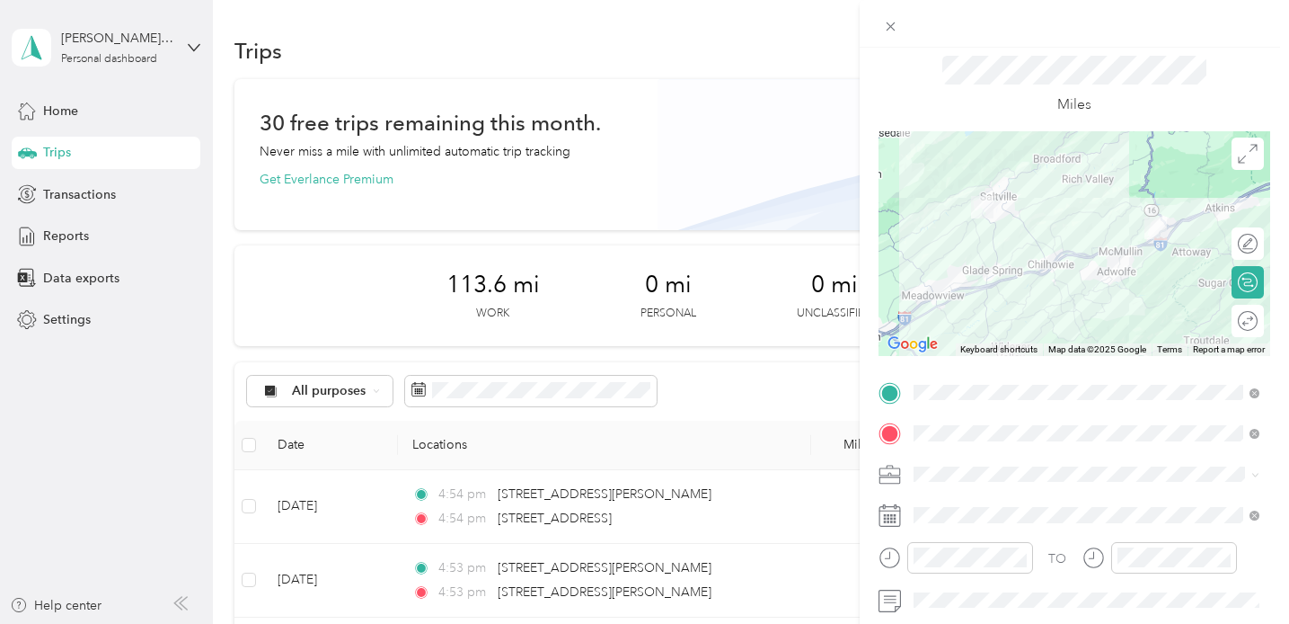
scroll to position [98, 0]
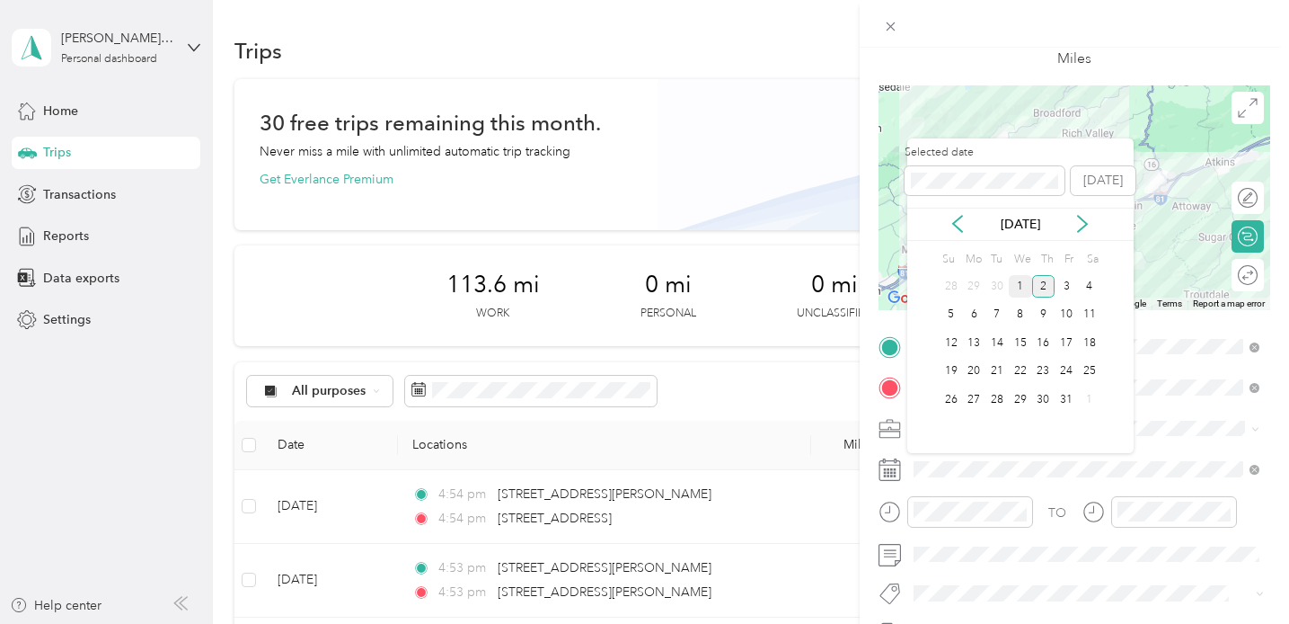
click at [1025, 289] on div "1" at bounding box center [1020, 286] width 23 height 22
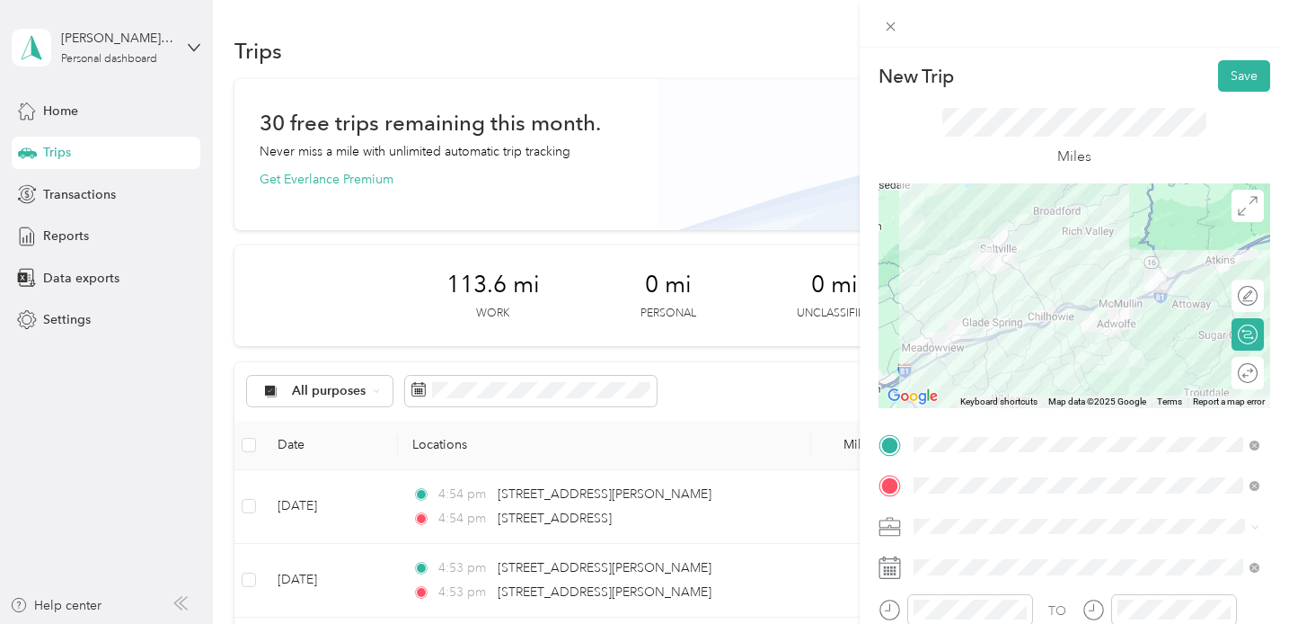
scroll to position [0, 0]
click at [1241, 83] on button "Save" at bounding box center [1244, 75] width 52 height 31
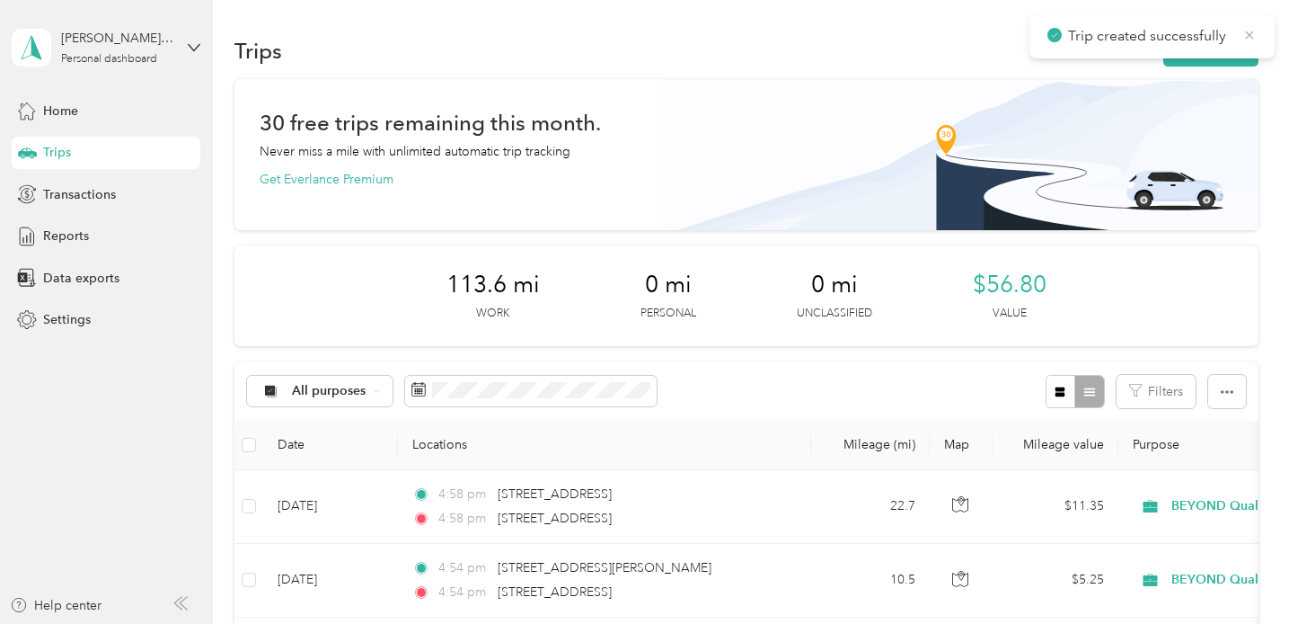
click at [1254, 36] on icon at bounding box center [1250, 35] width 14 height 16
click at [1232, 49] on button "New trip" at bounding box center [1211, 50] width 95 height 31
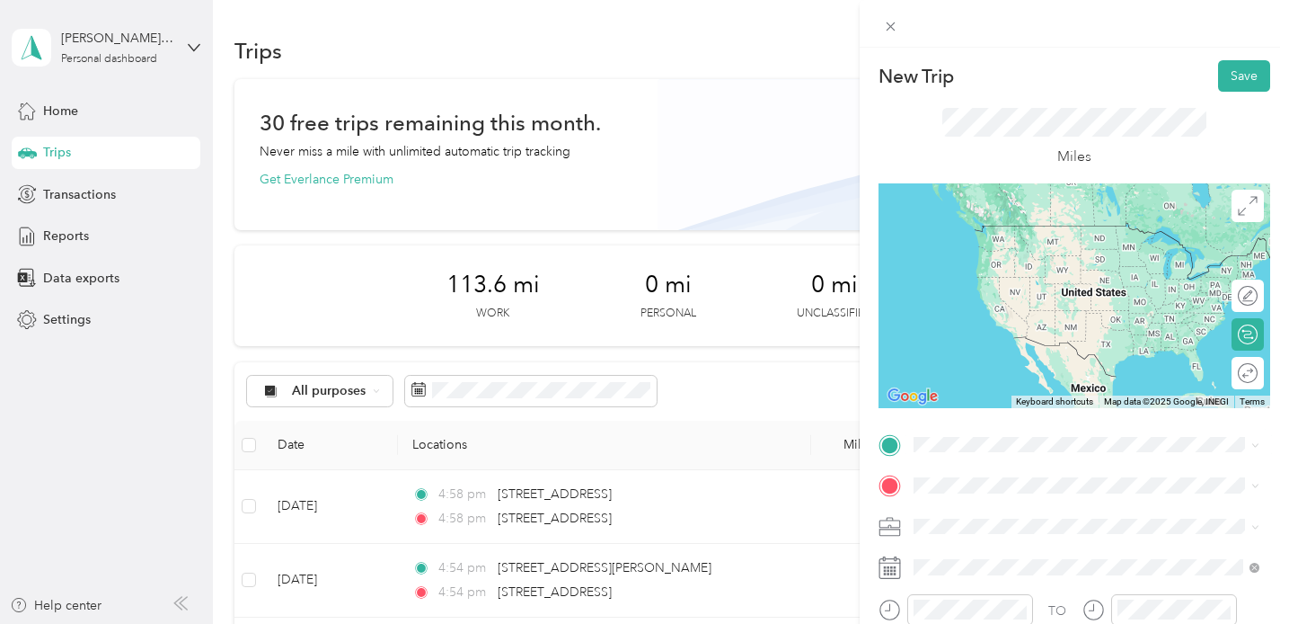
click at [1072, 228] on span "[STREET_ADDRESS][PERSON_NAME][US_STATE]" at bounding box center [1086, 220] width 279 height 16
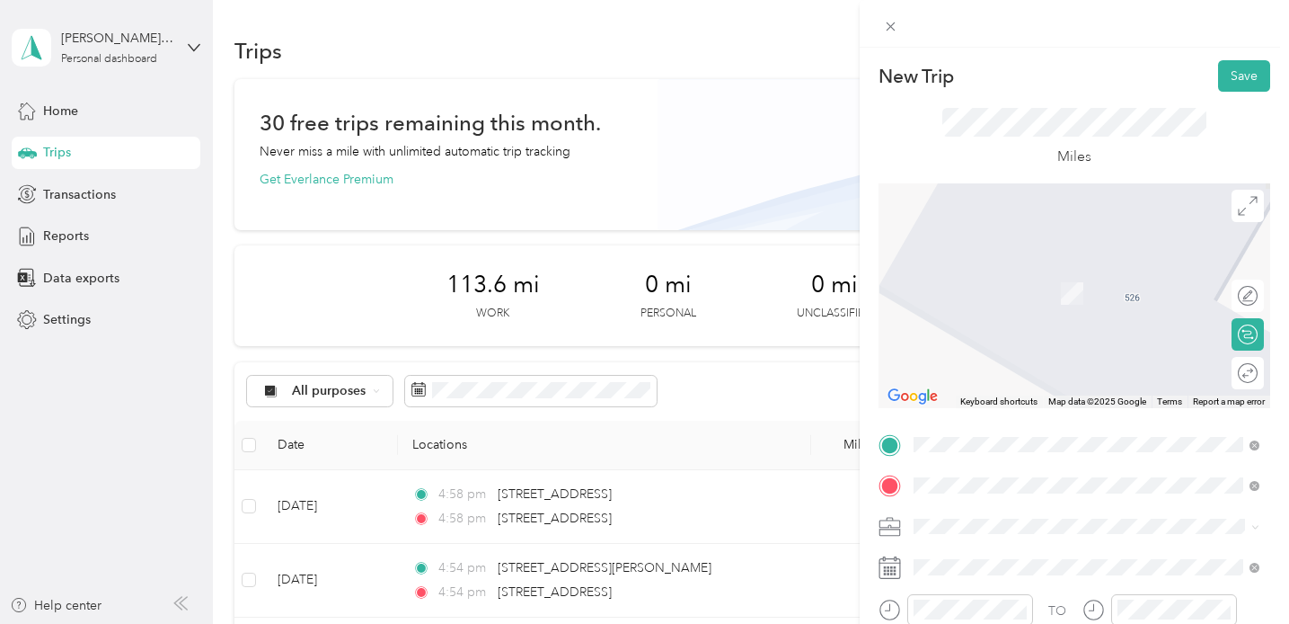
drag, startPoint x: 960, startPoint y: 492, endPoint x: 1063, endPoint y: 282, distance: 234.3
click at [1063, 274] on span "[STREET_ADDRESS][PERSON_NAME][US_STATE]" at bounding box center [1086, 266] width 279 height 16
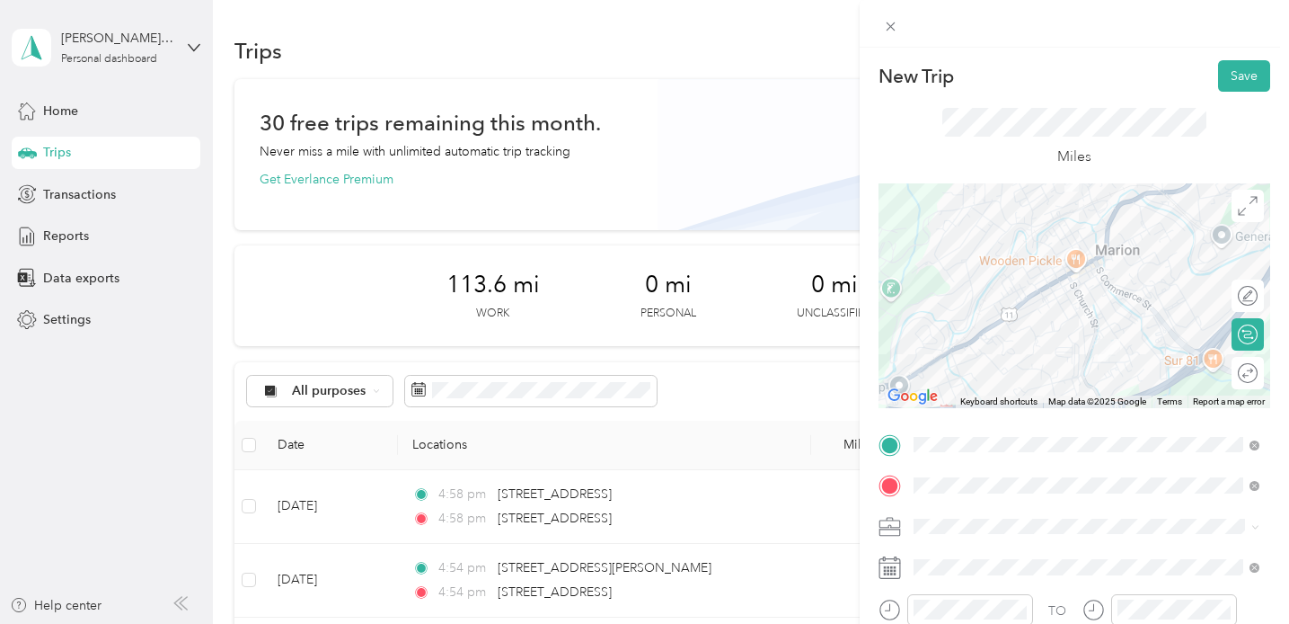
click at [1059, 264] on div at bounding box center [1075, 295] width 392 height 225
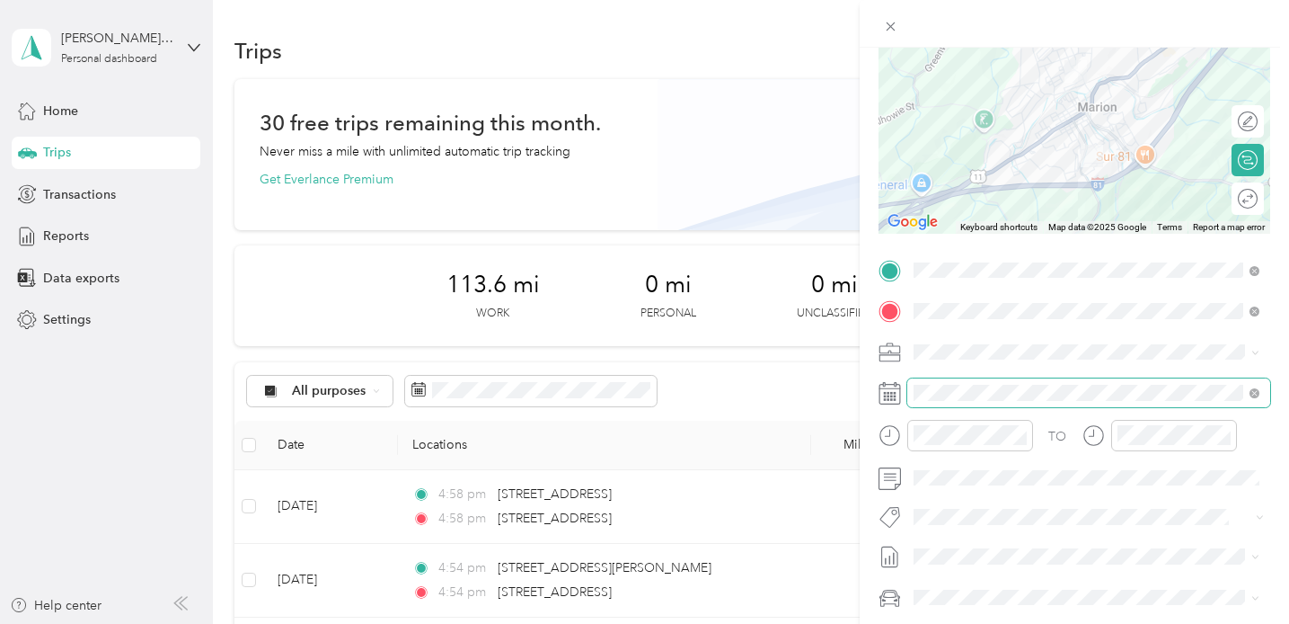
scroll to position [186, 0]
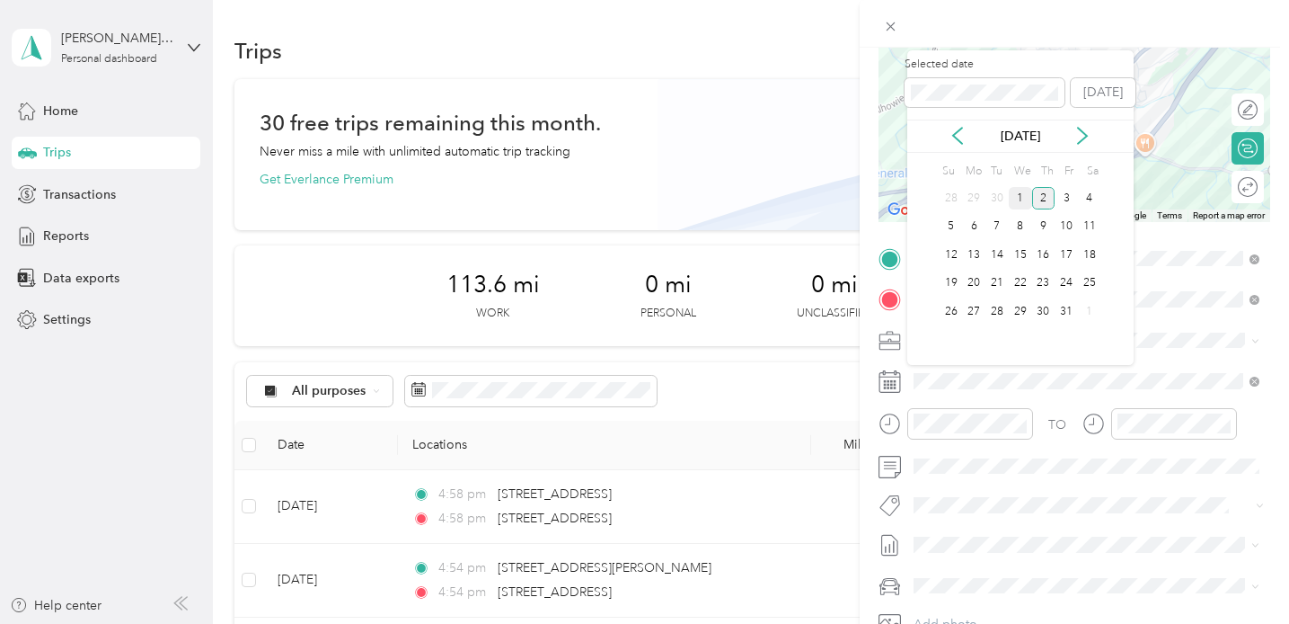
click at [1020, 194] on div "1" at bounding box center [1020, 198] width 23 height 22
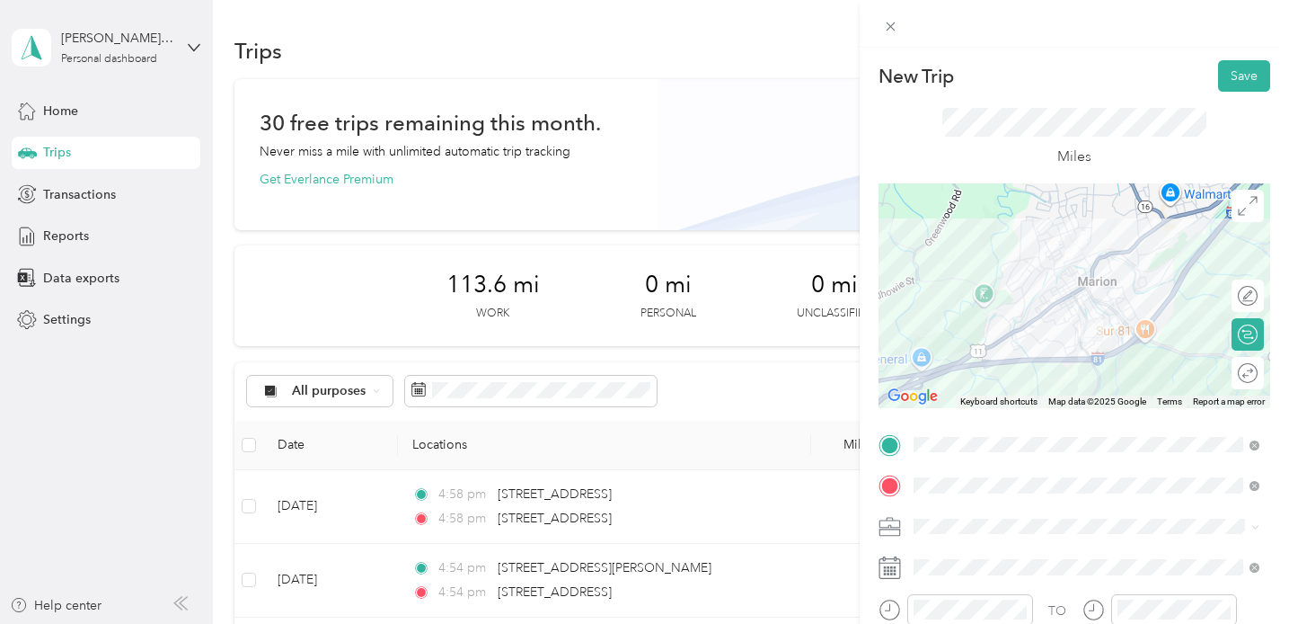
scroll to position [0, 0]
click at [1237, 68] on button "Save" at bounding box center [1244, 75] width 52 height 31
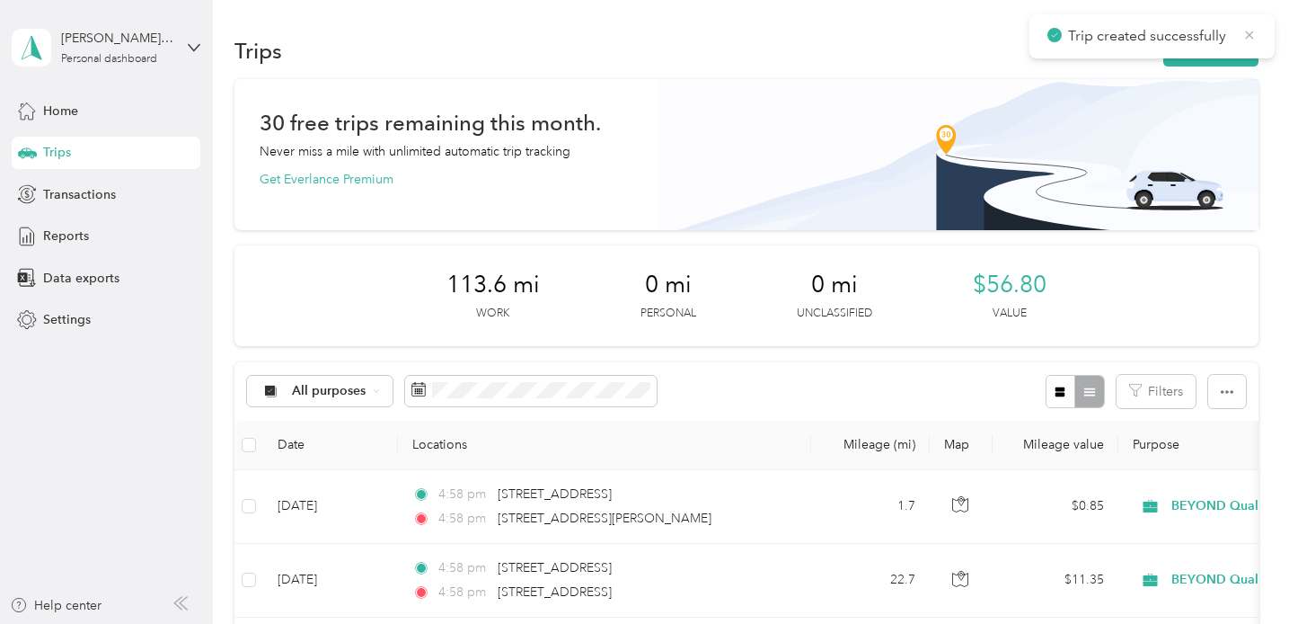
click at [1247, 37] on icon at bounding box center [1250, 35] width 14 height 16
click at [1242, 47] on button "New trip" at bounding box center [1211, 50] width 95 height 31
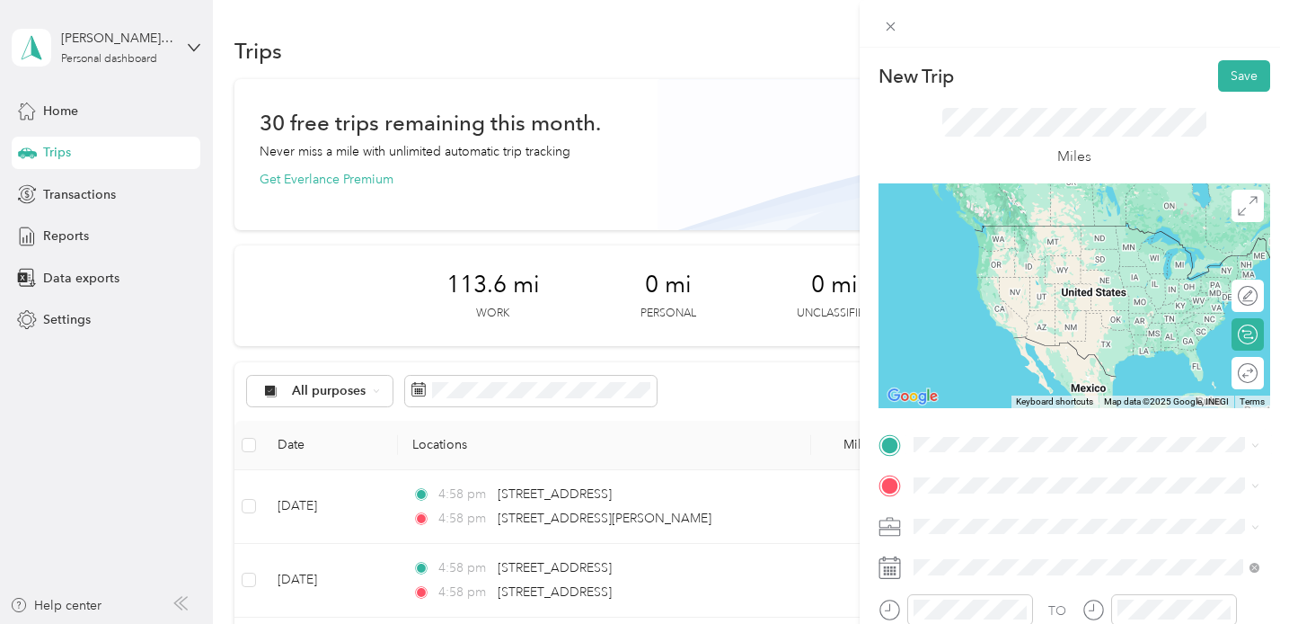
click at [1071, 233] on span "[STREET_ADDRESS][PERSON_NAME][US_STATE]" at bounding box center [1086, 225] width 279 height 16
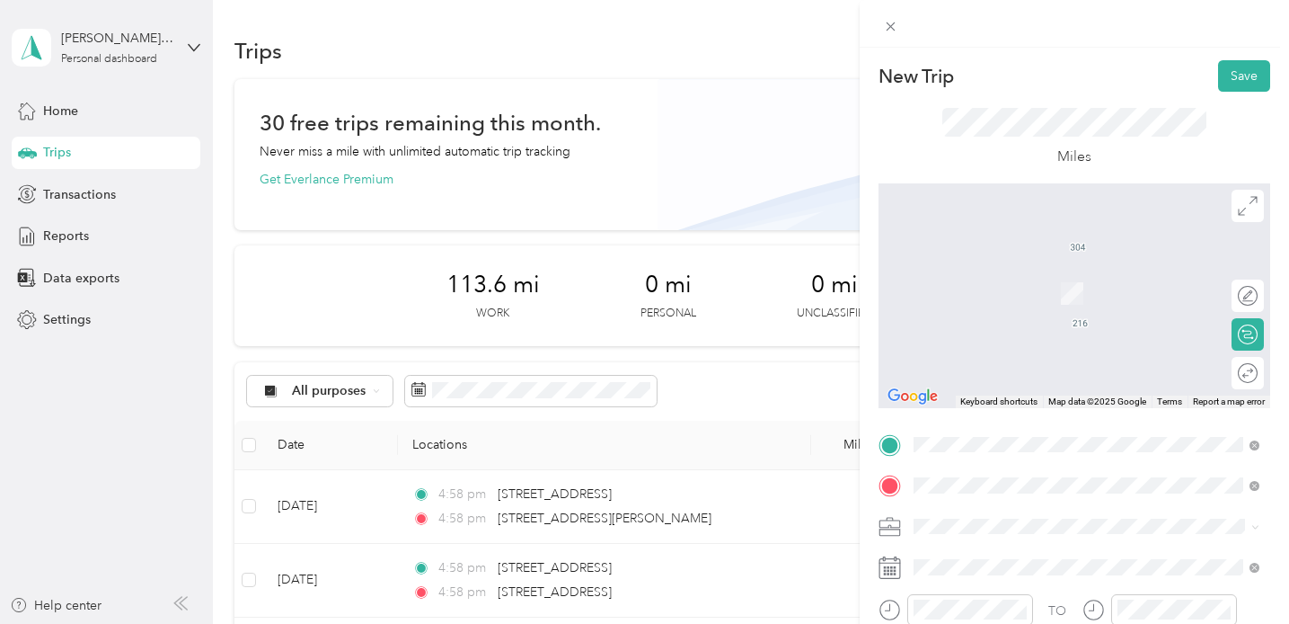
click at [1091, 341] on span "[STREET_ADDRESS][PERSON_NAME][US_STATE]" at bounding box center [1086, 339] width 279 height 16
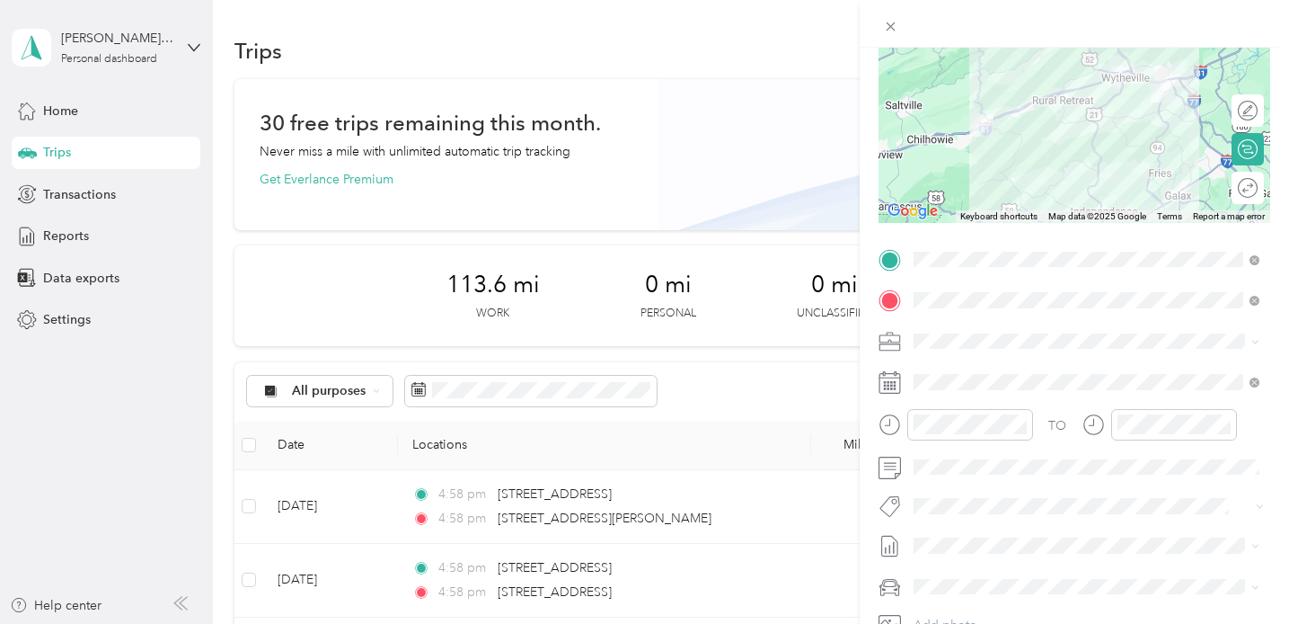
scroll to position [189, 0]
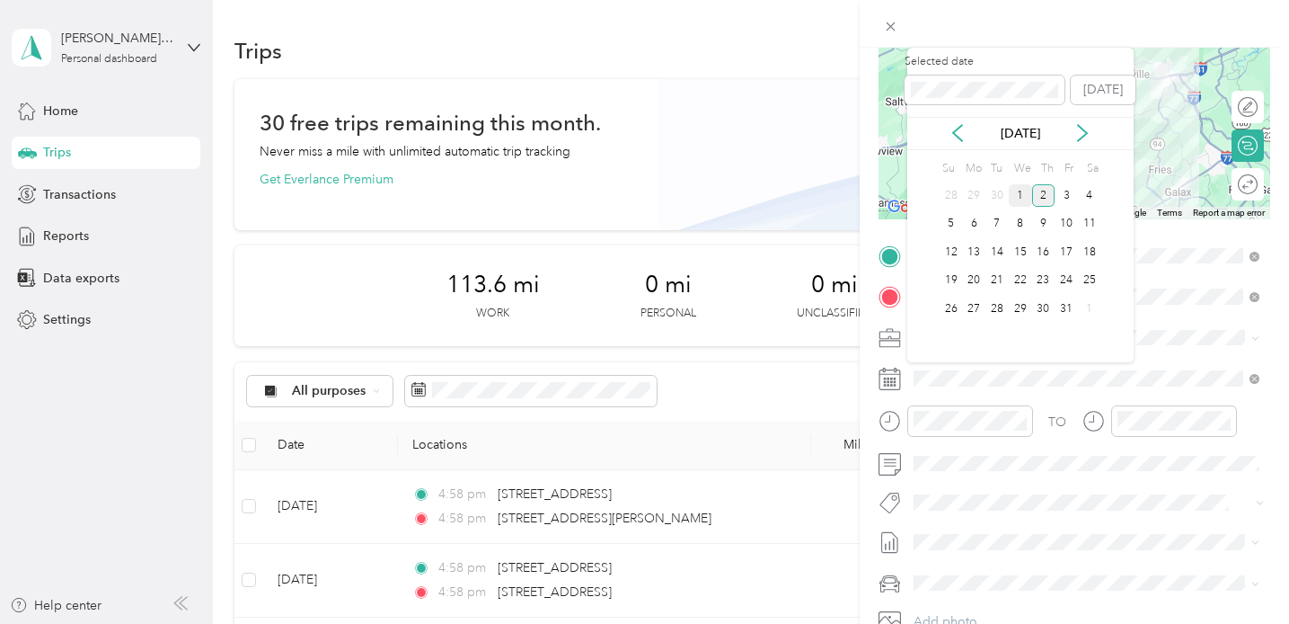
click at [1024, 192] on div "1" at bounding box center [1020, 195] width 23 height 22
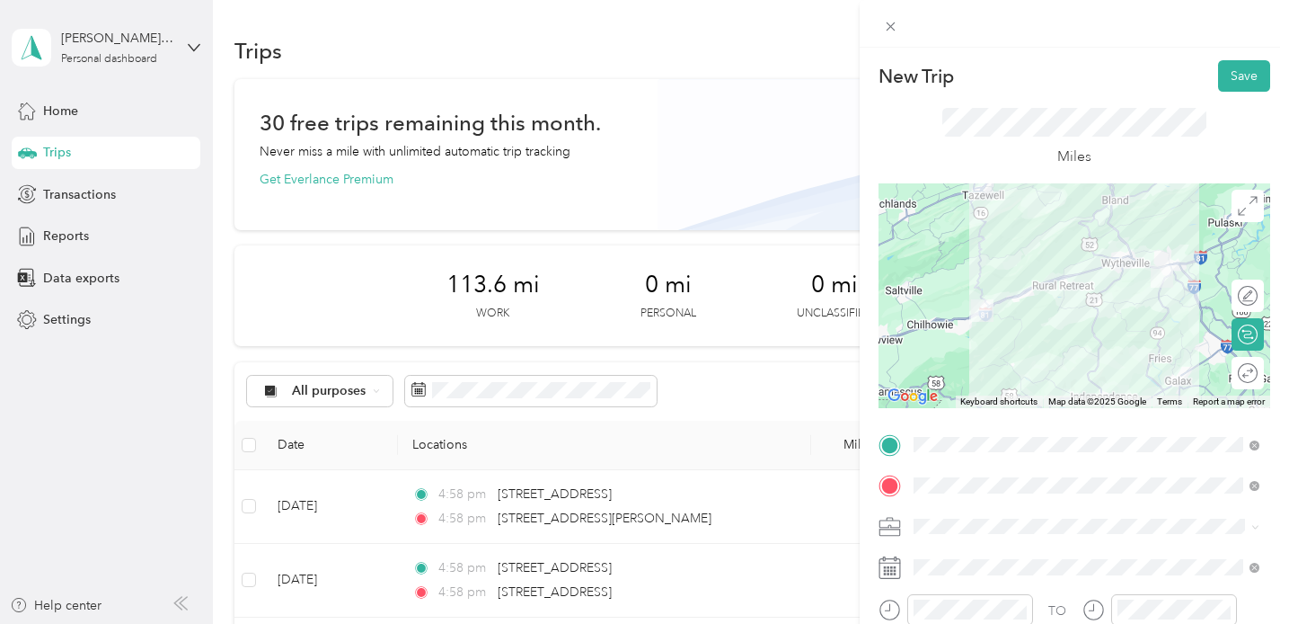
scroll to position [0, 0]
click at [1239, 78] on button "Save" at bounding box center [1244, 75] width 52 height 31
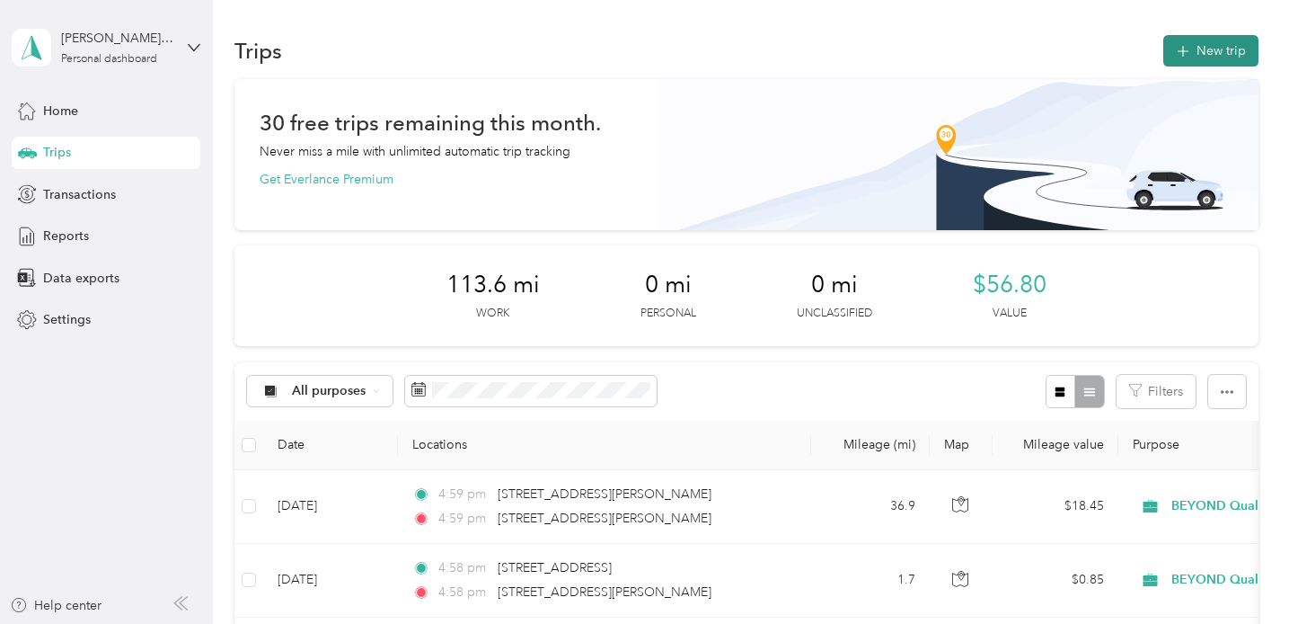
click at [1225, 46] on button "New trip" at bounding box center [1211, 50] width 95 height 31
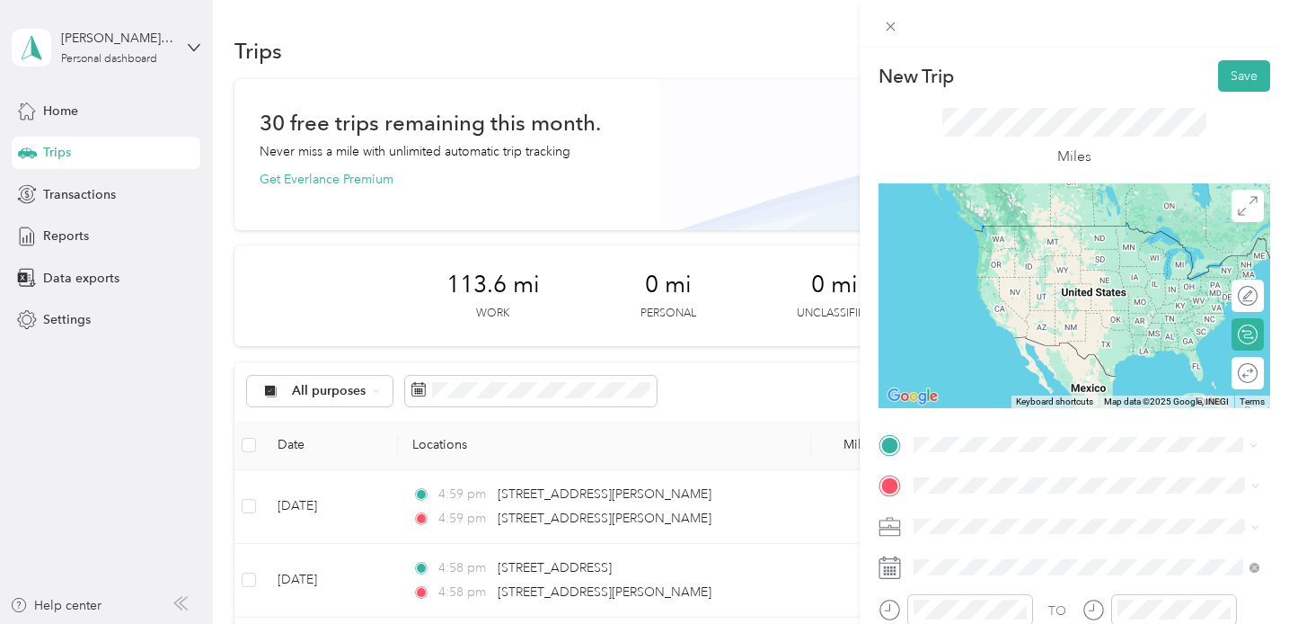
click at [1020, 234] on span "[STREET_ADDRESS][PERSON_NAME][US_STATE]" at bounding box center [1086, 225] width 279 height 16
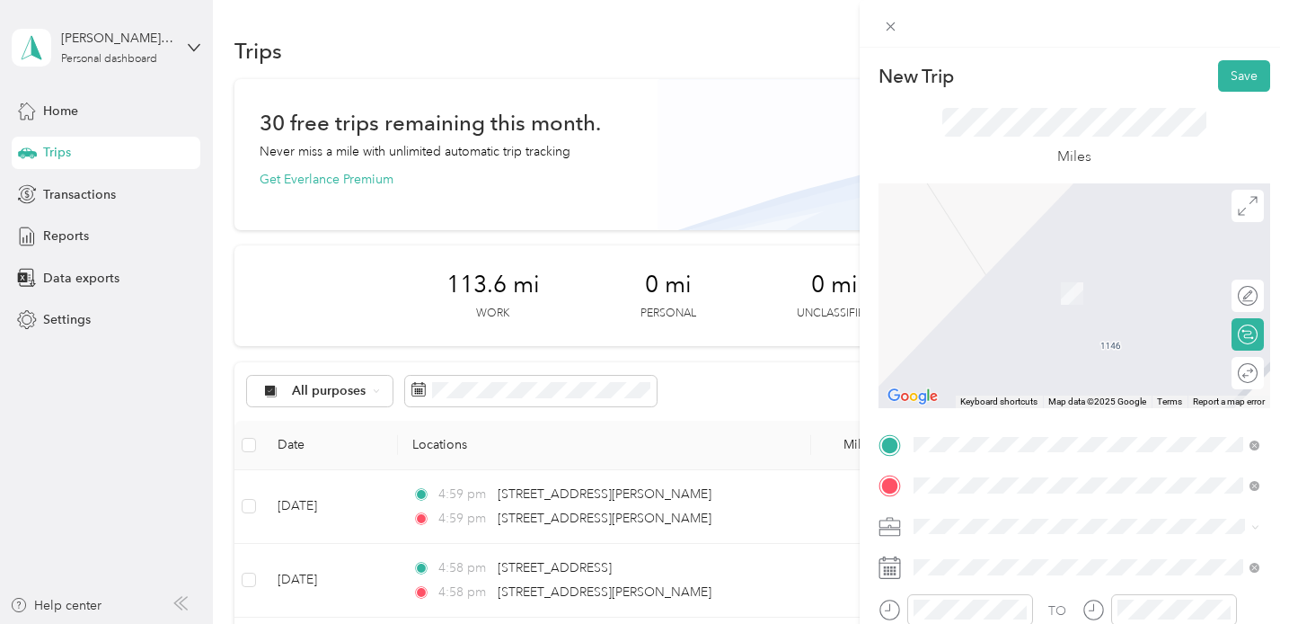
click at [1022, 267] on span "[STREET_ADDRESS][PERSON_NAME][US_STATE]" at bounding box center [1086, 266] width 279 height 16
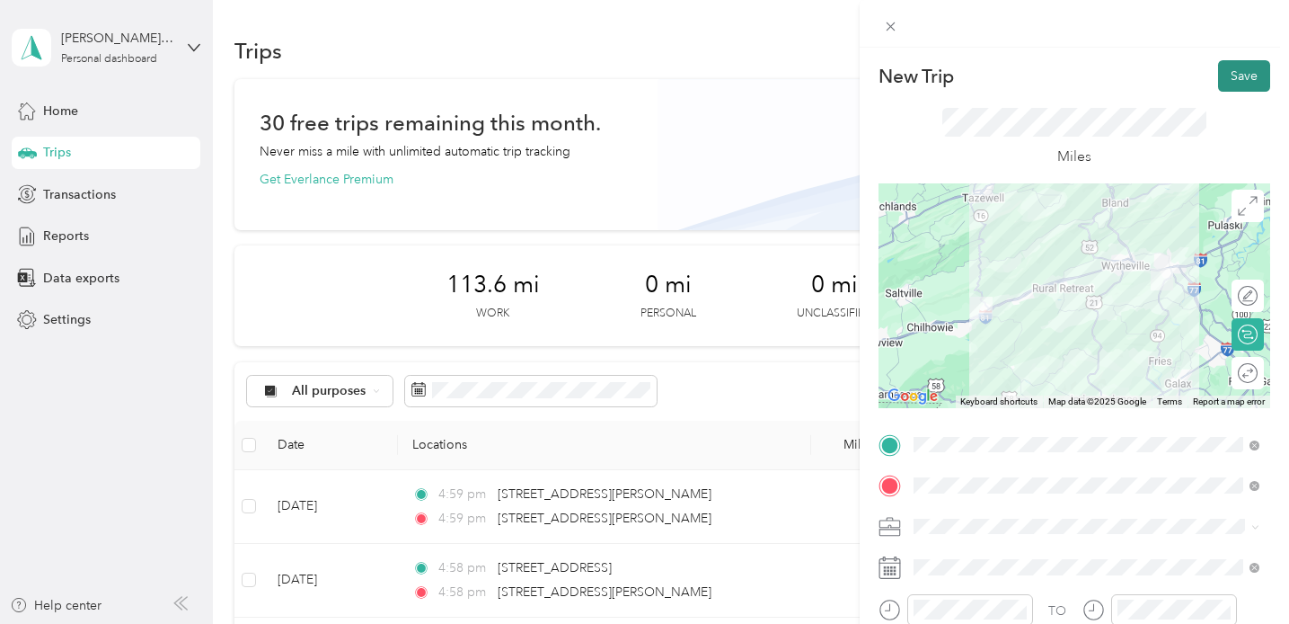
click at [1238, 75] on button "Save" at bounding box center [1244, 75] width 52 height 31
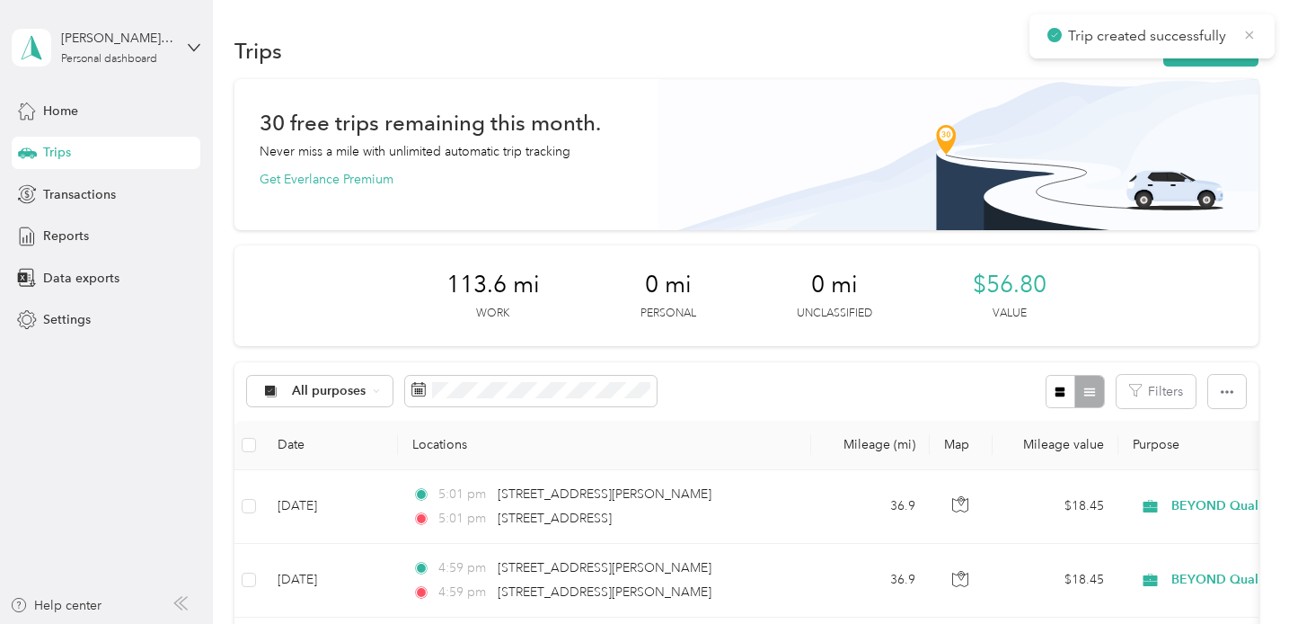
click at [1256, 30] on icon at bounding box center [1250, 35] width 14 height 16
click at [1241, 44] on button "New trip" at bounding box center [1211, 50] width 95 height 31
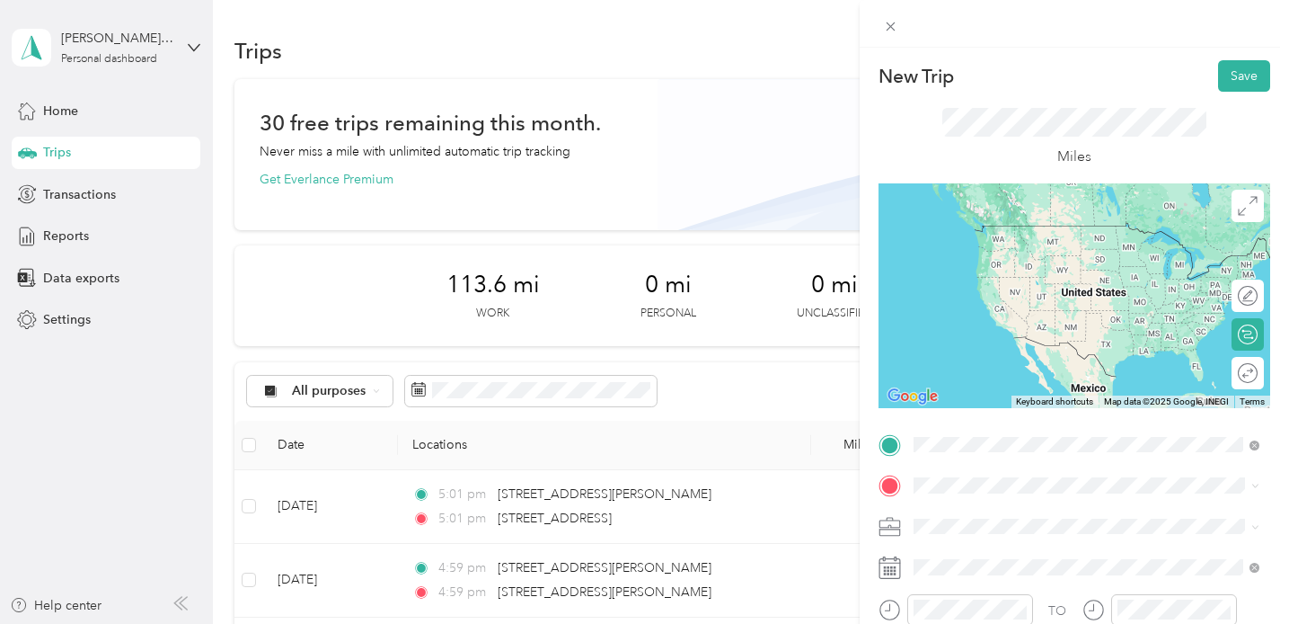
click at [1029, 233] on span "[STREET_ADDRESS][PERSON_NAME][US_STATE]" at bounding box center [1086, 225] width 279 height 16
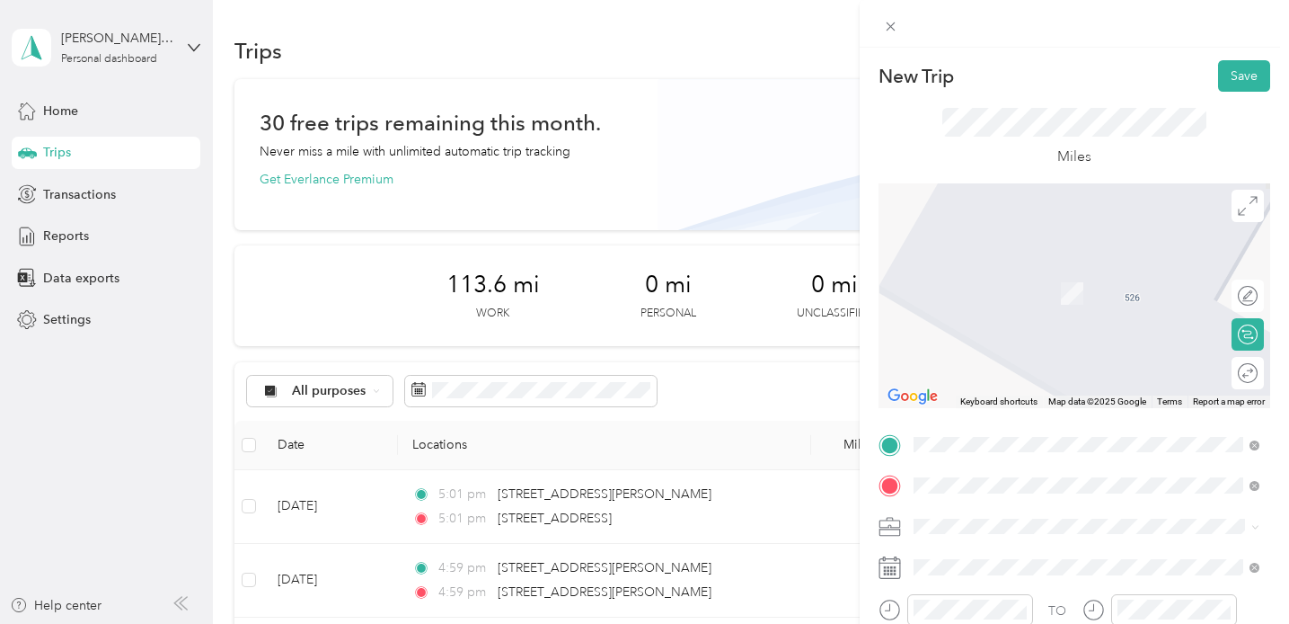
click at [1056, 294] on span "[STREET_ADDRESS][PERSON_NAME][US_STATE]" at bounding box center [1086, 288] width 279 height 16
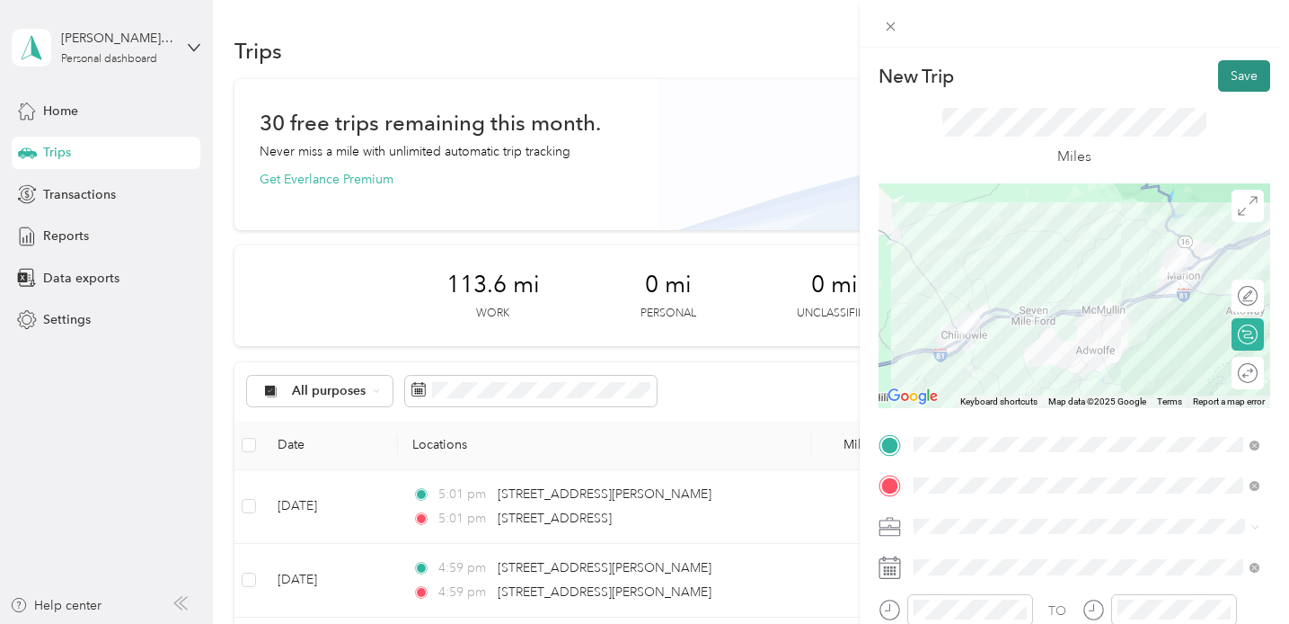
click at [1246, 75] on button "Save" at bounding box center [1244, 75] width 52 height 31
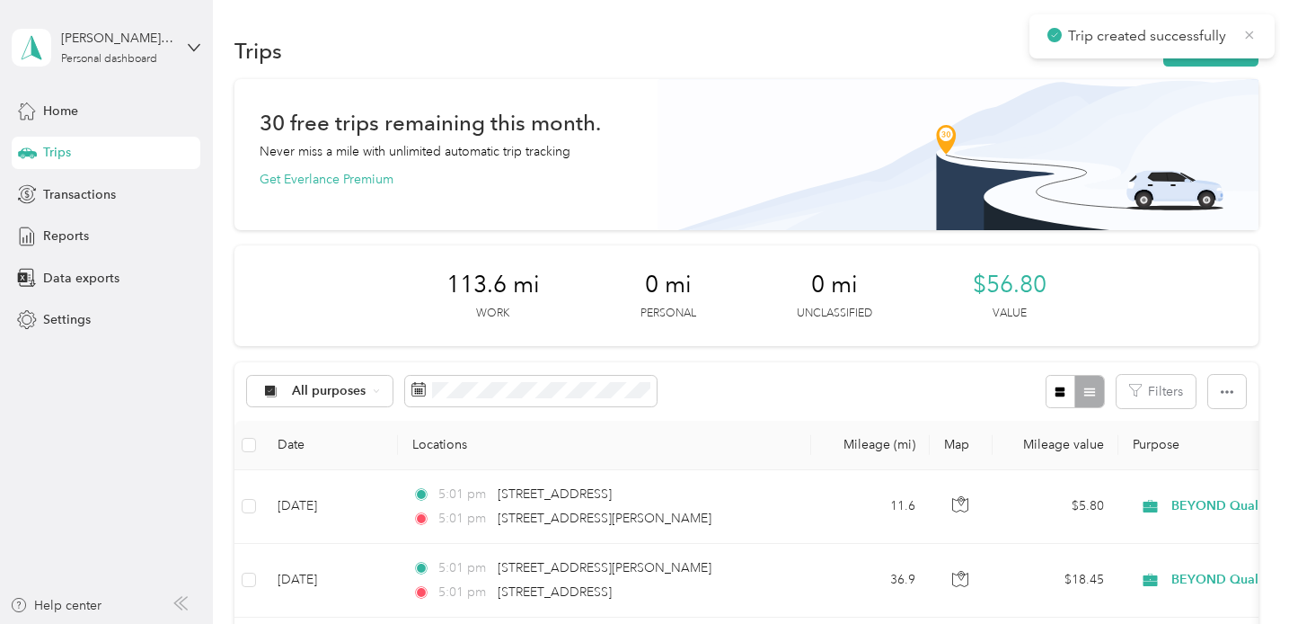
click at [1253, 32] on icon at bounding box center [1250, 35] width 14 height 16
click at [1243, 47] on button "New trip" at bounding box center [1211, 50] width 95 height 31
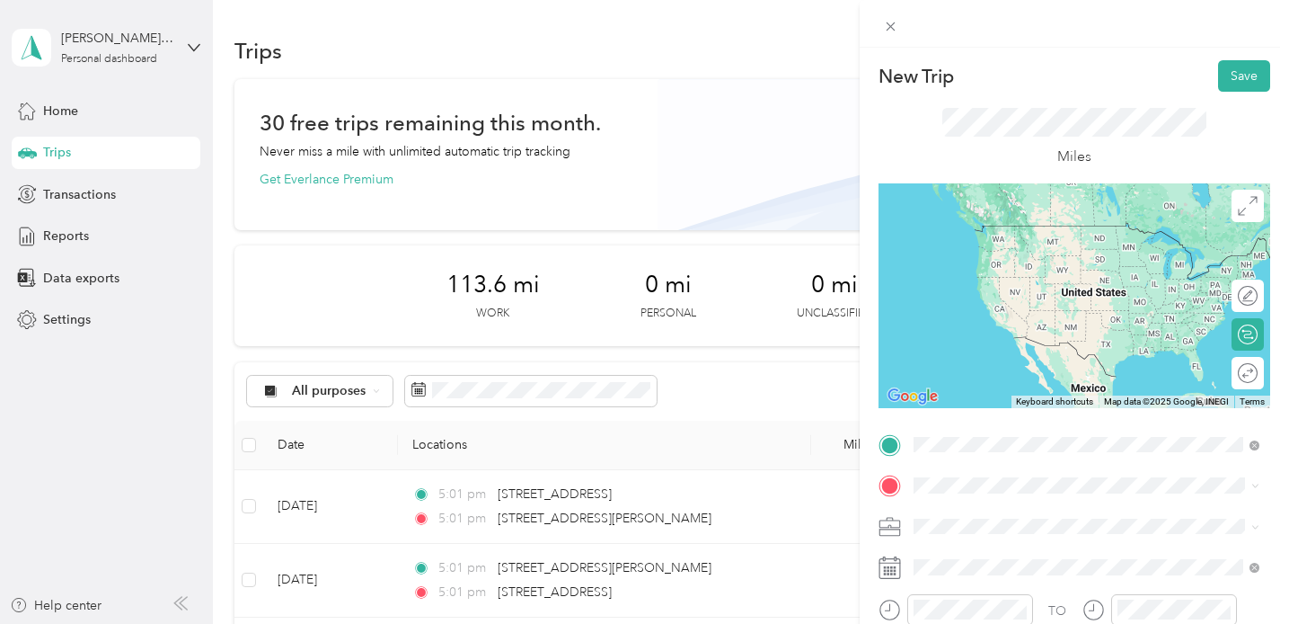
click at [1007, 247] on span "[STREET_ADDRESS][PERSON_NAME][US_STATE]" at bounding box center [1086, 248] width 279 height 16
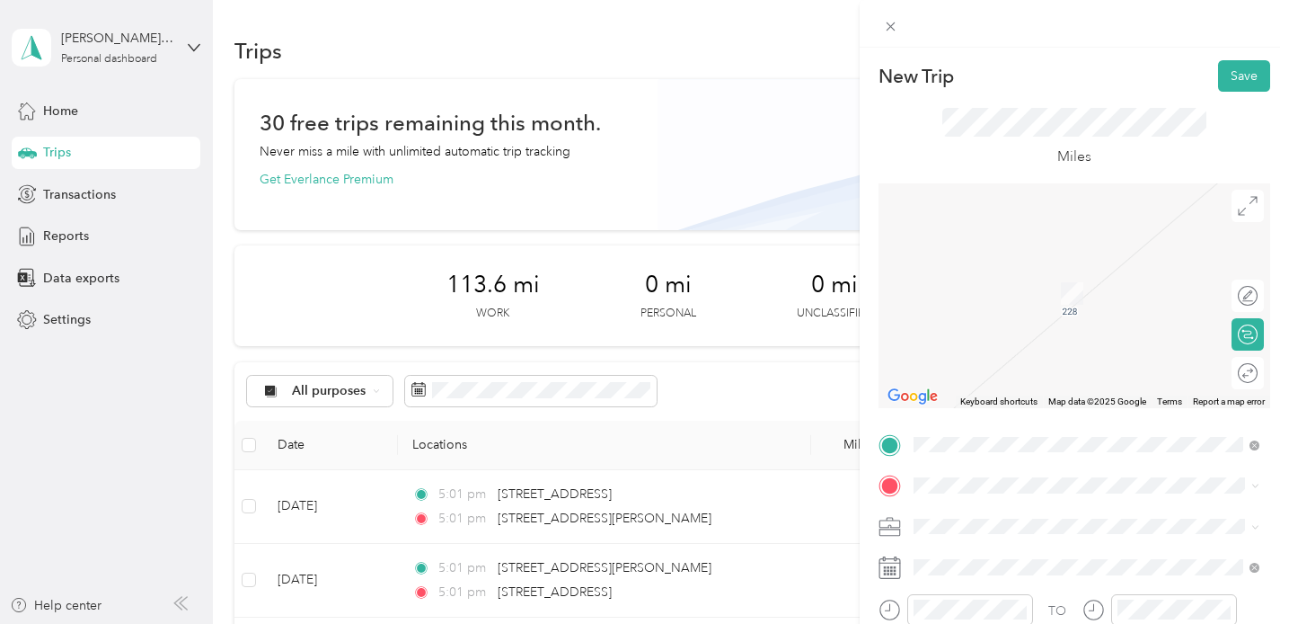
click at [1043, 270] on span "[STREET_ADDRESS][US_STATE]" at bounding box center [1037, 262] width 180 height 16
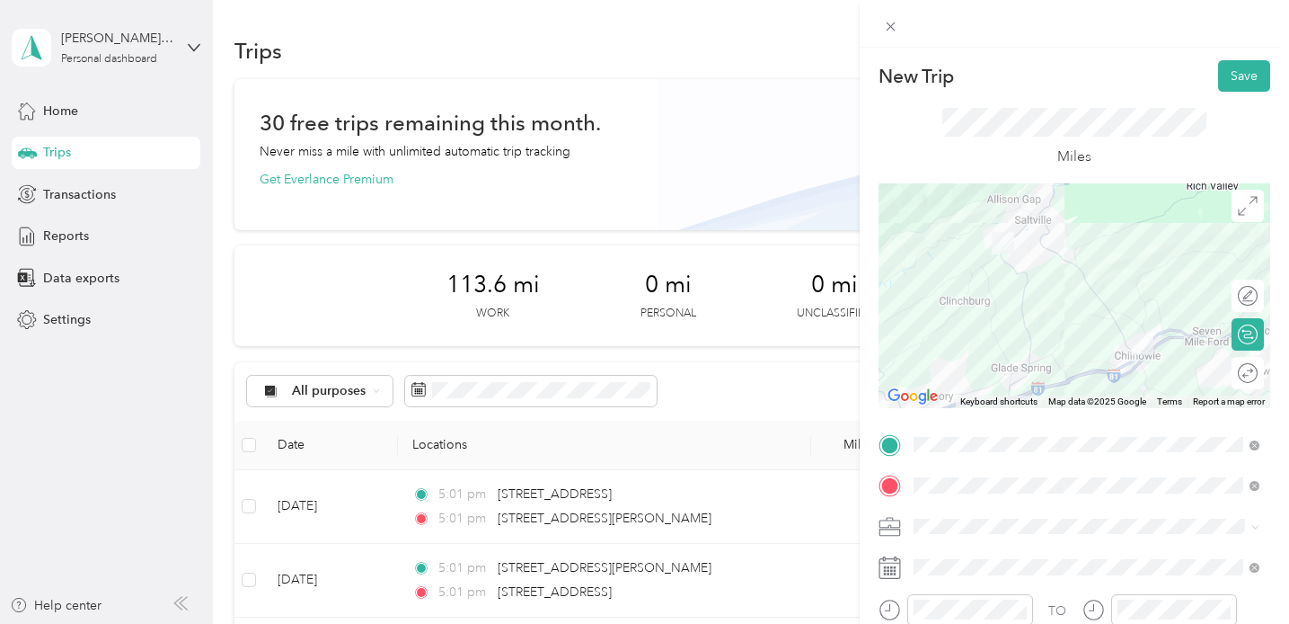
click at [1053, 252] on div at bounding box center [1075, 295] width 392 height 225
click at [1024, 299] on div at bounding box center [1075, 295] width 392 height 225
click at [1022, 333] on div at bounding box center [1075, 295] width 392 height 225
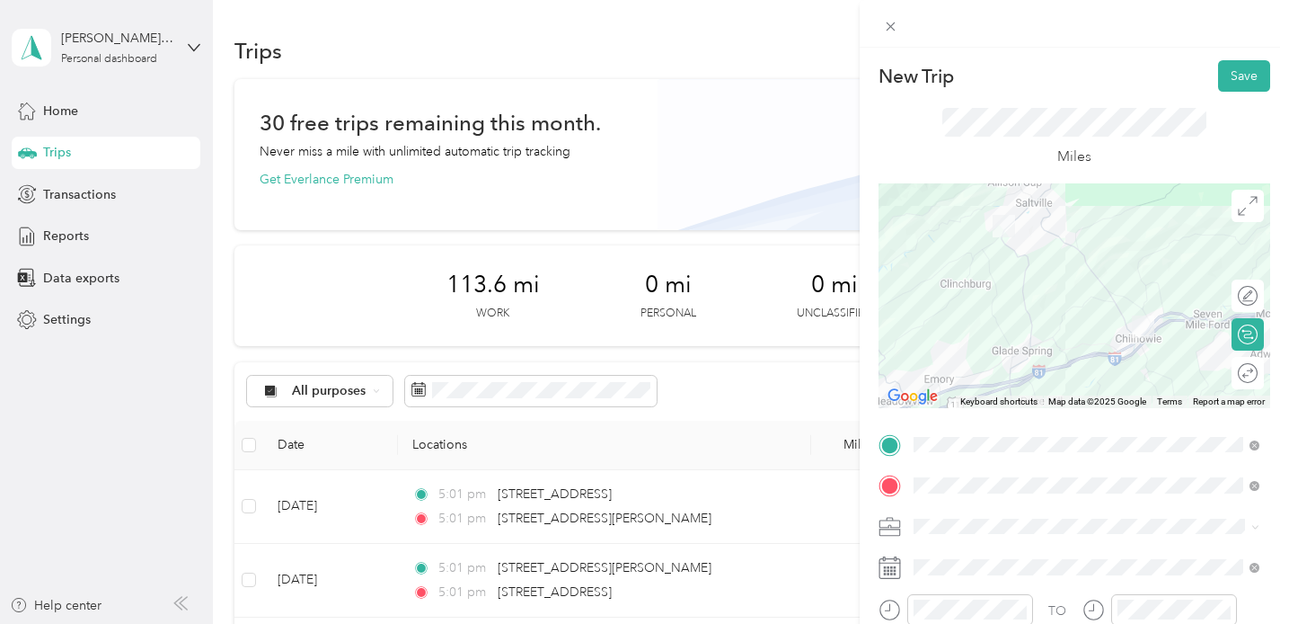
click at [1052, 251] on div at bounding box center [1075, 295] width 392 height 225
click at [1052, 246] on div at bounding box center [1075, 295] width 392 height 225
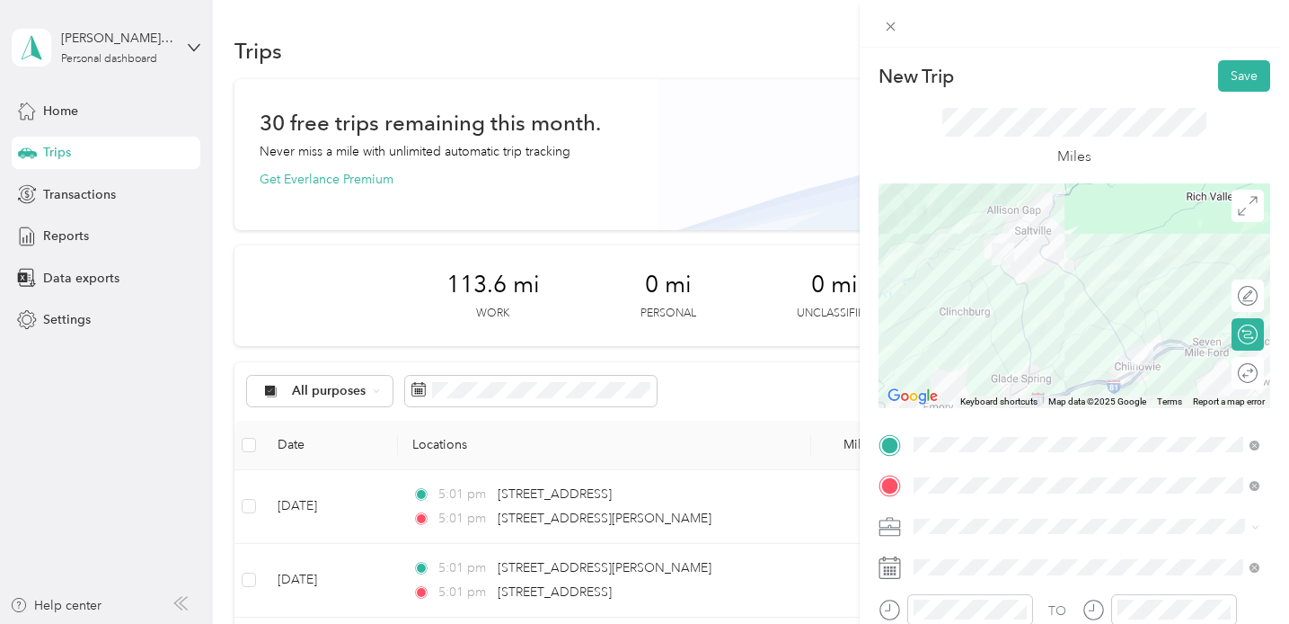
click at [1028, 300] on div at bounding box center [1075, 295] width 392 height 225
click at [1019, 323] on div at bounding box center [1075, 295] width 392 height 225
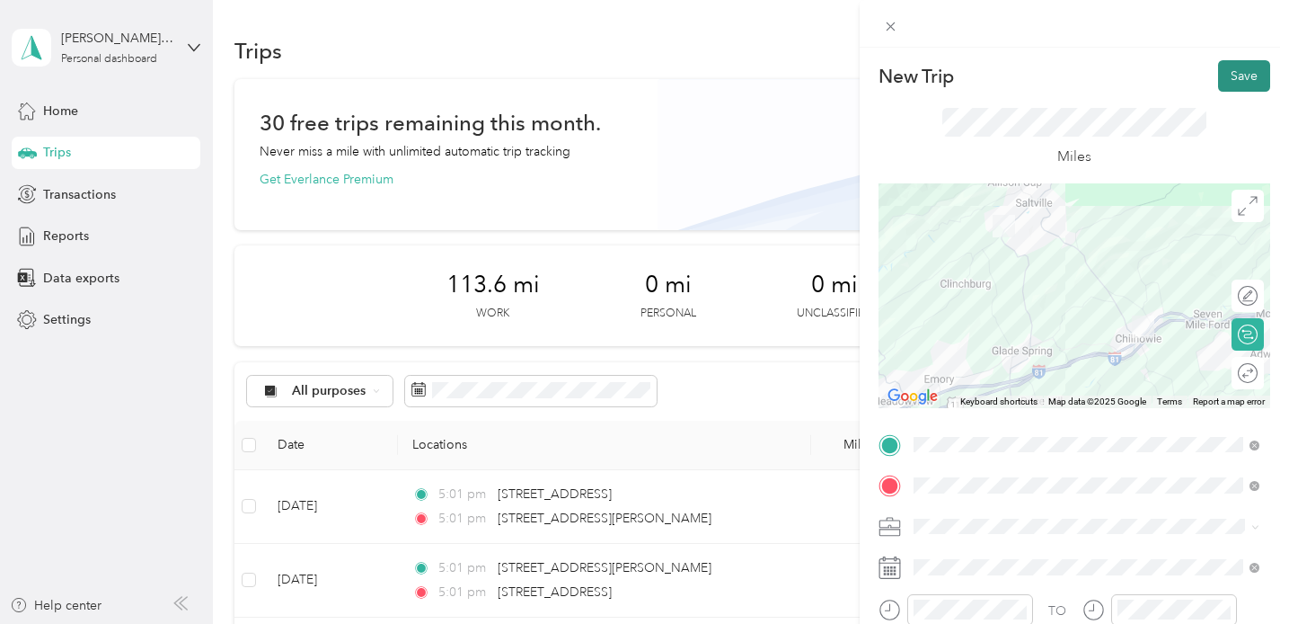
click at [1237, 88] on button "Save" at bounding box center [1244, 75] width 52 height 31
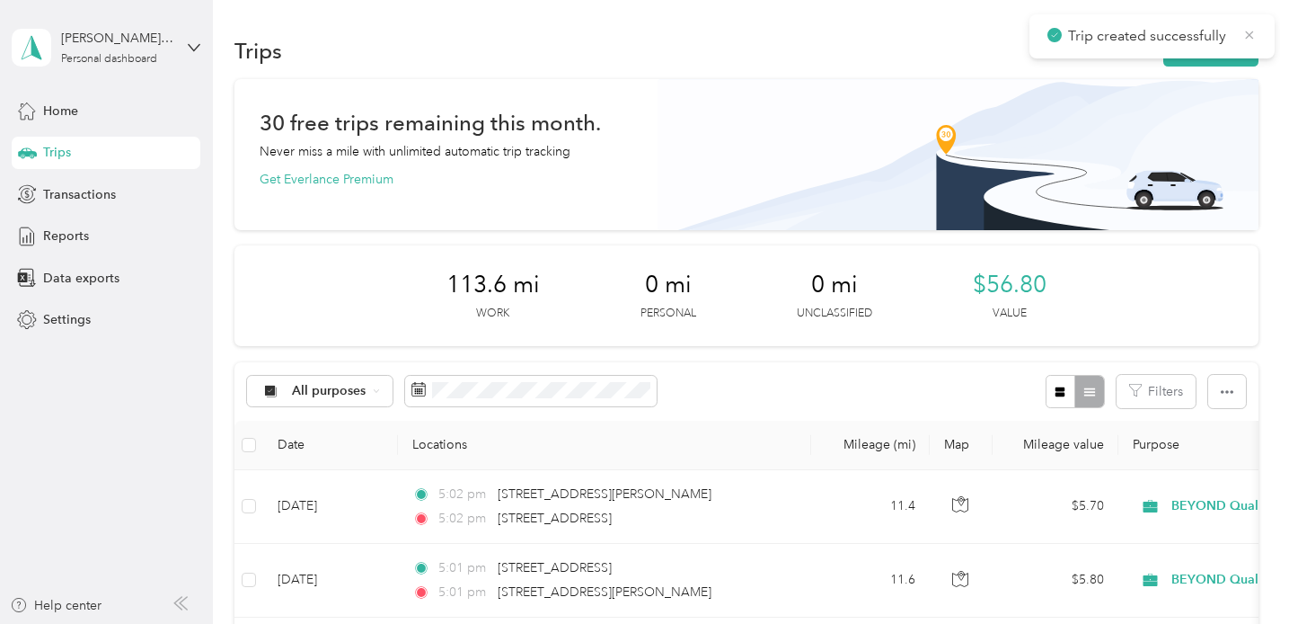
click at [1248, 36] on icon at bounding box center [1250, 35] width 14 height 16
click at [1227, 51] on button "New trip" at bounding box center [1211, 50] width 95 height 31
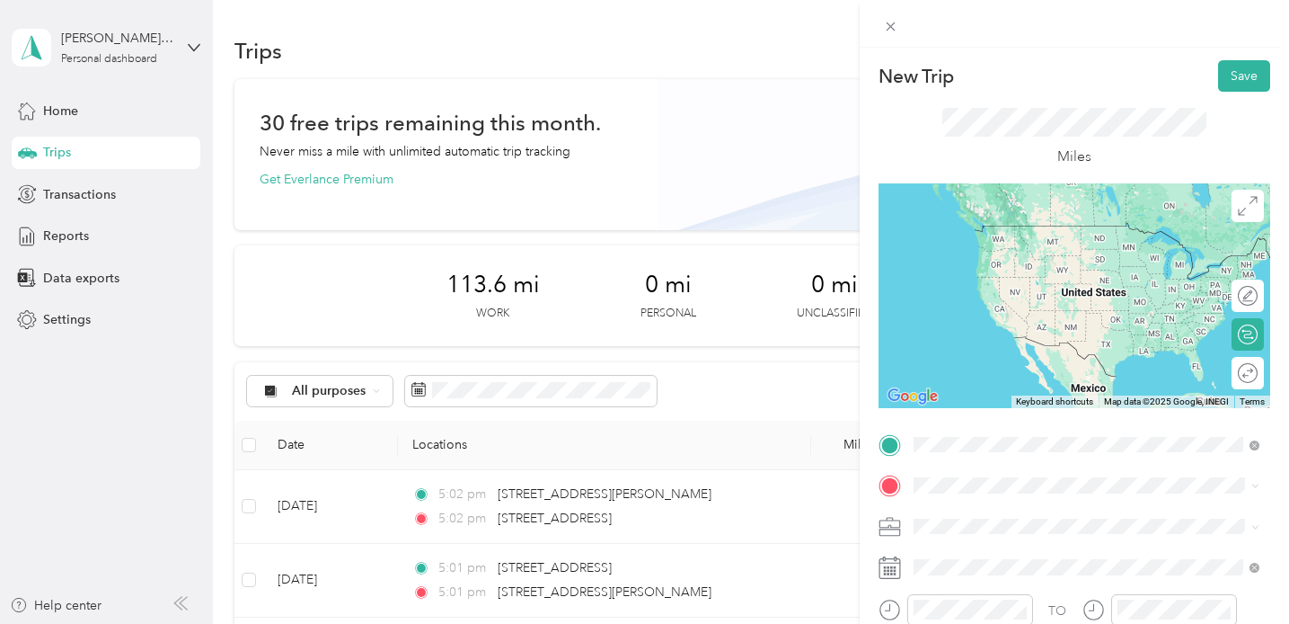
drag, startPoint x: 1045, startPoint y: 346, endPoint x: 1075, endPoint y: 225, distance: 125.1
click at [1075, 225] on span "[STREET_ADDRESS][US_STATE]" at bounding box center [1037, 225] width 180 height 16
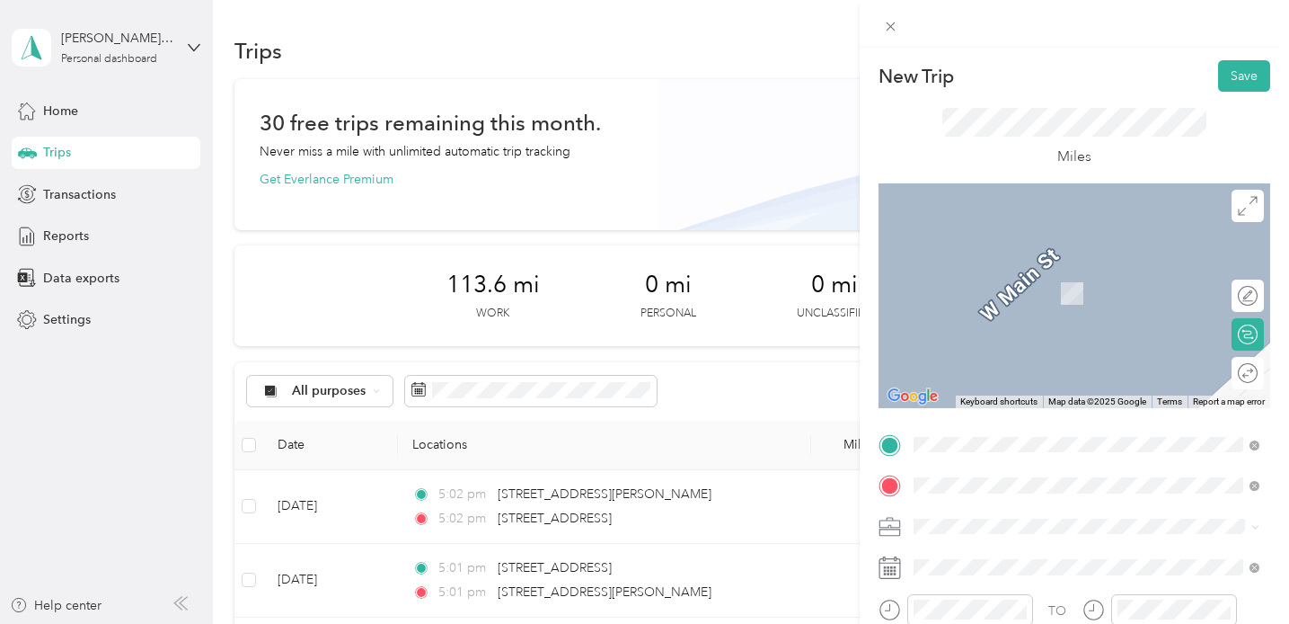
click at [1051, 347] on span "[STREET_ADDRESS][PERSON_NAME][US_STATE]" at bounding box center [1086, 339] width 279 height 16
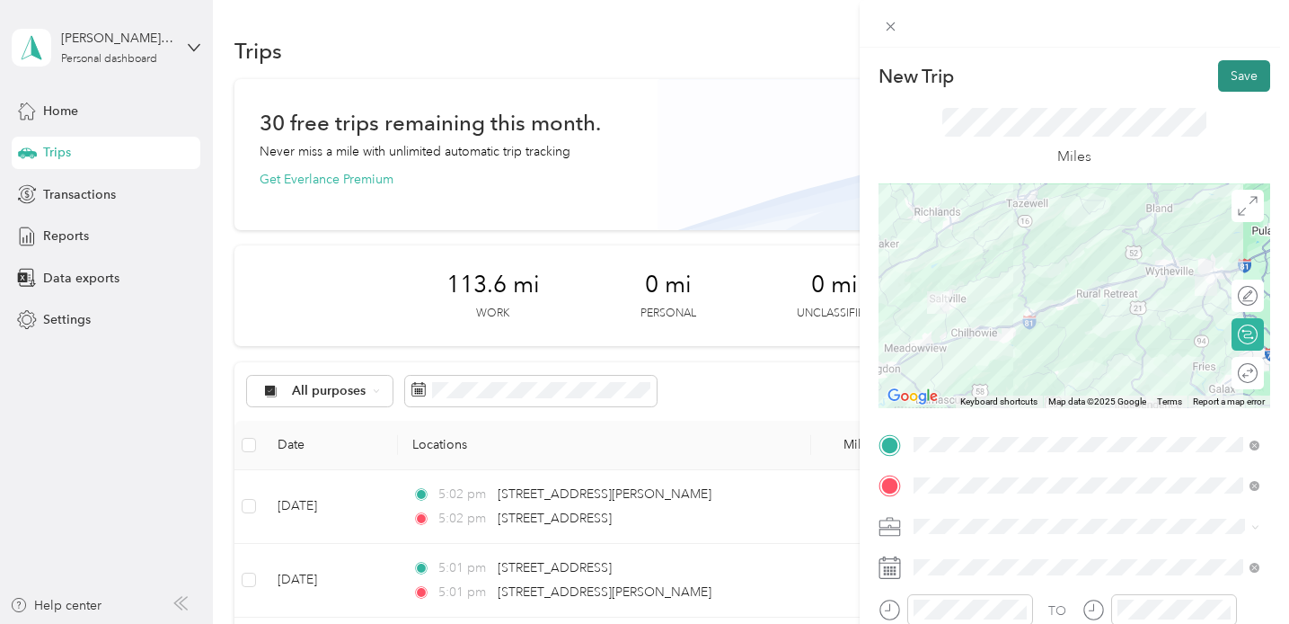
click at [1243, 81] on button "Save" at bounding box center [1244, 75] width 52 height 31
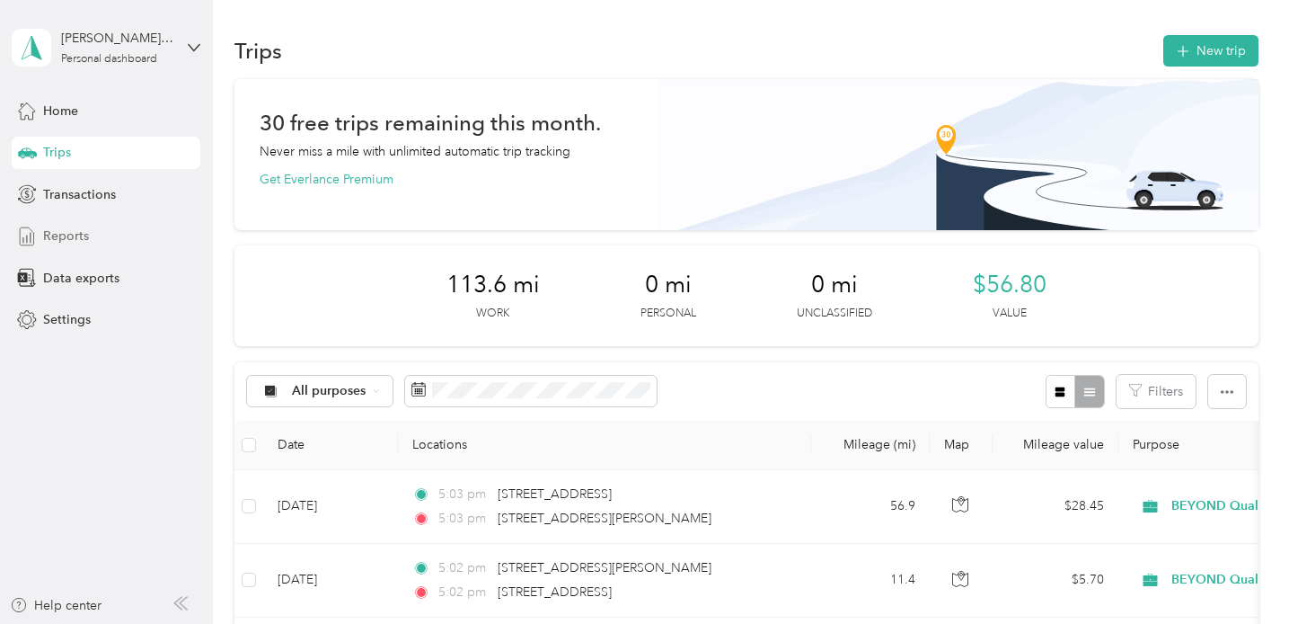
click at [78, 230] on span "Reports" at bounding box center [66, 235] width 46 height 19
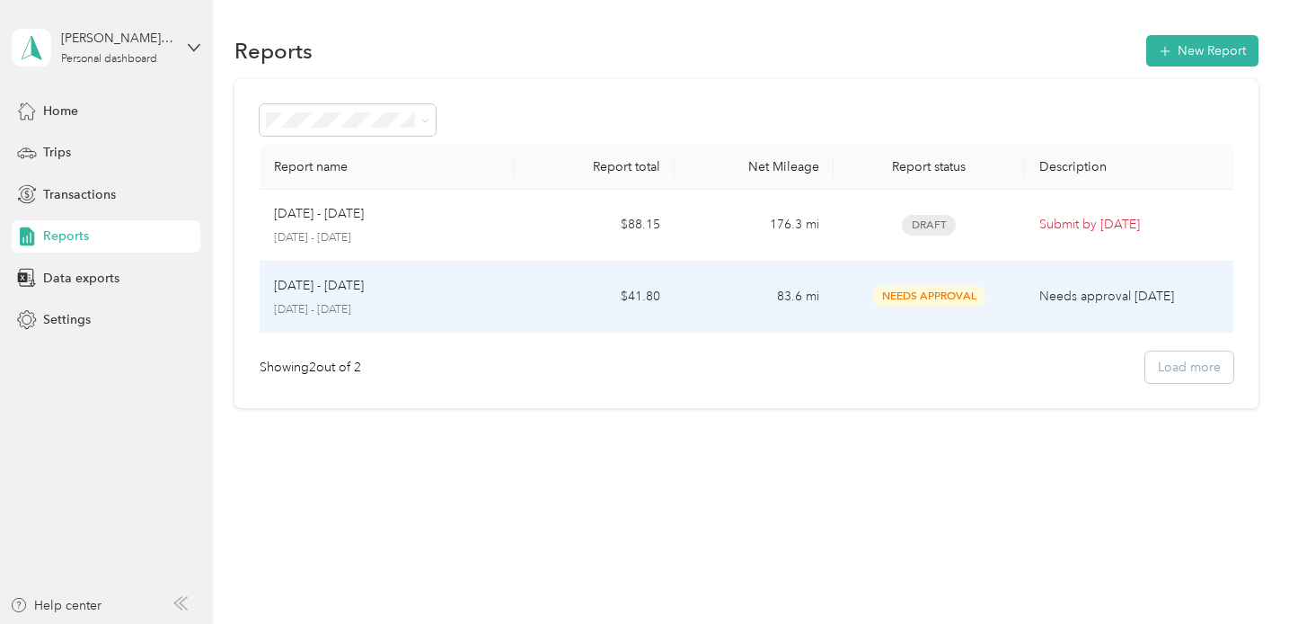
click at [952, 293] on span "Needs Approval" at bounding box center [928, 296] width 113 height 21
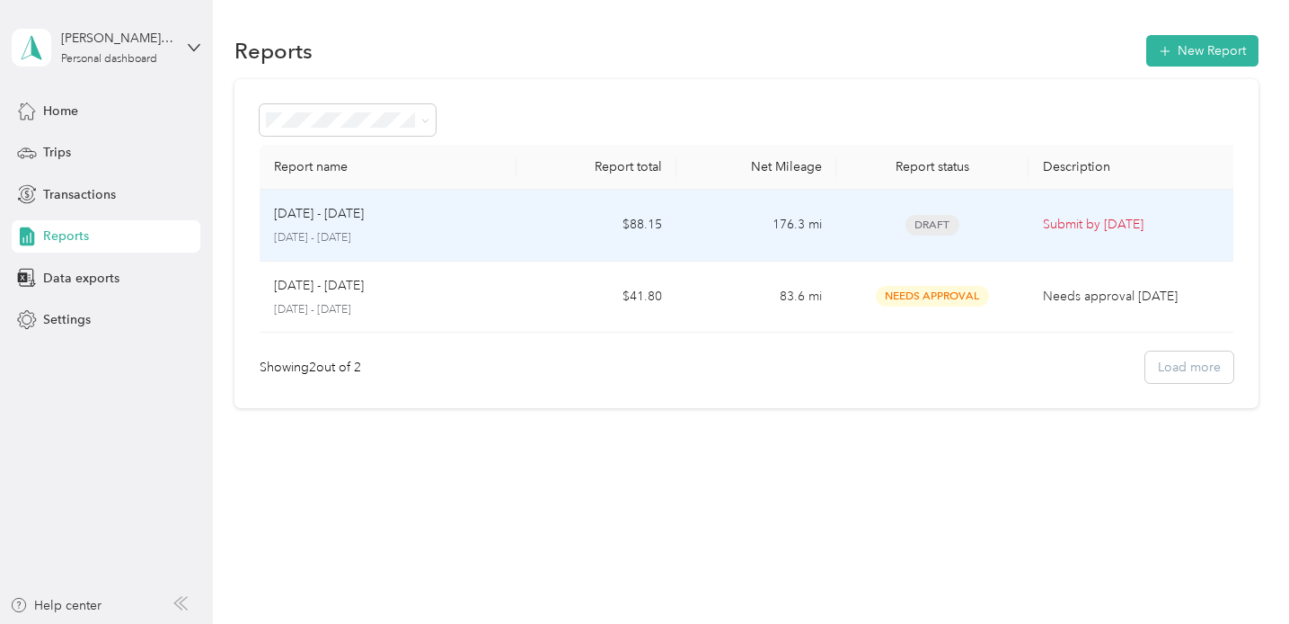
click at [891, 223] on div "Draft" at bounding box center [933, 225] width 164 height 21
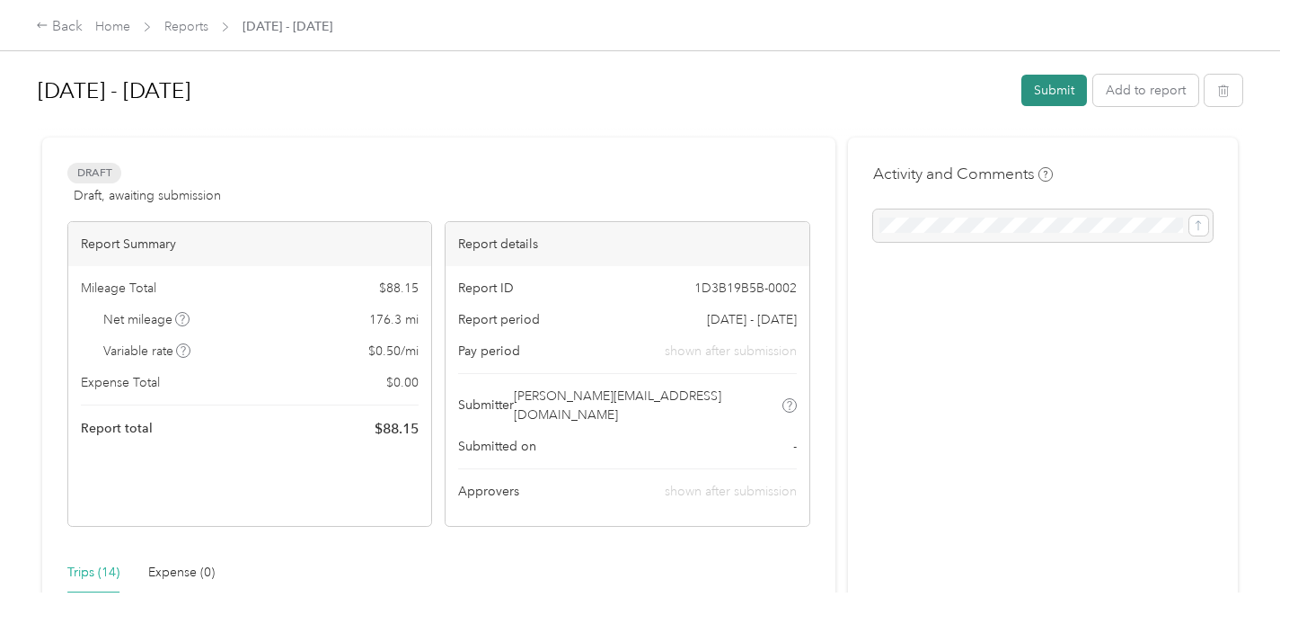
click at [1048, 97] on button "Submit" at bounding box center [1055, 90] width 66 height 31
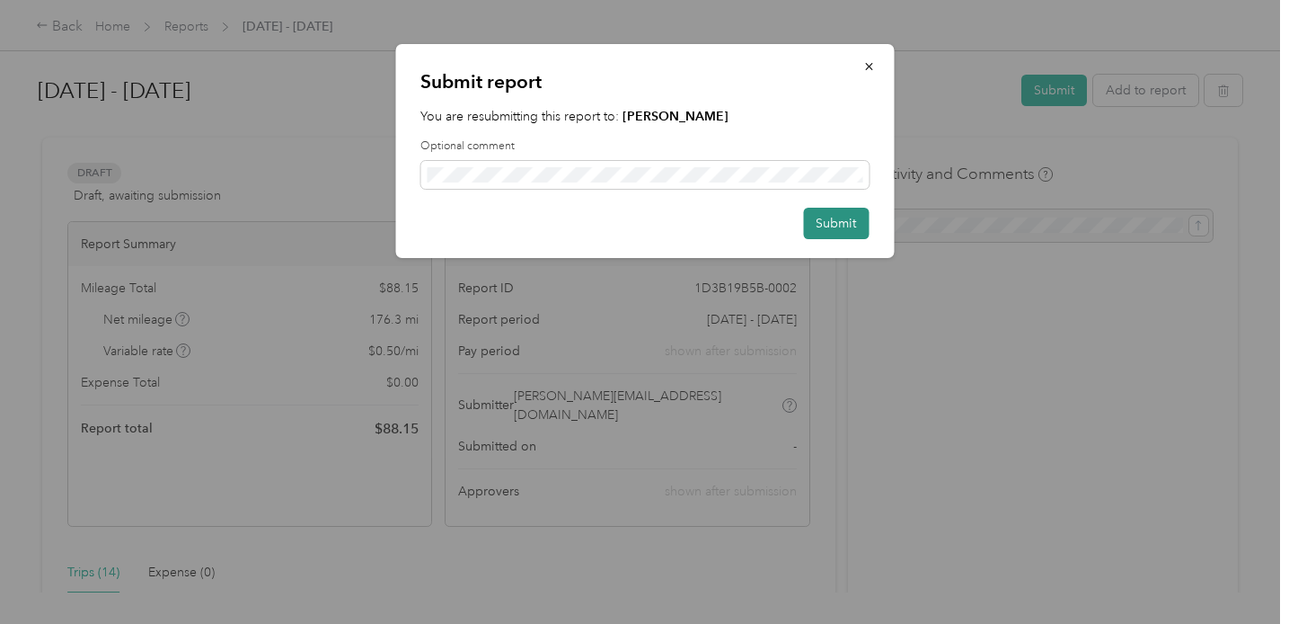
click at [843, 227] on button "Submit" at bounding box center [836, 223] width 66 height 31
